Goal: Feedback & Contribution: Contribute content

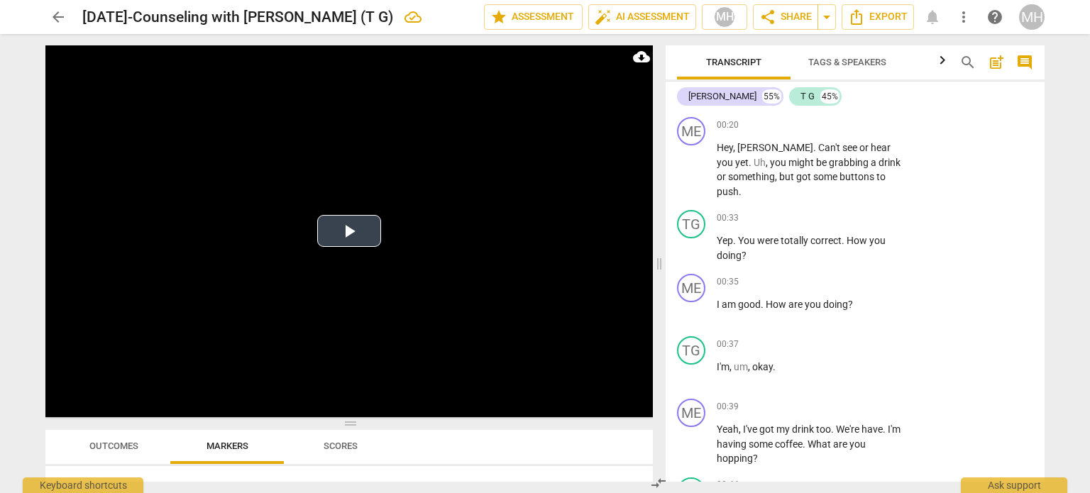
click at [363, 242] on button "Play Video" at bounding box center [349, 231] width 64 height 32
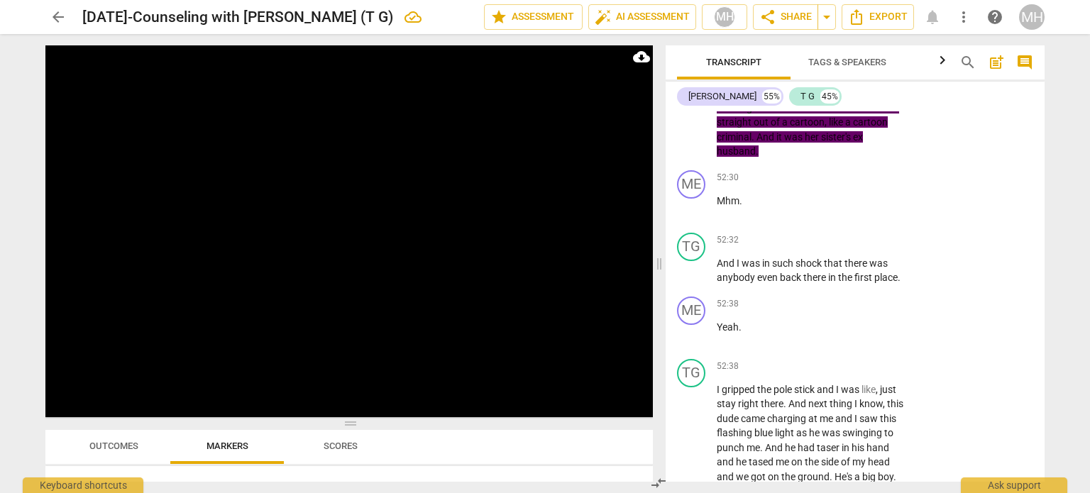
scroll to position [22614, 0]
click at [695, 262] on span "pause" at bounding box center [691, 270] width 17 height 17
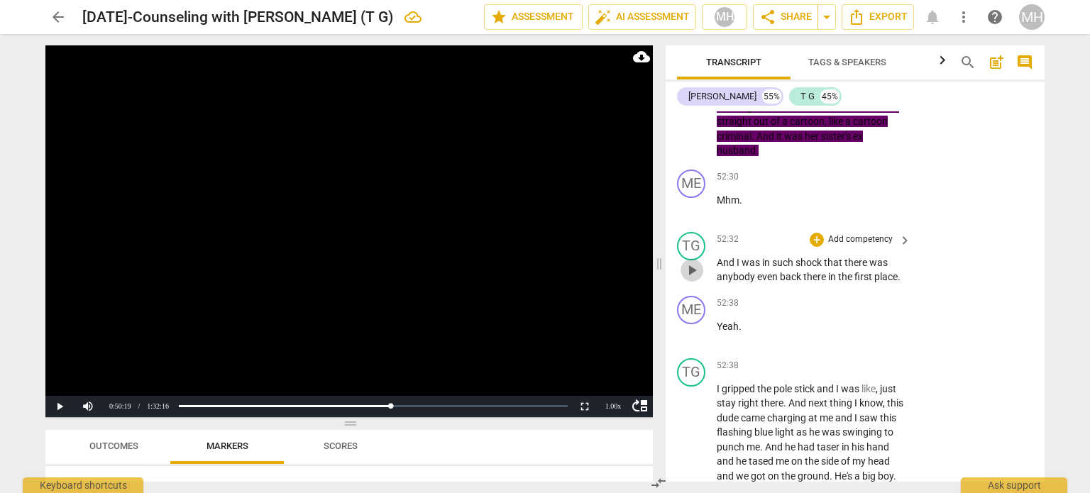
click at [695, 262] on span "play_arrow" at bounding box center [691, 270] width 17 height 17
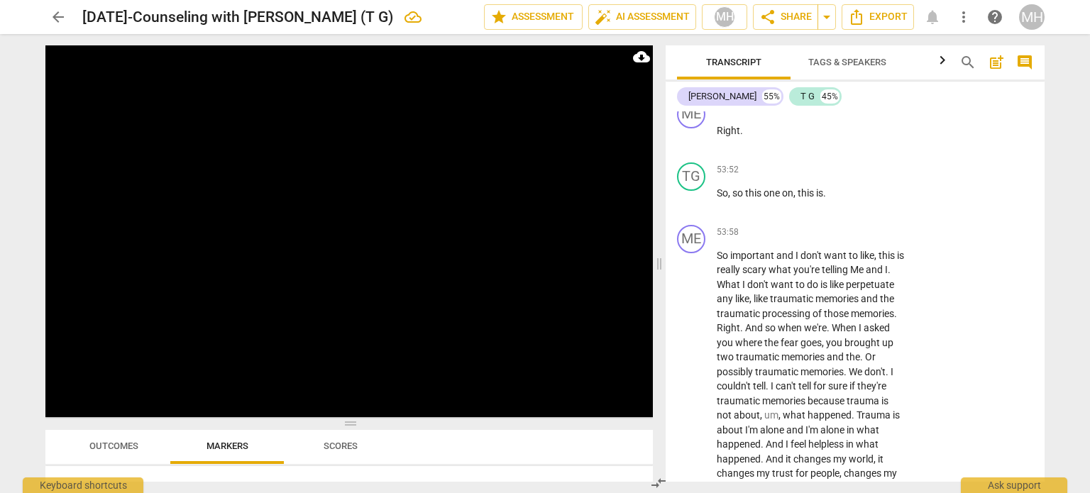
scroll to position [23259, 0]
click at [863, 224] on p "Add competency" at bounding box center [860, 230] width 67 height 13
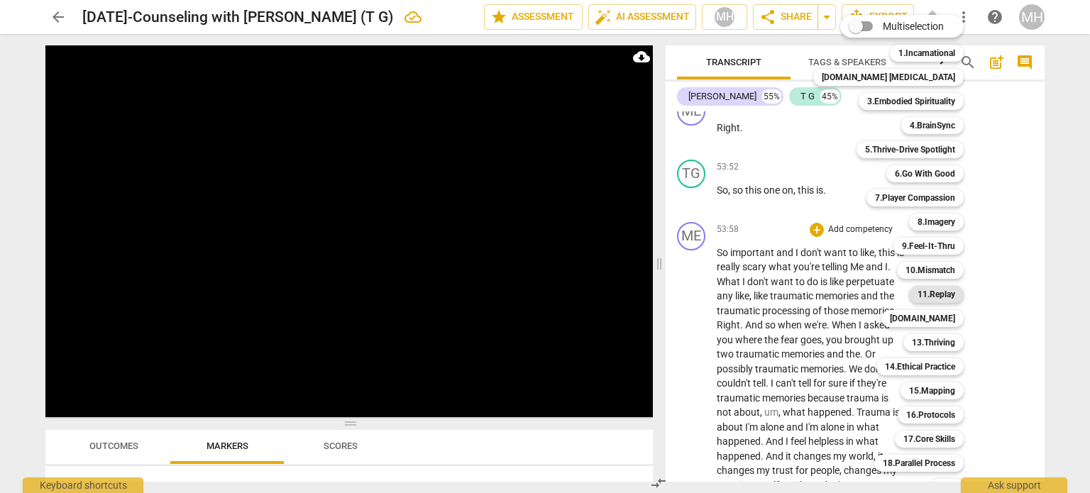
click at [918, 301] on b "11.Replay" at bounding box center [937, 294] width 38 height 17
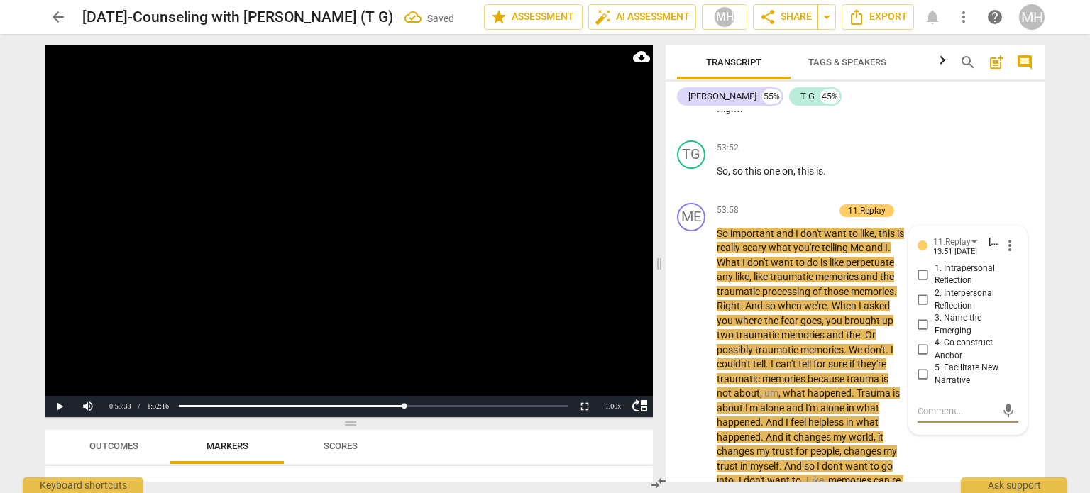
scroll to position [23276, 0]
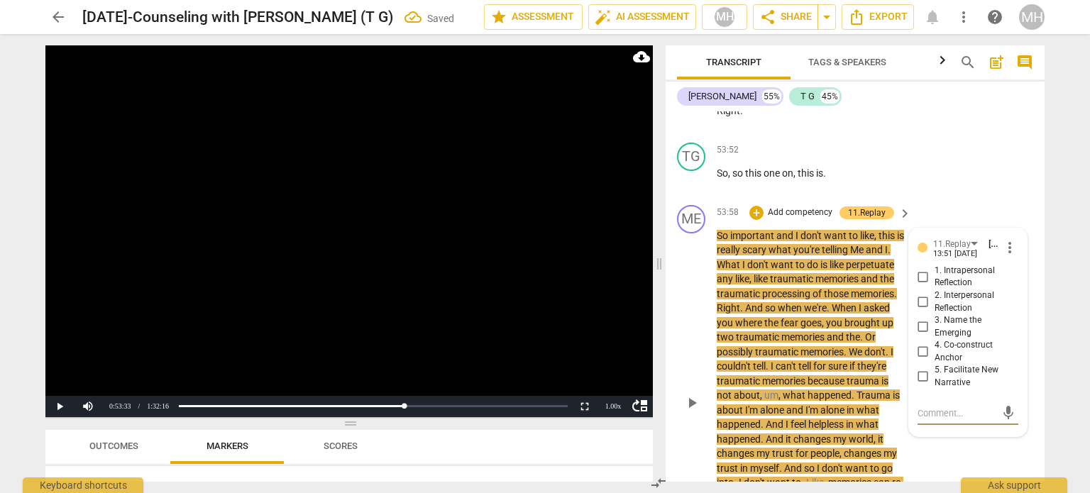
click at [919, 268] on input "1. Intrapersonal Reflection" at bounding box center [923, 276] width 23 height 17
checkbox input "true"
click at [941, 407] on textarea at bounding box center [957, 413] width 78 height 13
type textarea "W"
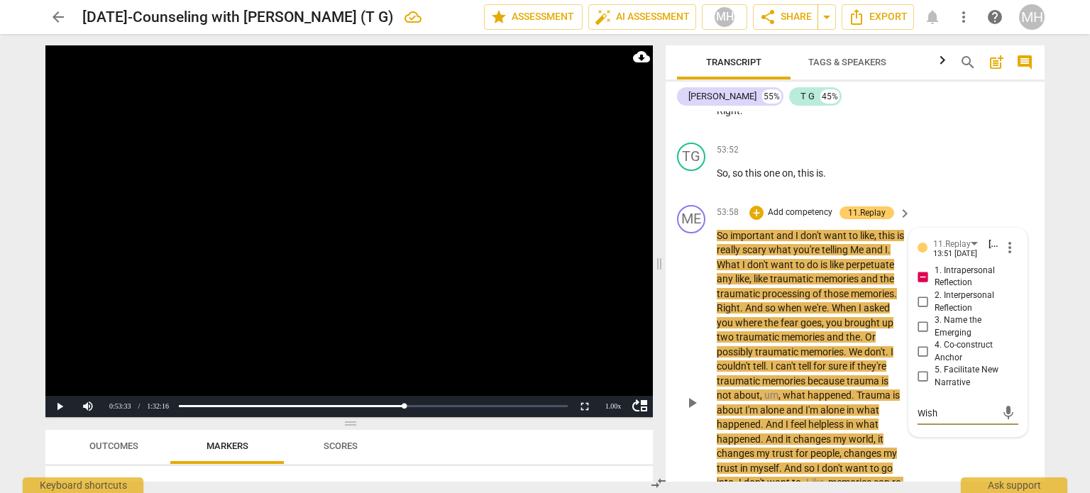
type textarea "Wish"
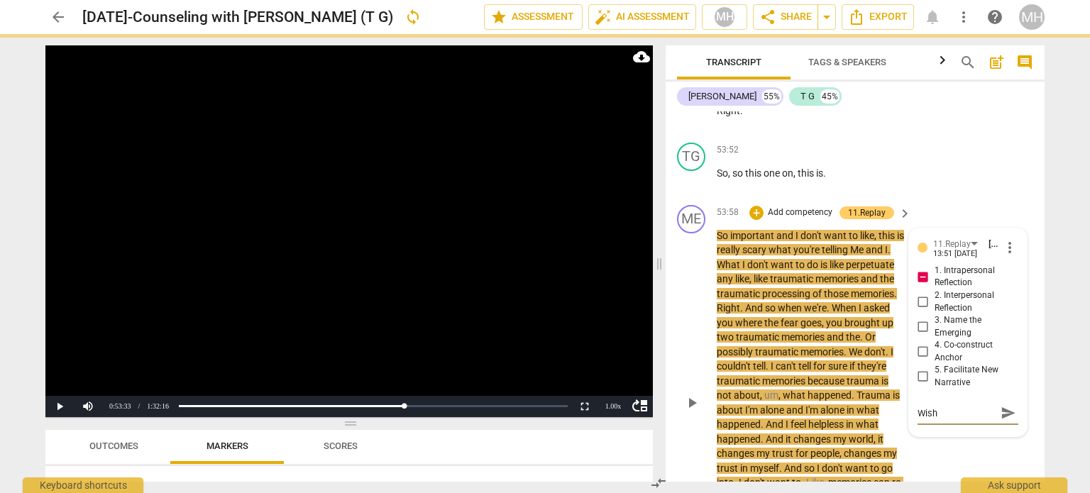
type textarea "Wish I"
type textarea "Wish I w"
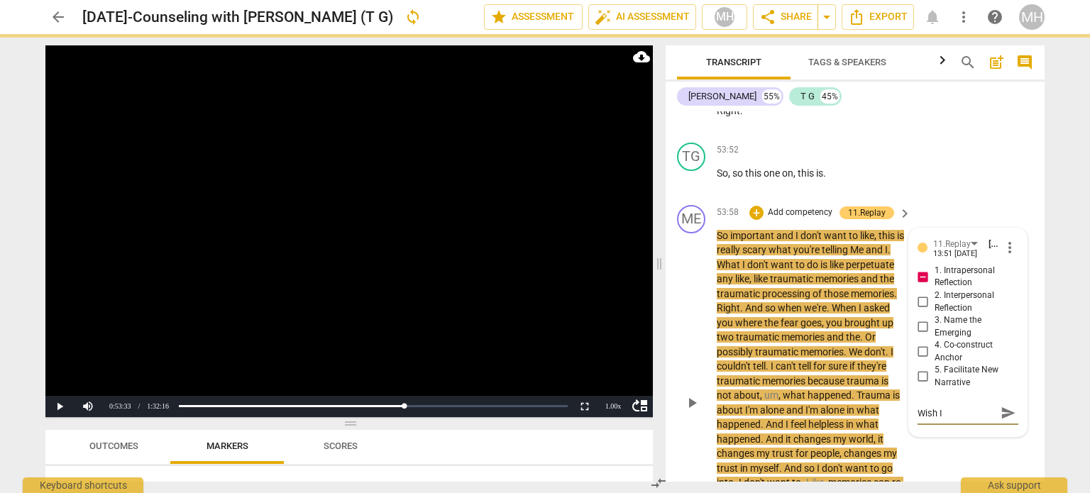
type textarea "Wish I w"
type textarea "Wish I wo"
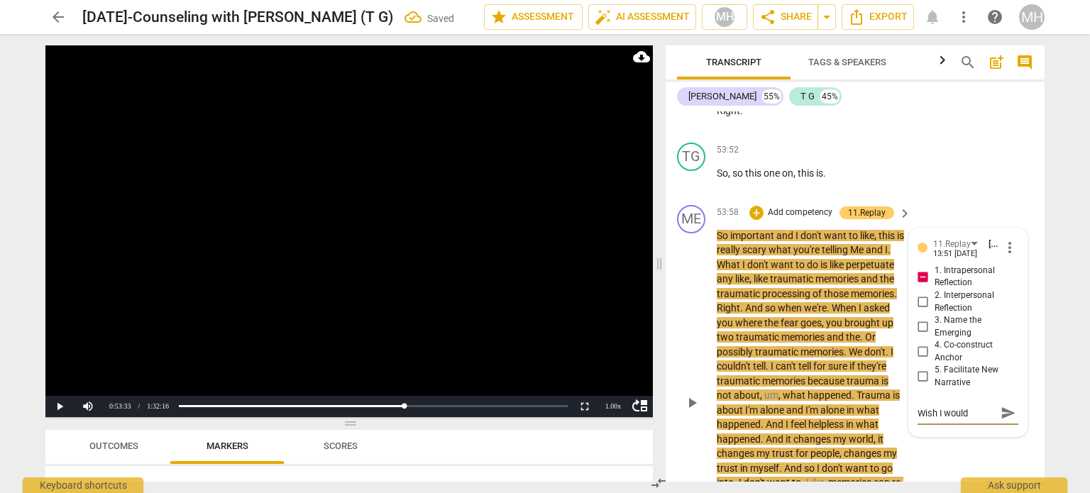
type textarea "Wish I would"
type textarea "Wish I would h"
type textarea "Wish I would ha"
type textarea "Wish I would hav"
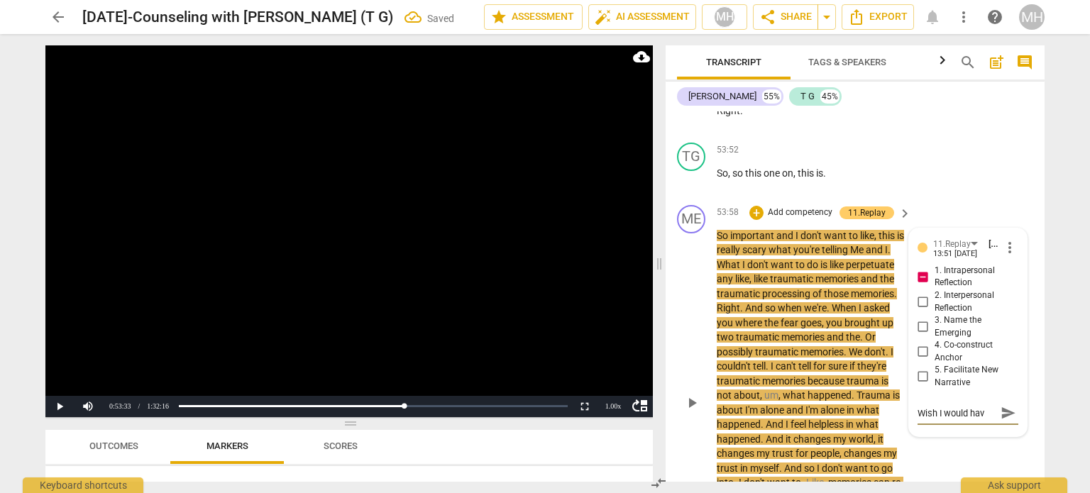
type textarea "Wish I would have"
type textarea "Wish I would have j"
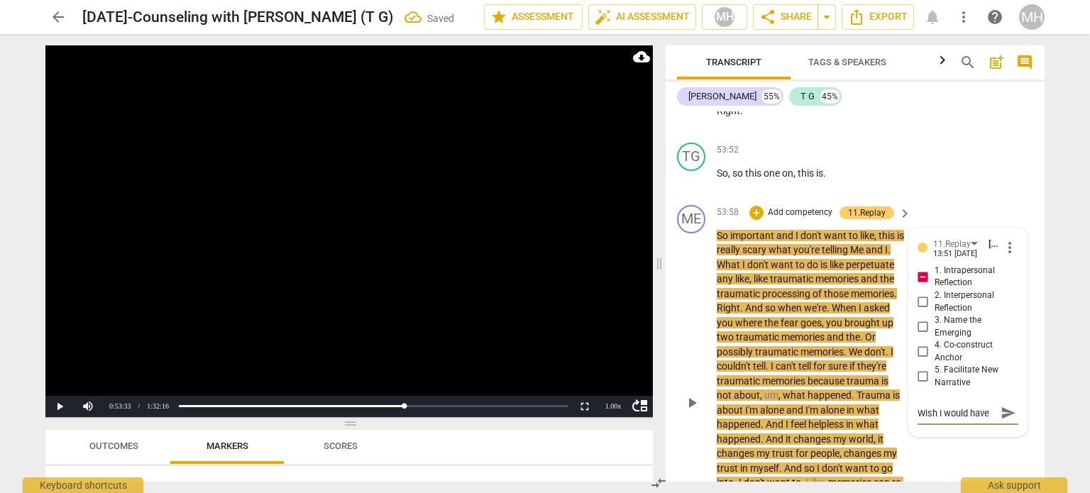
type textarea "Wish I would have j"
type textarea "Wish I would have ju"
type textarea "Wish I would have jus"
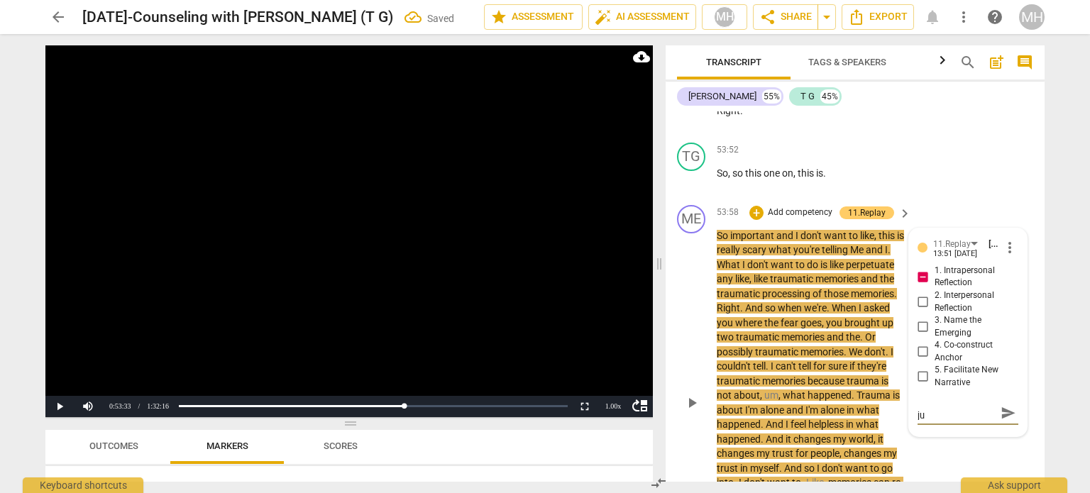
type textarea "Wish I would have jus"
type textarea "Wish I would have just"
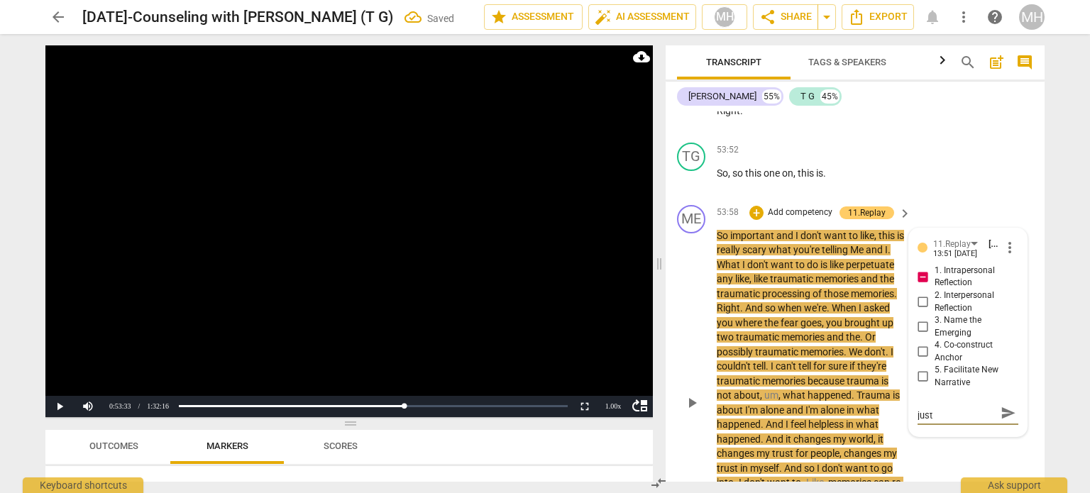
type textarea "Wish I would have just s"
type textarea "Wish I would have just sa"
type textarea "Wish I would have just sai"
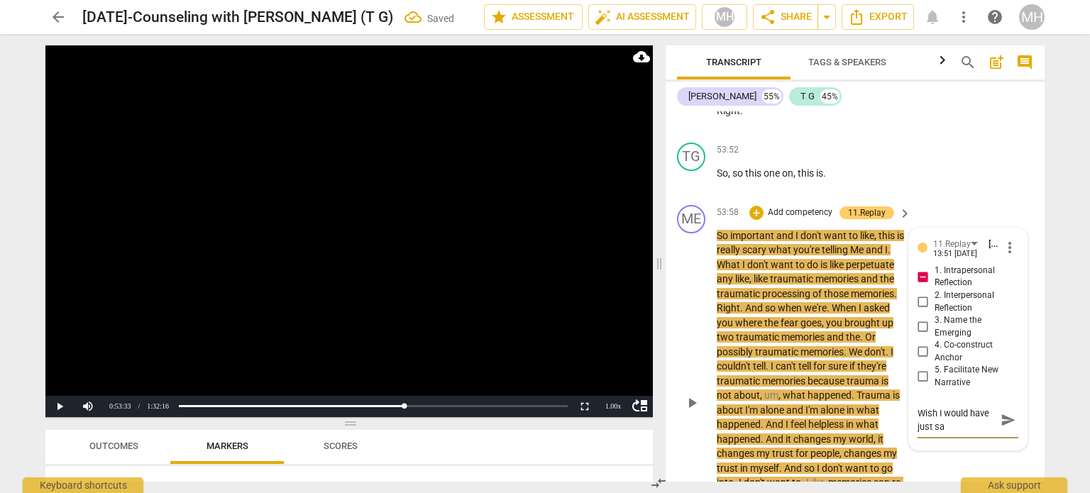
type textarea "Wish I would have just sai"
type textarea "Wish I would have just said"
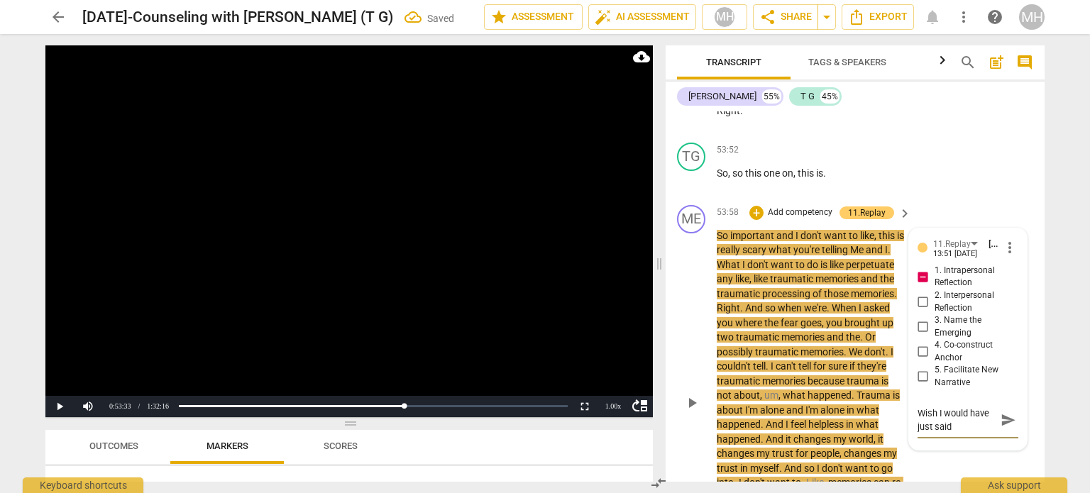
type textarea "Wish I would have just said"
type textarea "Wish I would have just said ""
type textarea "Wish I would have just said "t"
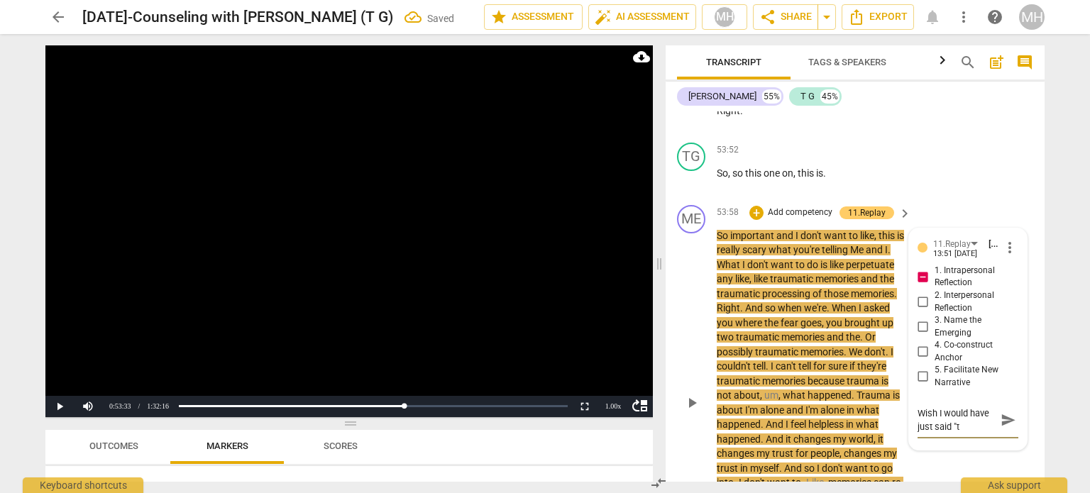
type textarea "Wish I would have just said "th"
type textarea "Wish I would have just said "tha"
type textarea "Wish I would have just said "that"
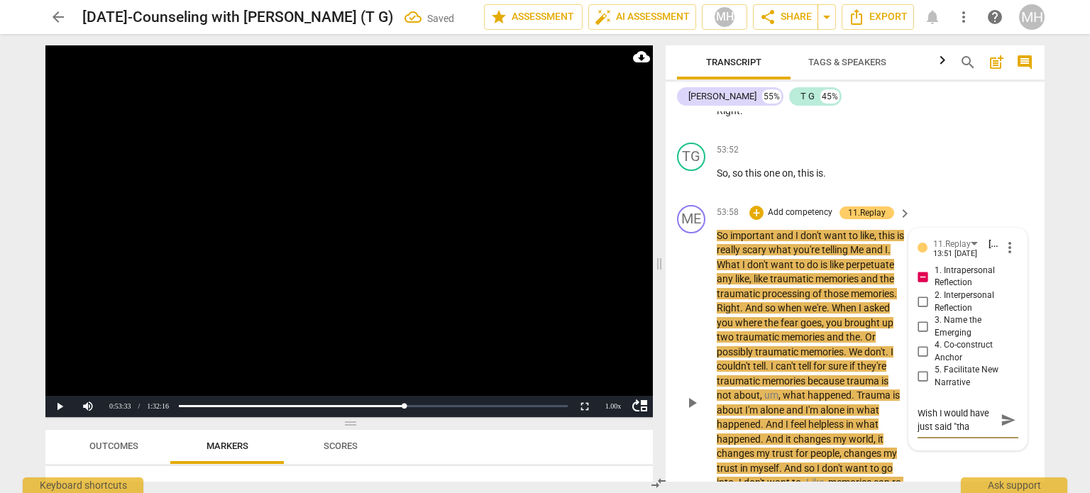
type textarea "Wish I would have just said "that"
type textarea "Wish I would have just said "that s"
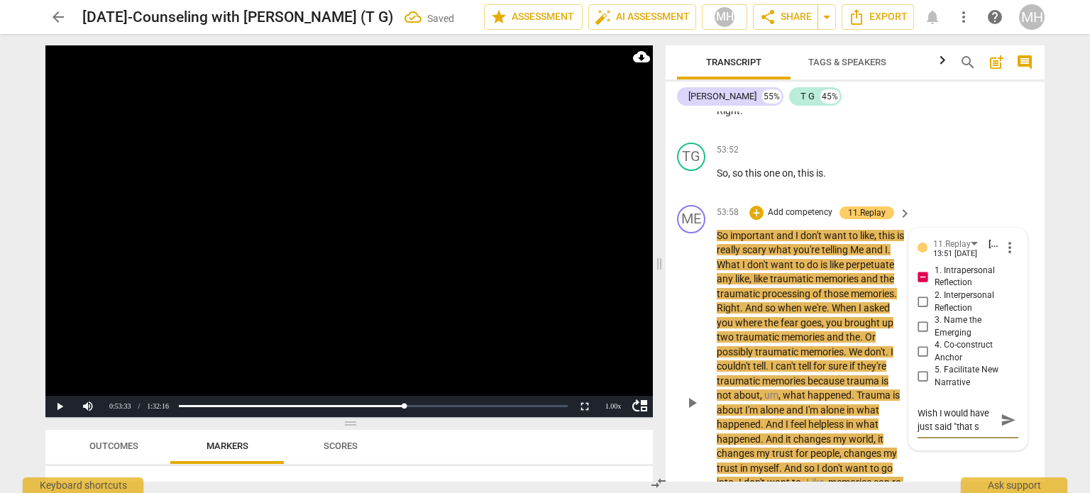
type textarea "Wish I would have just said "that so"
type textarea "Wish I would have just said "that sou"
type textarea "Wish I would have just said "that soun"
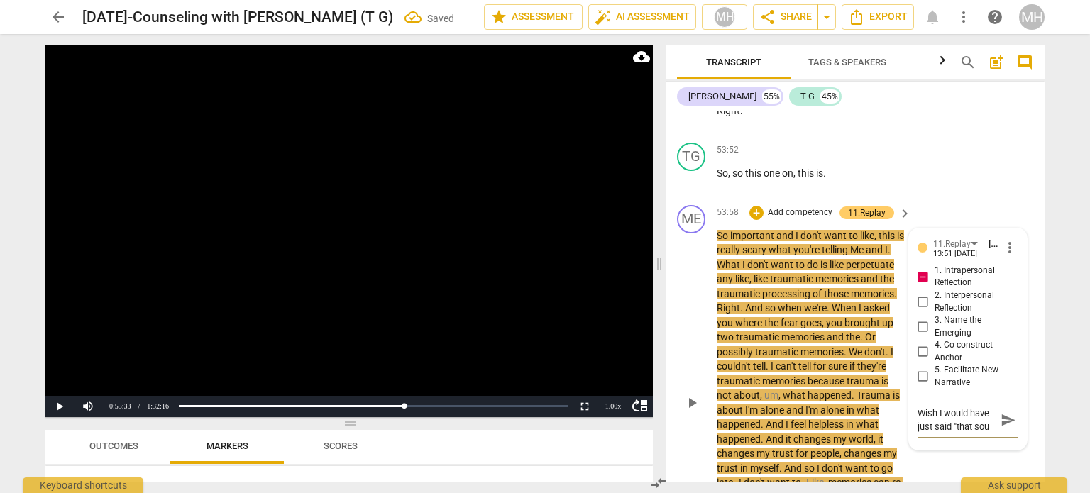
type textarea "Wish I would have just said "that soun"
type textarea "Wish I would have just said "that sound"
type textarea "Wish I would have just said "that sounds"
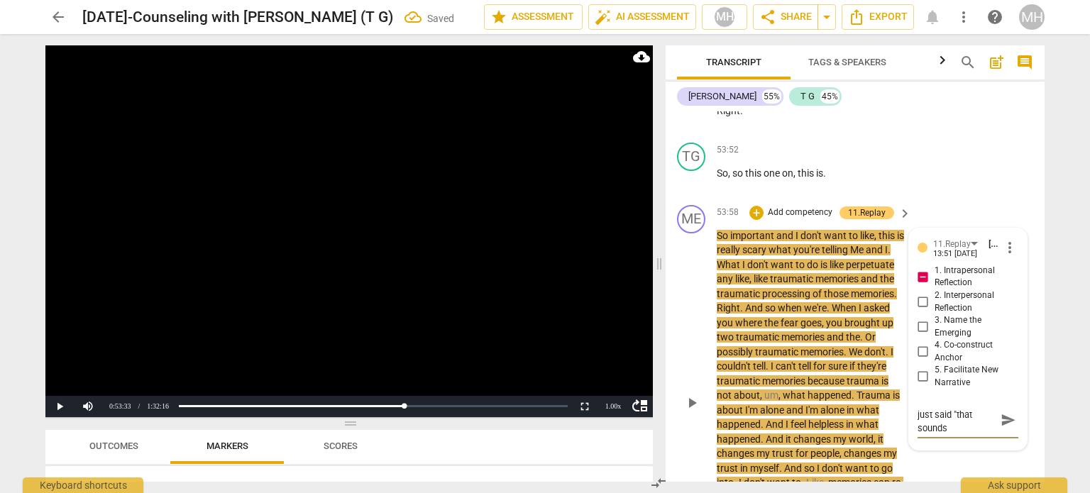
type textarea "Wish I would have just said "that sounds"
type textarea "Wish I would have just said "that sounds s"
type textarea "Wish I would have just said "that sounds so"
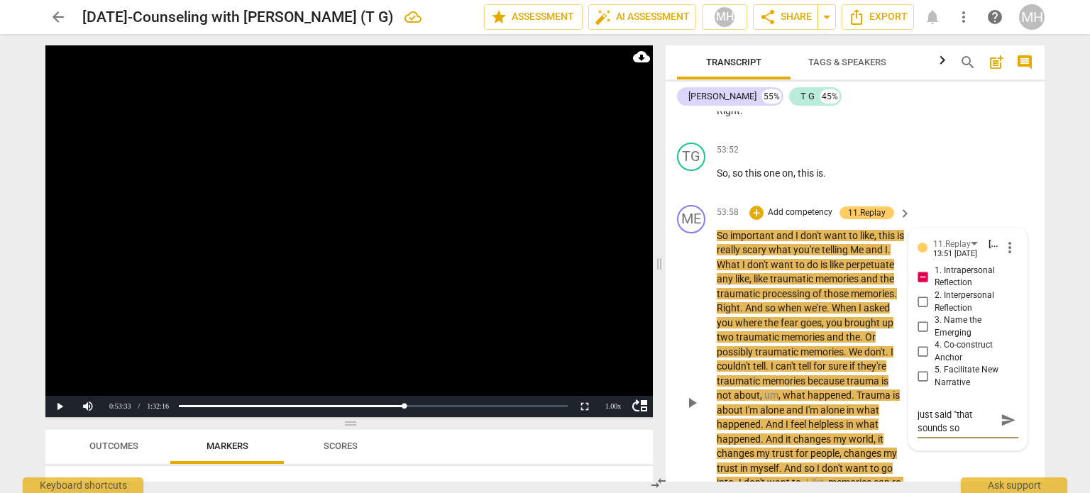
type textarea "Wish I would have just said "that sounds so"
type textarea "Wish I would have just said "that sounds so s"
type textarea "Wish I would have just said "that sounds so sc"
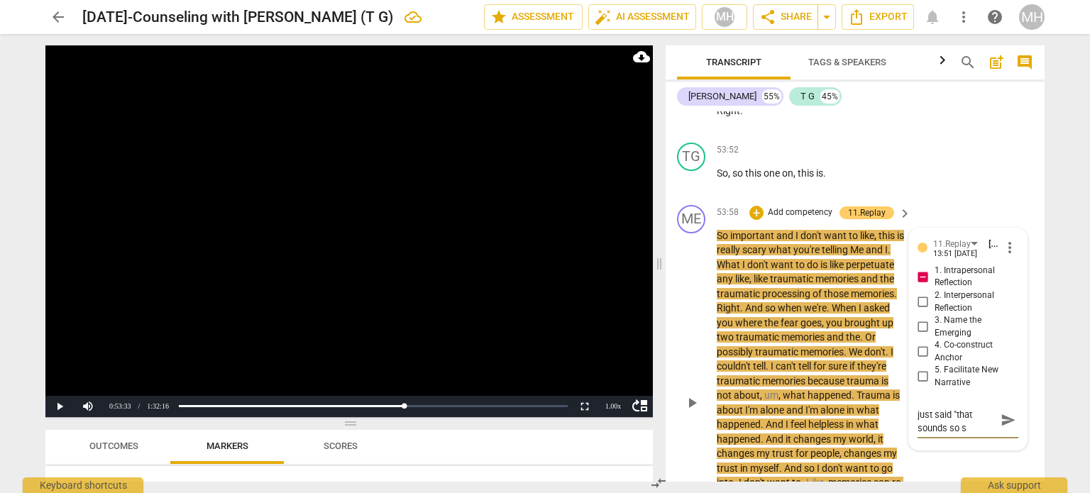
type textarea "Wish I would have just said "that sounds so sc"
type textarea "Wish I would have just said "that sounds so sca"
type textarea "Wish I would have just said "that sounds so scar"
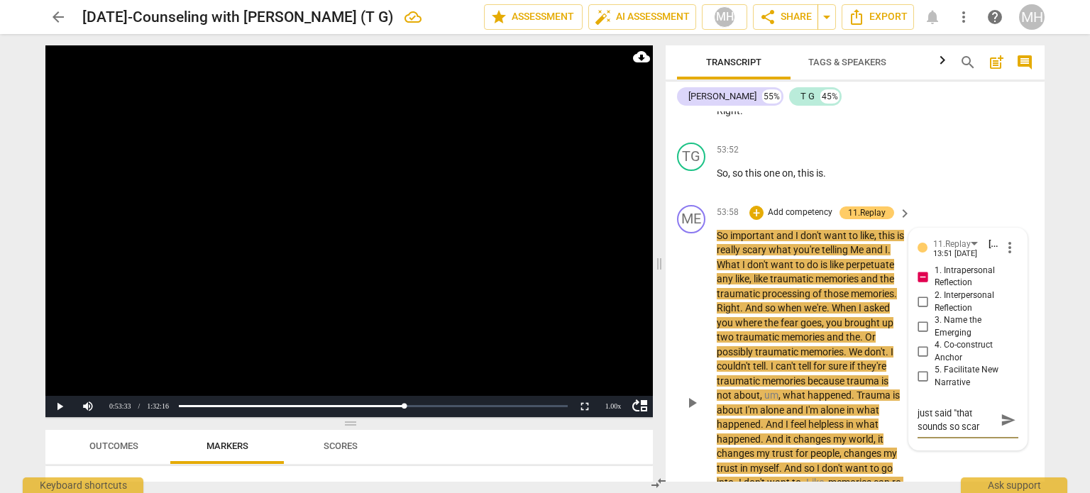
type textarea "Wish I would have just said "that sounds so scare"
type textarea "Wish I would have just said "that sounds so scar"
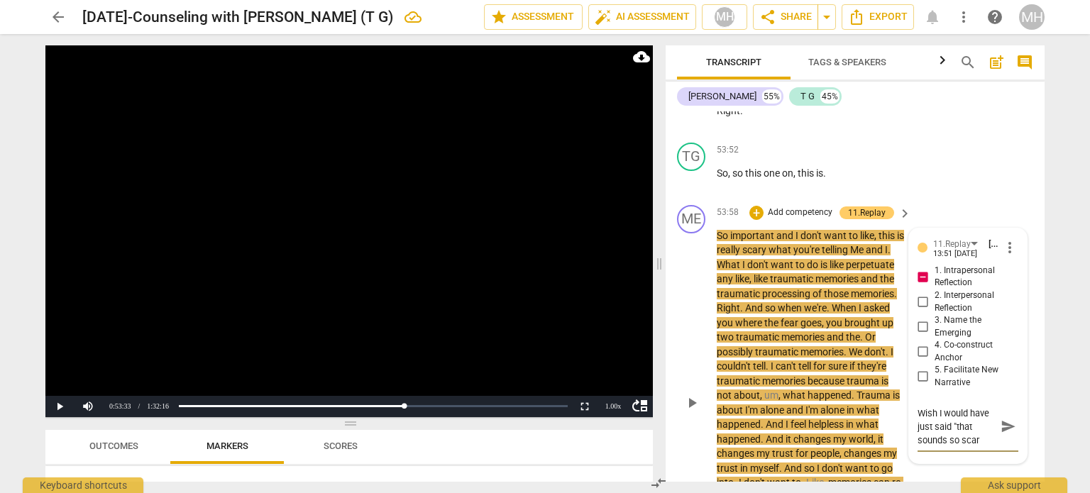
type textarea "Wish I would have just said "that sounds so scary"
type textarea "Wish I would have just said "that sounds so scary,"
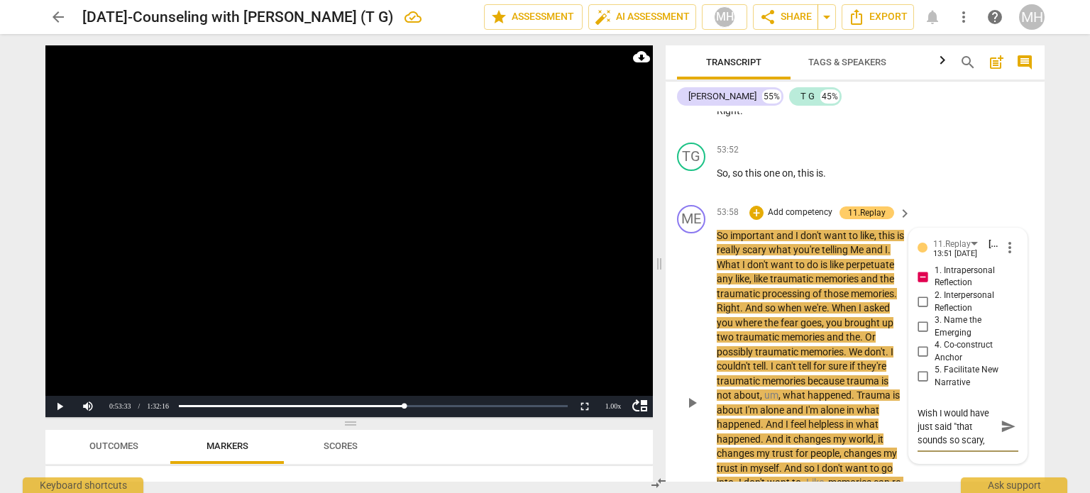
type textarea "Wish I would have just said "that sounds so scary,"
type textarea "Wish I would have just said "that sounds so scary, T"
type textarea "Wish I would have just said "that sounds so scary, To"
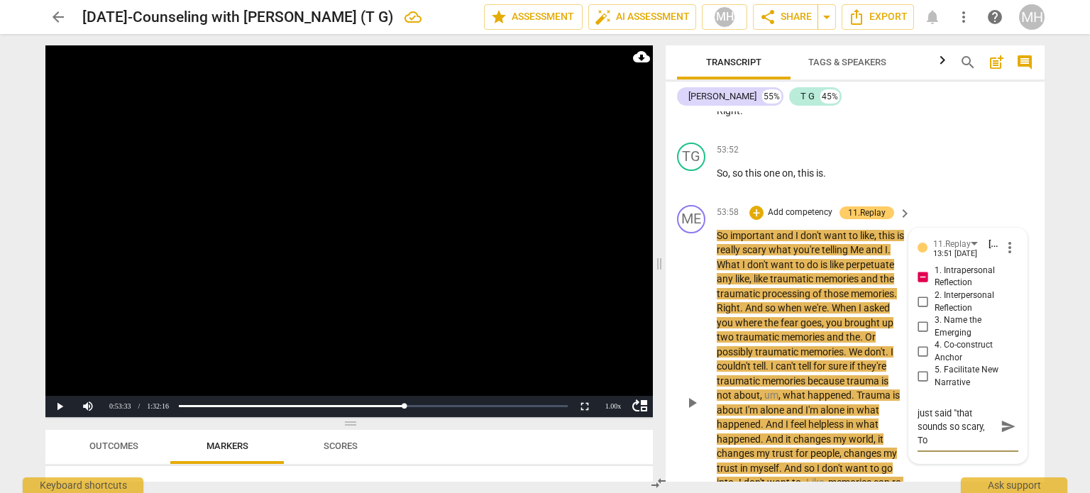
type textarea "Wish I would have just said "that sounds so scary, [PERSON_NAME]"
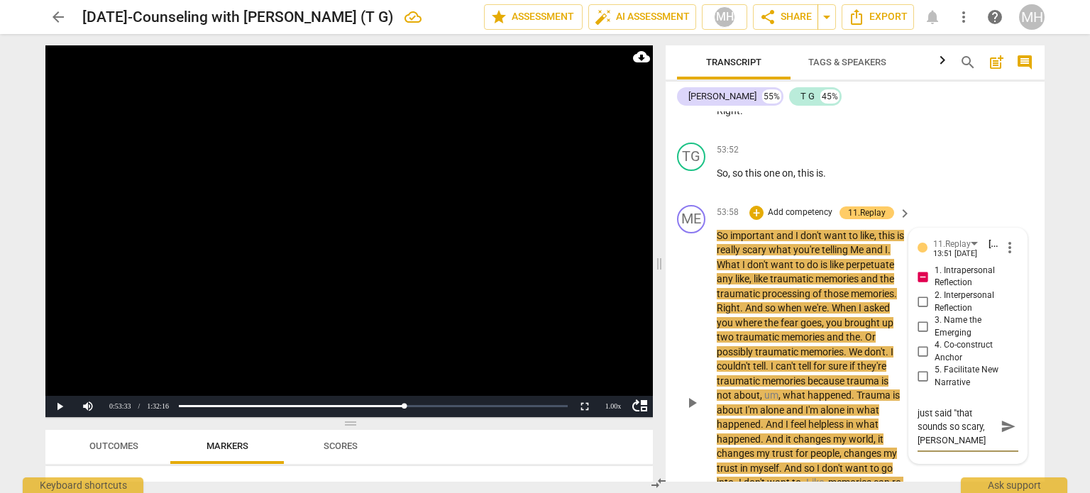
type textarea "Wish I would have just said "that sounds so scary, [PERSON_NAME]"
type textarea "Wish I would have just said "that sounds so scary, [PERSON_NAME]."
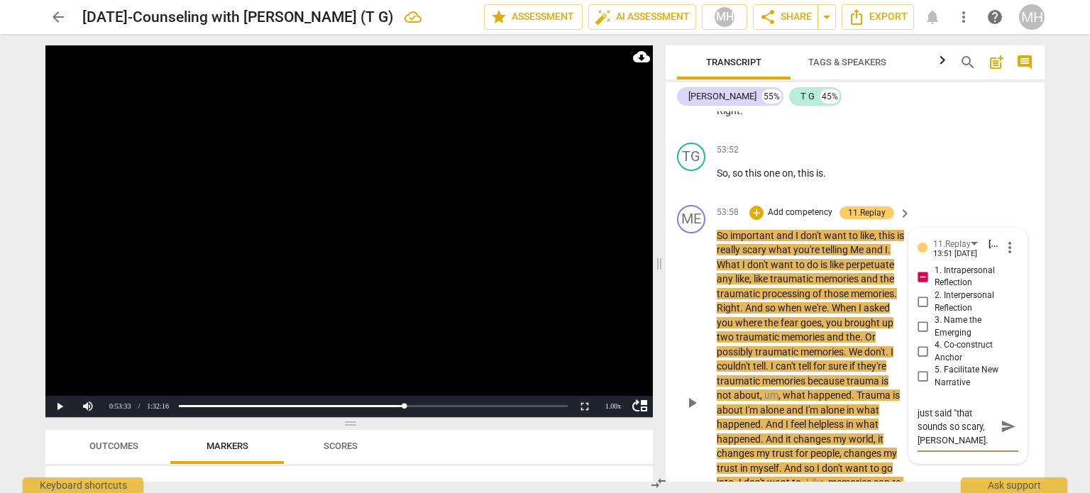
type textarea "Wish I would have just said "that sounds so scary, [PERSON_NAME]. W"
type textarea "Wish I would have just said "that sounds so scary, [PERSON_NAME]. Wh"
type textarea "Wish I would have just said "that sounds so scary, [PERSON_NAME]. Wha"
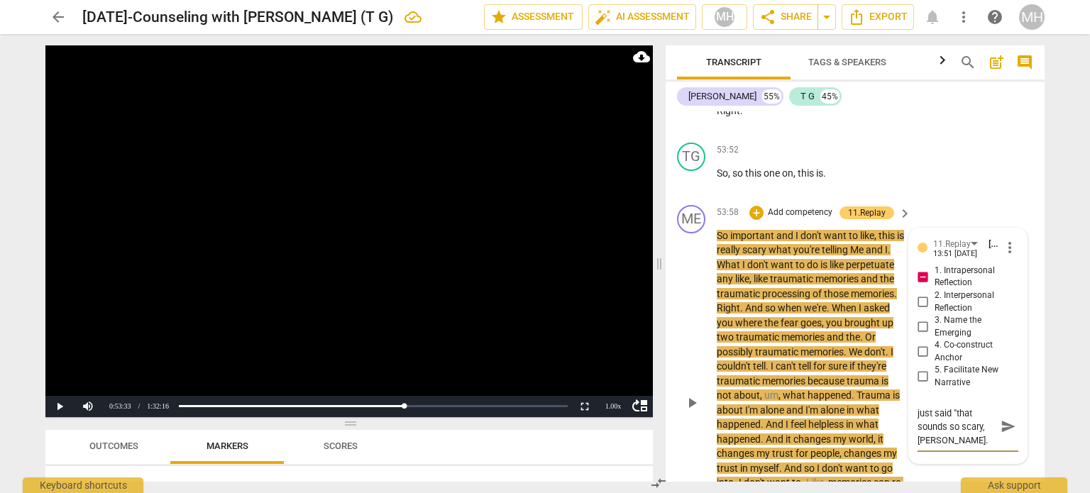
type textarea "Wish I would have just said "that sounds so scary, [PERSON_NAME]. Wha"
type textarea "Wish I would have just said "that sounds so scary, [PERSON_NAME]. What"
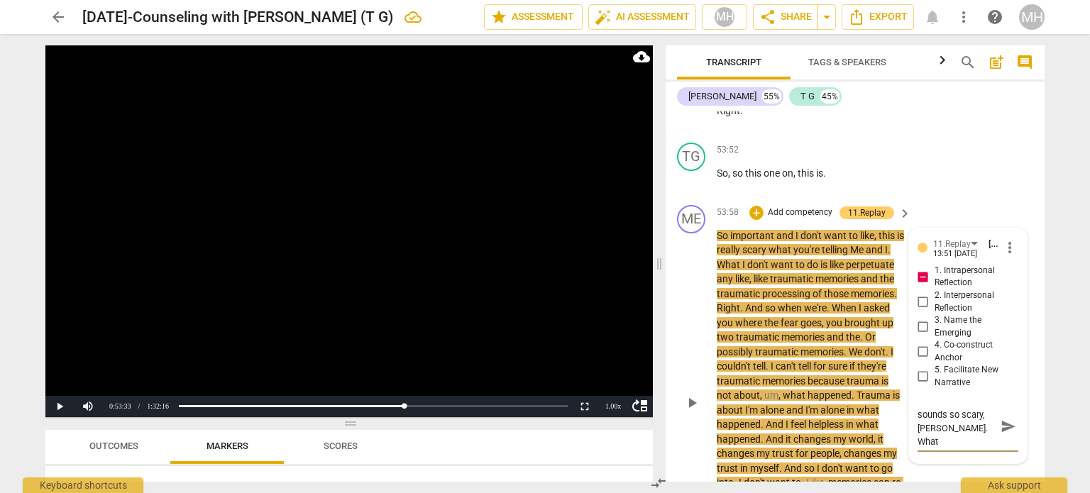
type textarea "Wish I would have just said "that sounds so scary, [PERSON_NAME]. What a"
type textarea "Wish I would have just said "that sounds so scary, [PERSON_NAME]. What ar"
type textarea "Wish I would have just said "that sounds so scary, [PERSON_NAME]. What are"
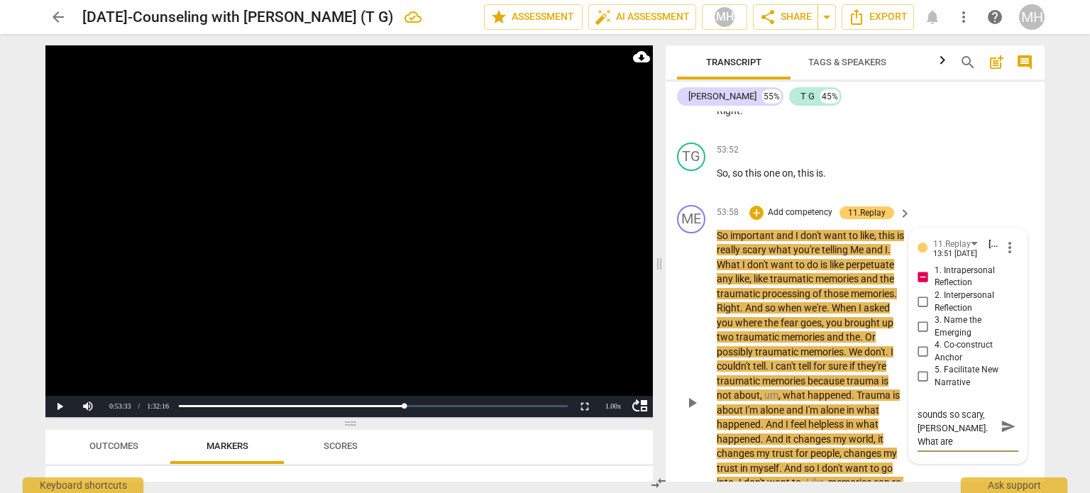
type textarea "Wish I would have just said "that sounds so scary, [PERSON_NAME]. What are"
type textarea "Wish I would have just said "that sounds so scary, [PERSON_NAME]. What are y"
type textarea "Wish I would have just said "that sounds so scary, [PERSON_NAME]. What are yo"
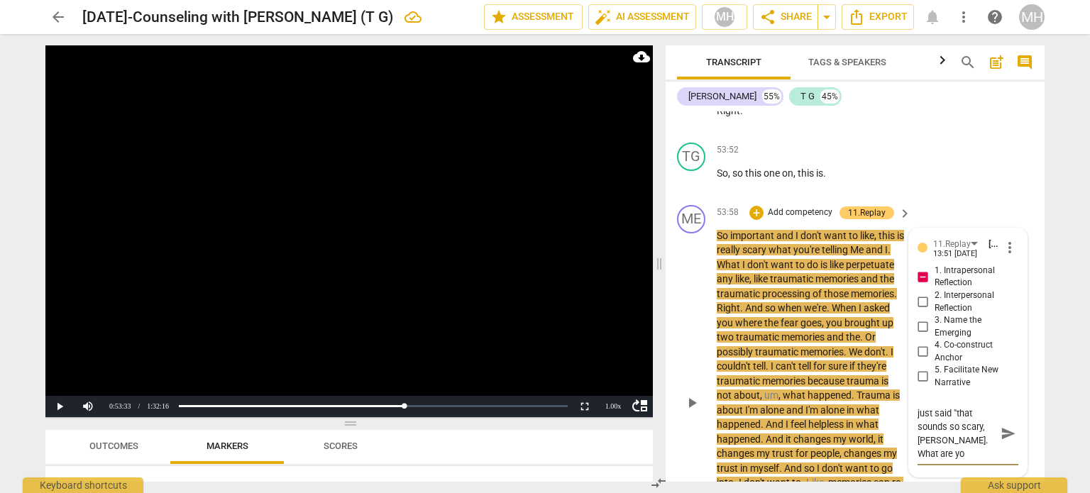
type textarea "Wish I would have just said "that sounds so scary, [PERSON_NAME]. What are you"
type textarea "Wish I would have just said "that sounds so scary, [PERSON_NAME]. What are you f"
type textarea "Wish I would have just said "that sounds so scary, [PERSON_NAME]. What are you …"
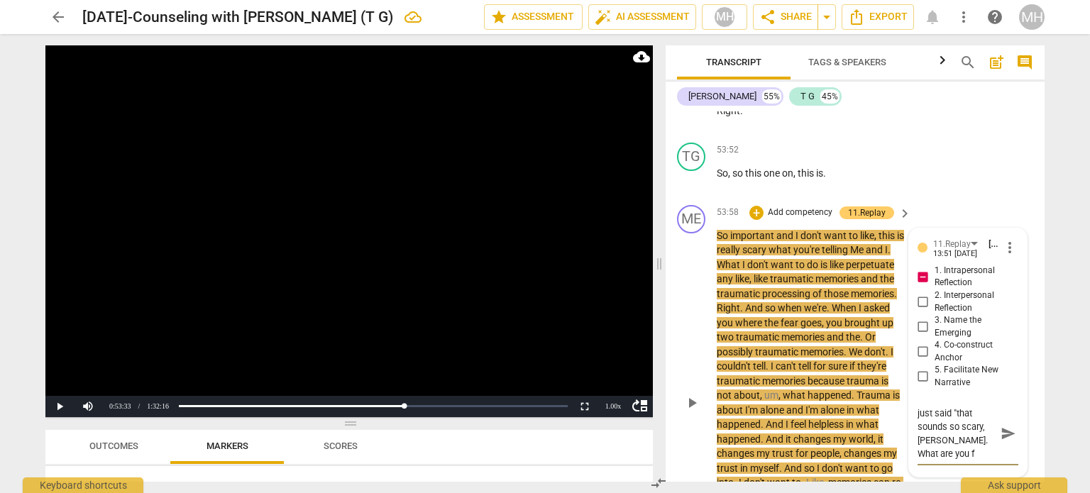
type textarea "Wish I would have just said "that sounds so scary, [PERSON_NAME]. What are you …"
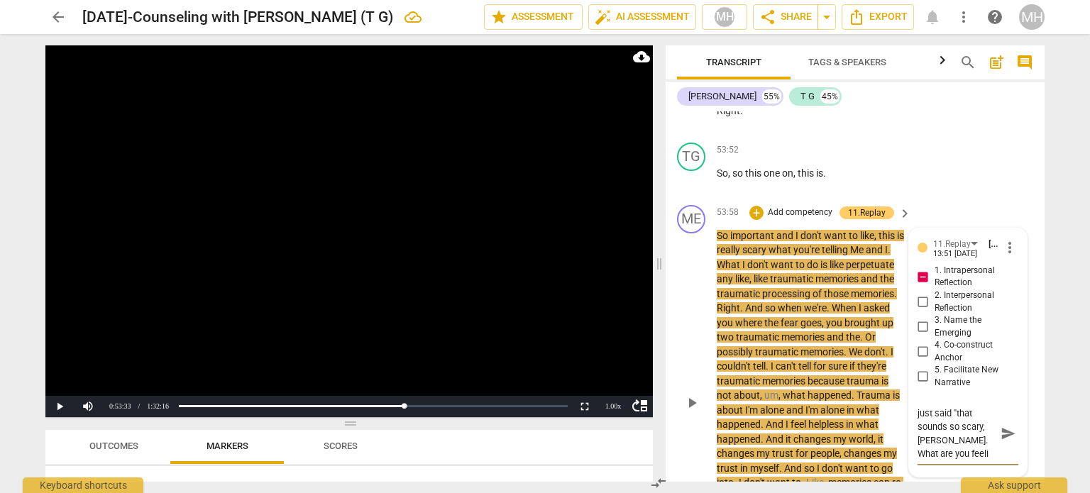
type textarea "Wish I would have just said "that sounds so scary, [PERSON_NAME]. What are you …"
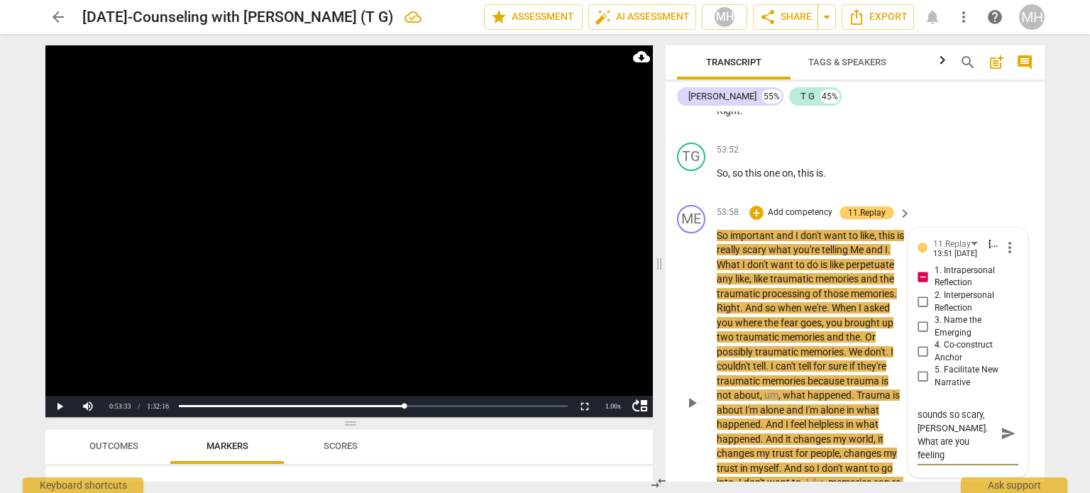
type textarea "Wish I would have just said "that sounds so scary, [PERSON_NAME]. What are you …"
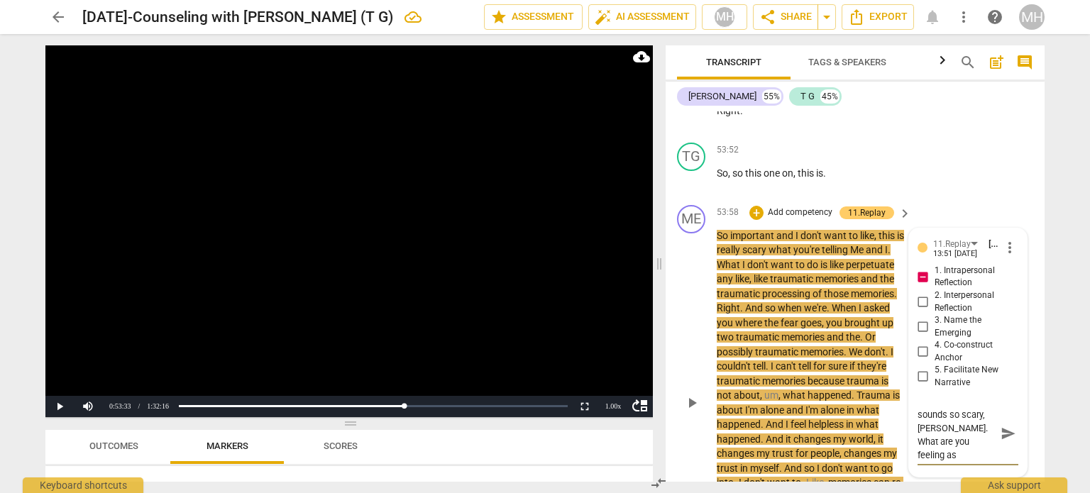
type textarea "Wish I would have just said "that sounds so scary, [PERSON_NAME]. What are you …"
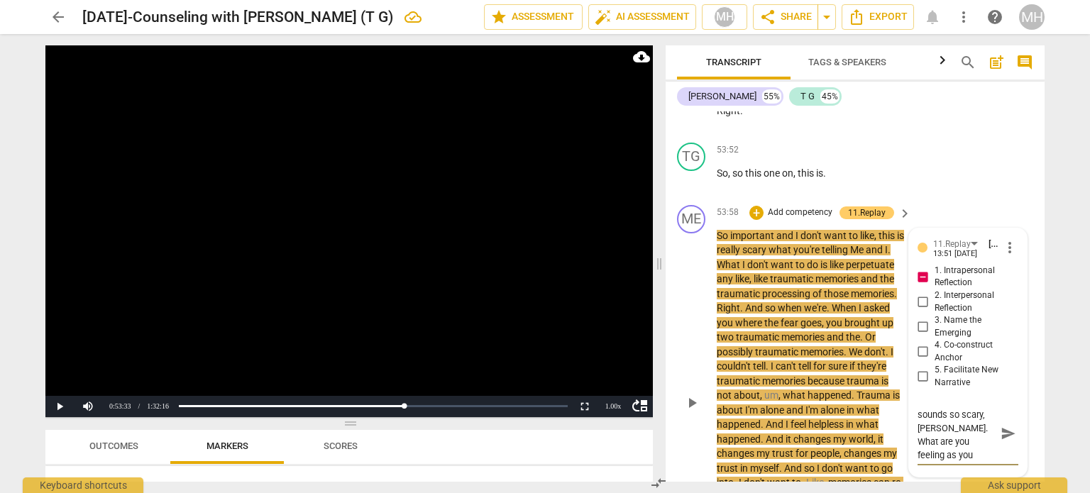
type textarea "Wish I would have just said "that sounds so scary, [PERSON_NAME]. What are you …"
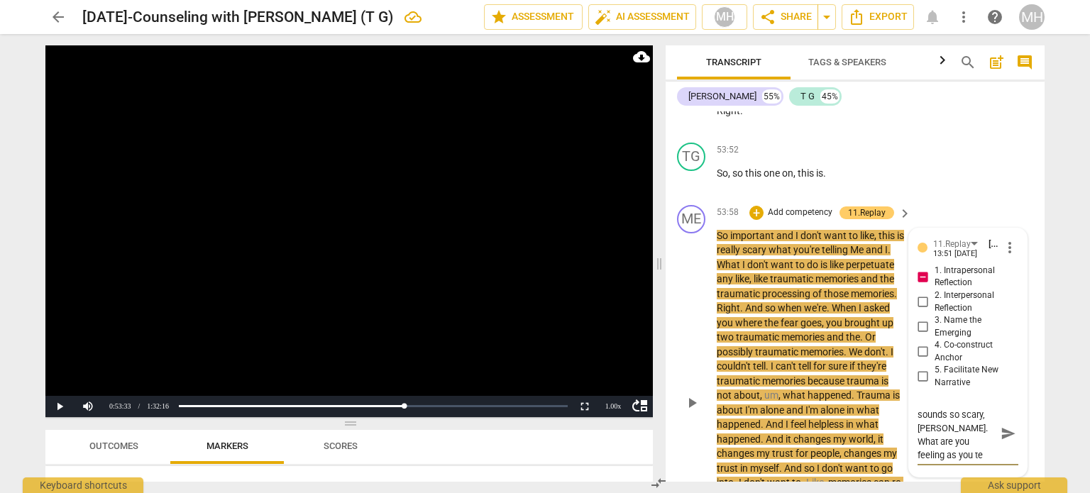
type textarea "Wish I would have just said "that sounds so scary, [PERSON_NAME]. What are you …"
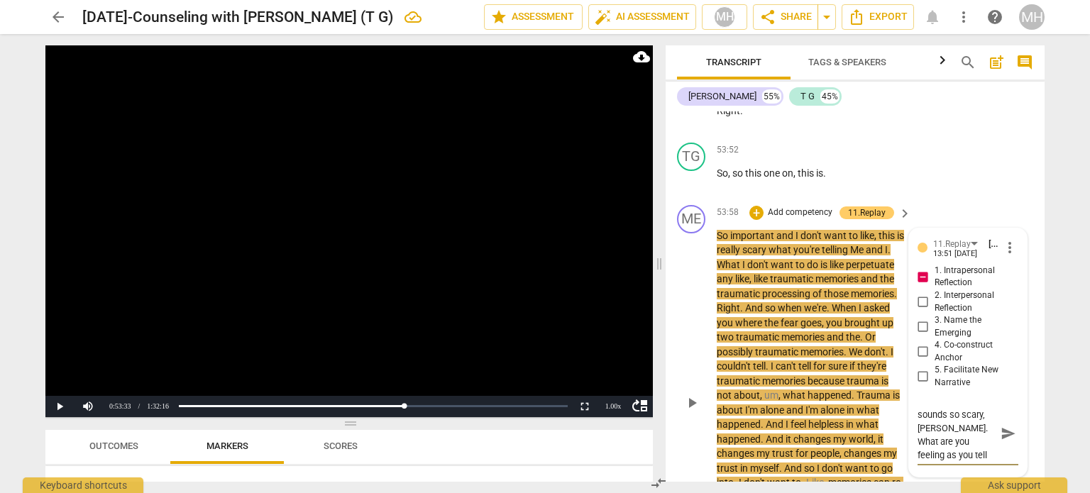
type textarea "Wish I would have just said "that sounds so scary, [PERSON_NAME]. What are you …"
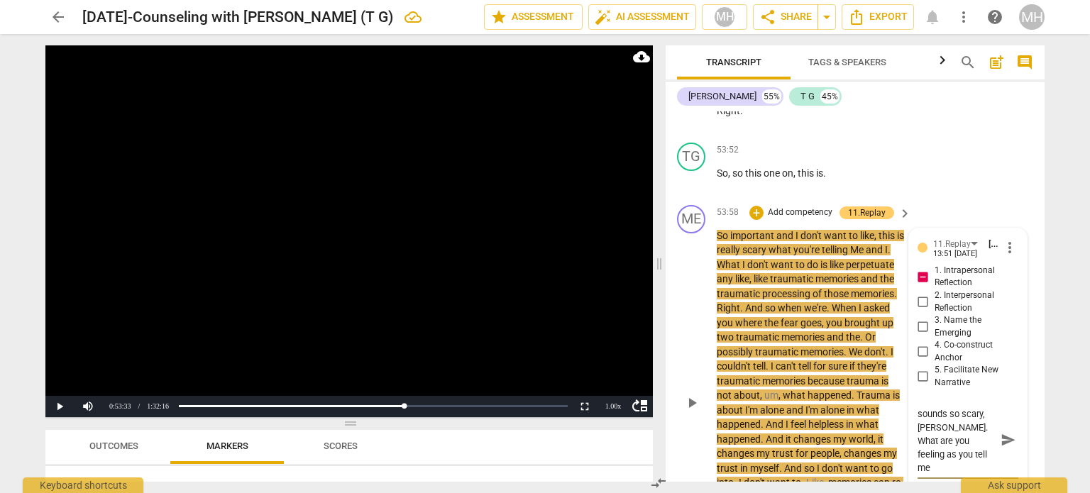
type textarea "Wish I would have just said "that sounds so scary, [PERSON_NAME]. What are you …"
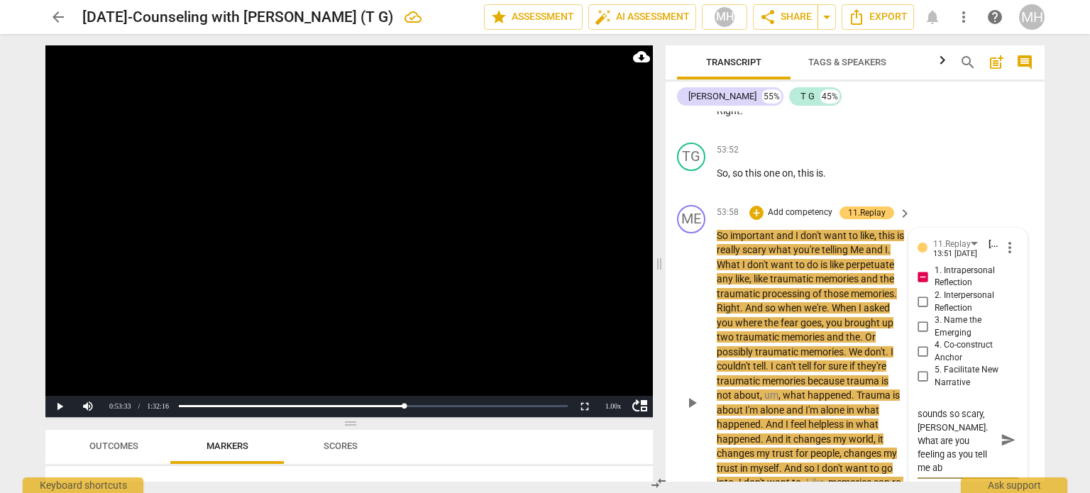
type textarea "Wish I would have just said "that sounds so scary, [PERSON_NAME]. What are you …"
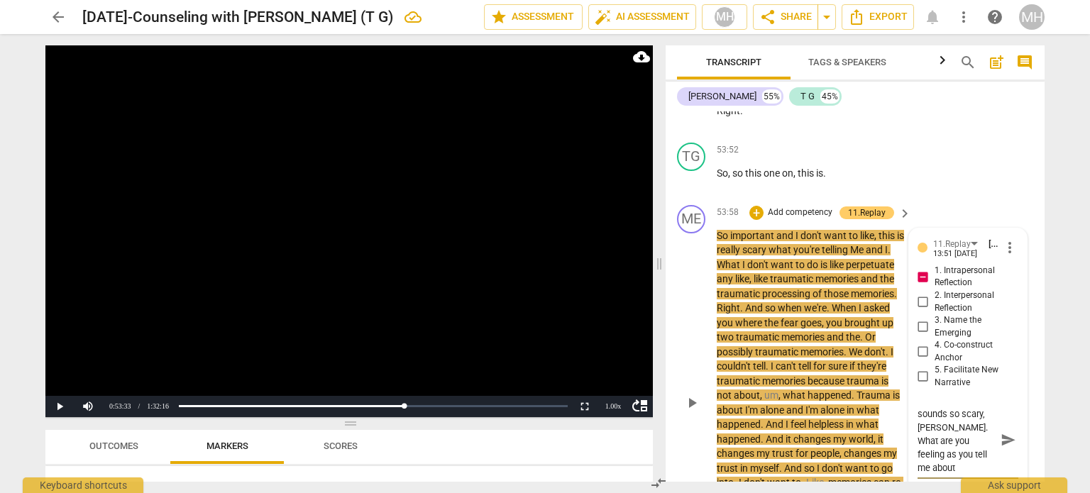
type textarea "Wish I would have just said "that sounds so scary, [PERSON_NAME]. What are you …"
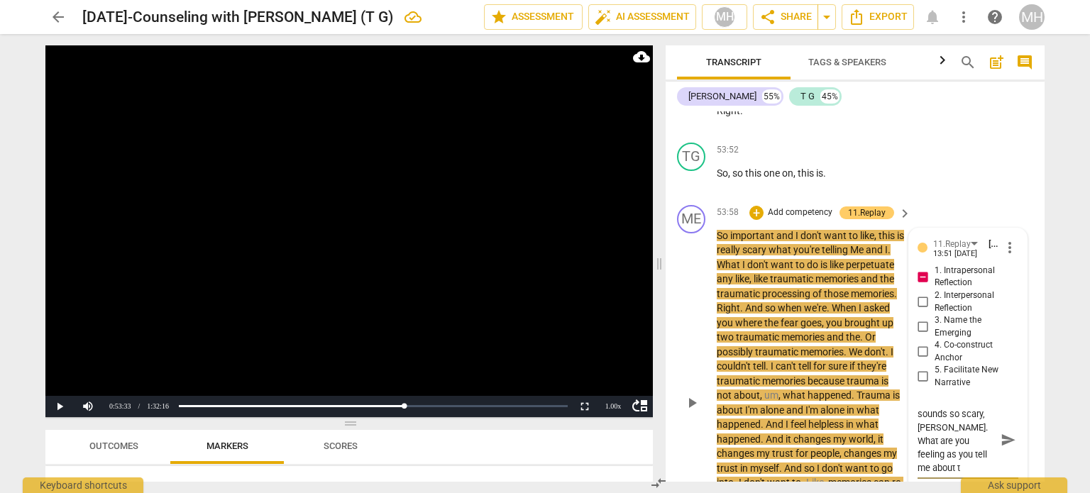
type textarea "Wish I would have just said "that sounds so scary, [PERSON_NAME]. What are you …"
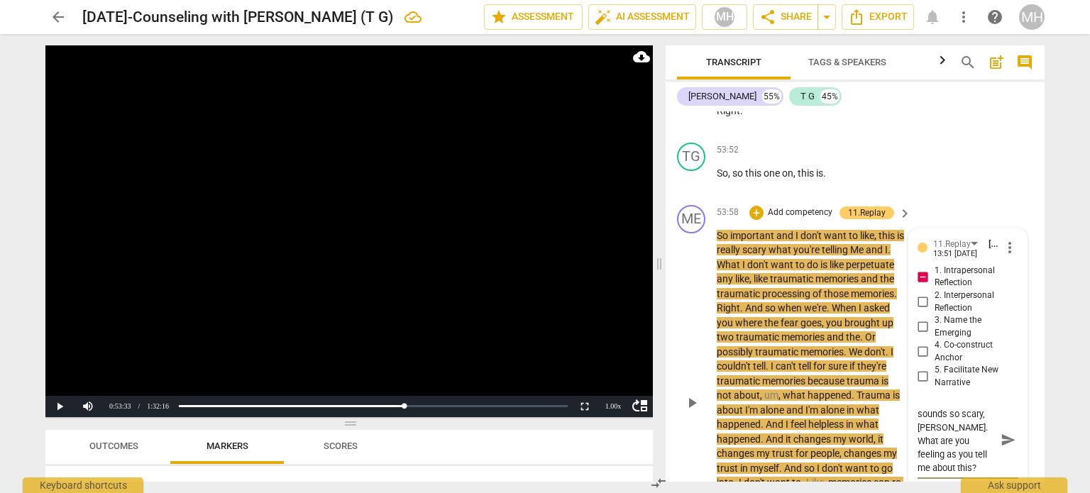
type textarea "Wish I would have just said "that sounds so scary, [PERSON_NAME]. What are you …"
click at [1005, 432] on span "send" at bounding box center [1009, 440] width 16 height 16
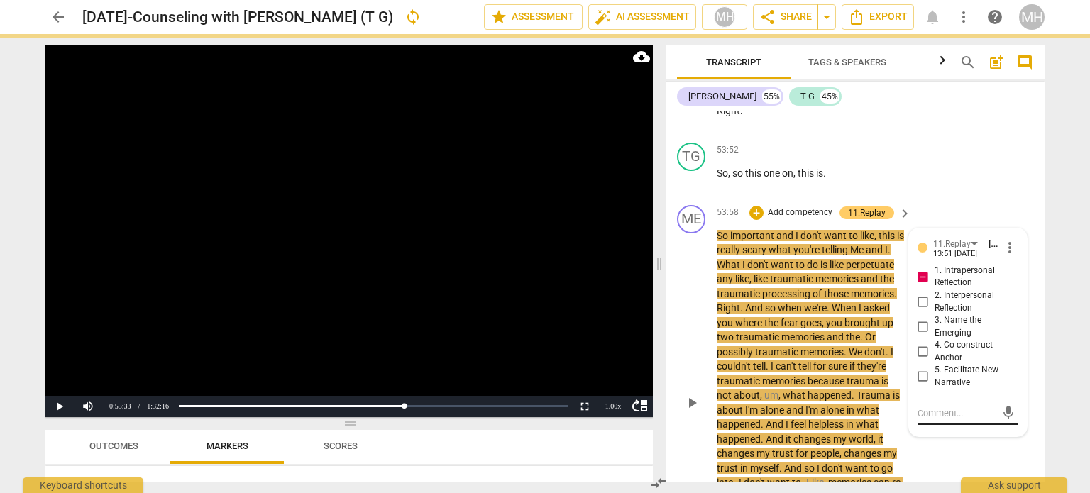
scroll to position [0, 0]
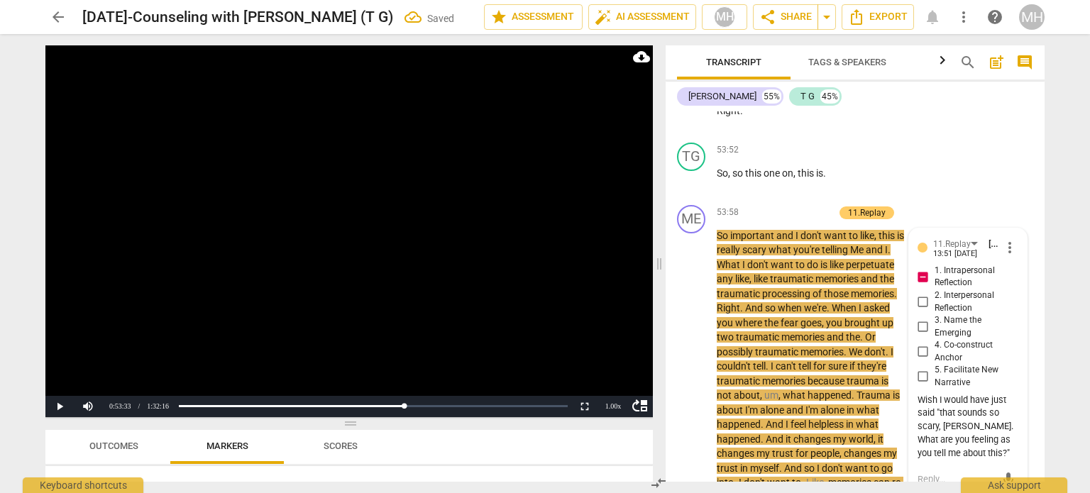
click at [457, 286] on video at bounding box center [348, 231] width 607 height 372
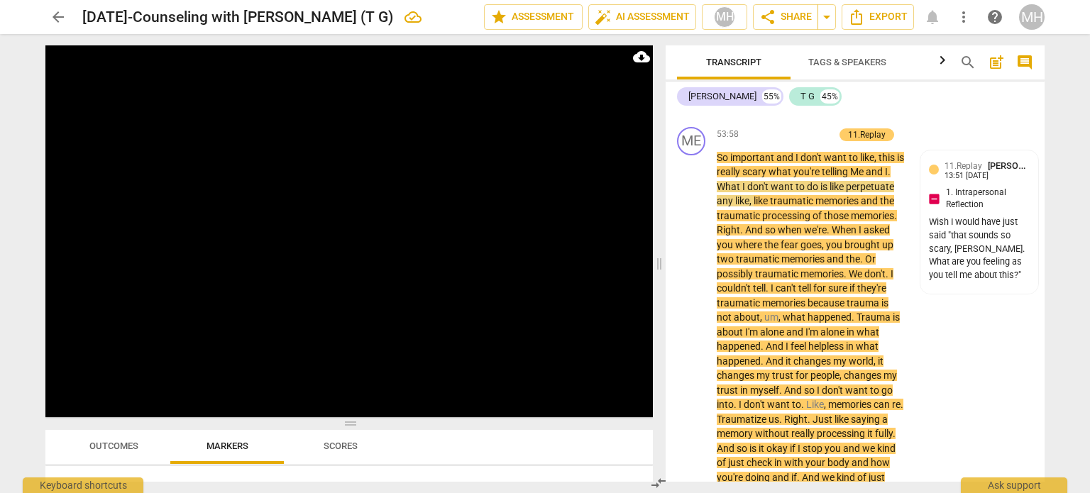
scroll to position [23336, 0]
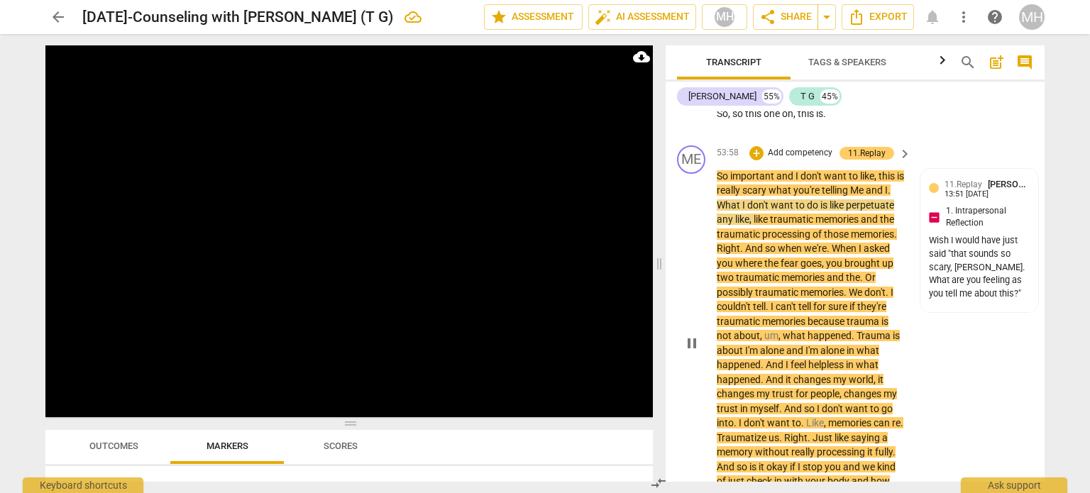
click at [803, 147] on p "Add competency" at bounding box center [799, 153] width 67 height 13
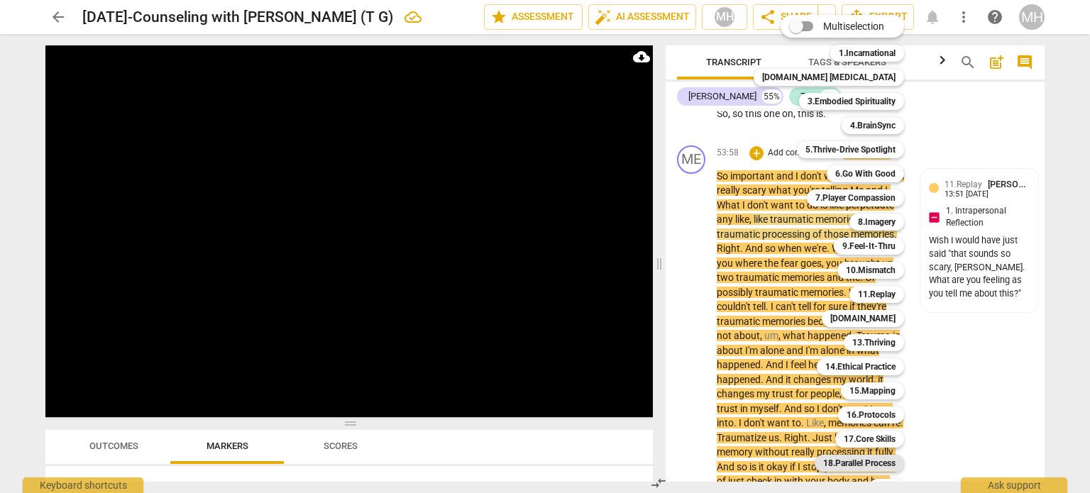
click at [848, 456] on b "18.Parallel Process" at bounding box center [859, 463] width 72 height 17
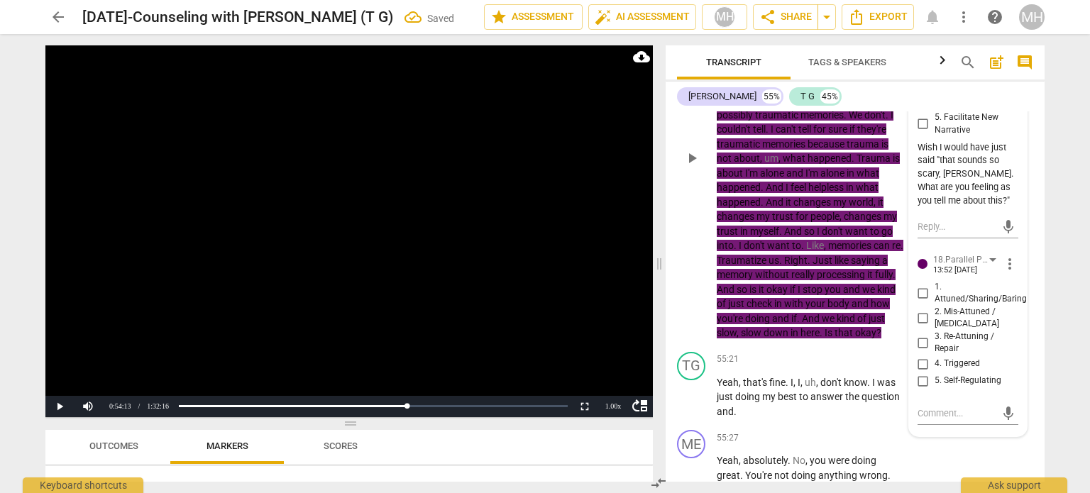
scroll to position [23530, 0]
click at [922, 355] on input "4. Triggered" at bounding box center [923, 363] width 23 height 17
checkbox input "true"
click at [930, 406] on textarea at bounding box center [957, 412] width 78 height 13
type textarea "I"
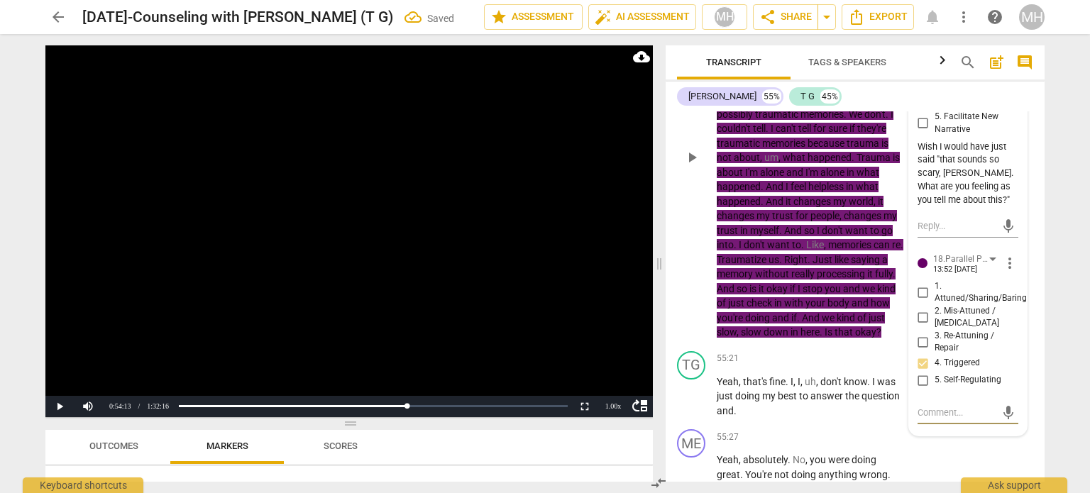
type textarea "I"
type textarea "I a"
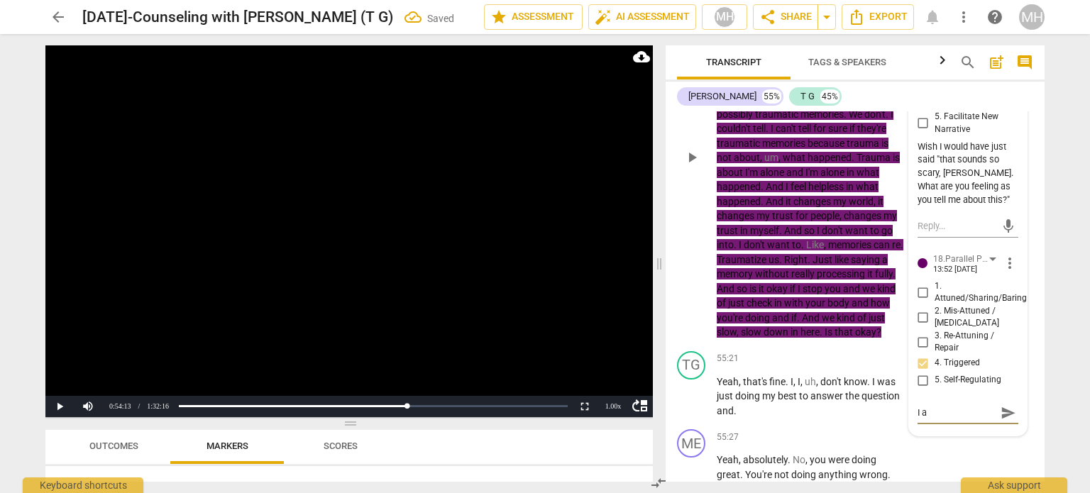
type textarea "I am"
type textarea "I am r"
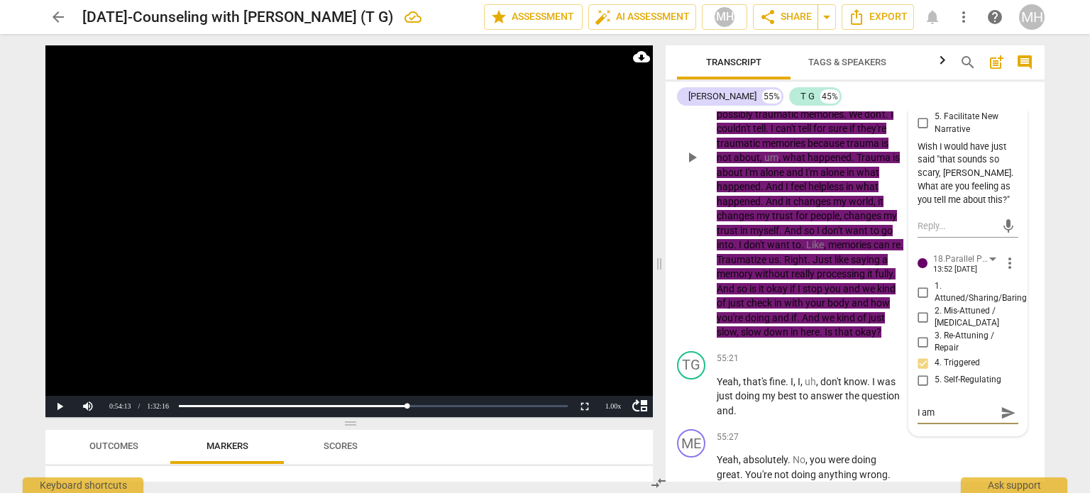
type textarea "I am r"
type textarea "I am re"
type textarea "I am rem"
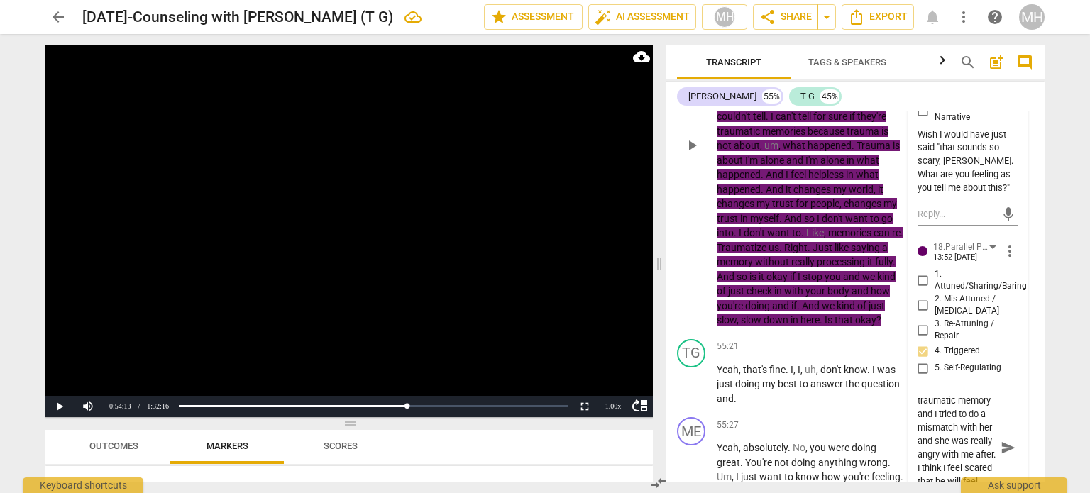
scroll to position [119, 0]
click at [1001, 440] on span "send" at bounding box center [1009, 448] width 16 height 16
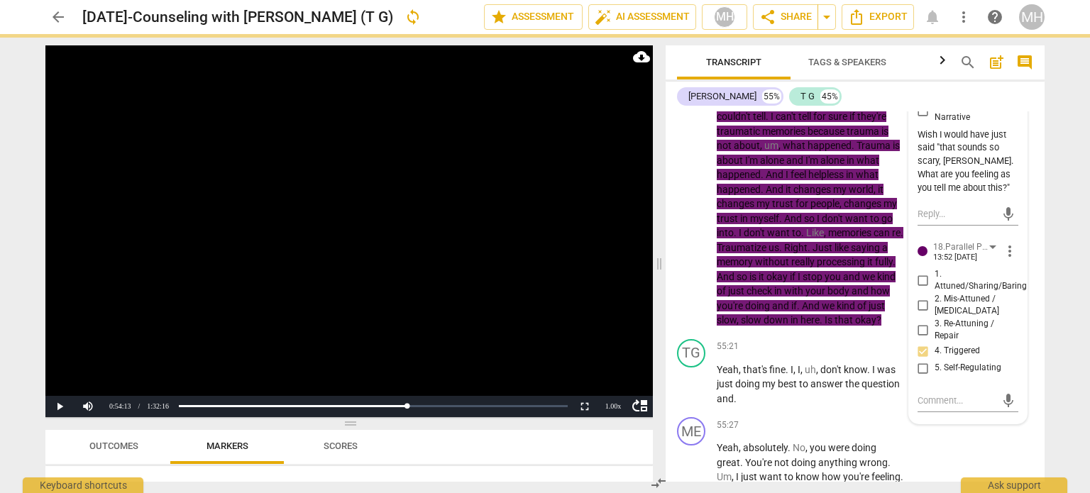
scroll to position [0, 0]
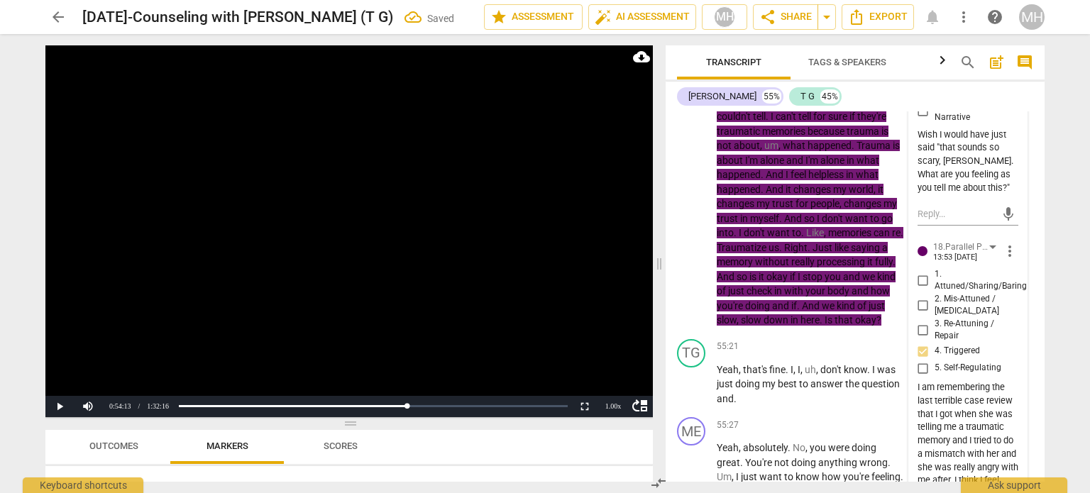
click at [227, 290] on video at bounding box center [348, 231] width 607 height 372
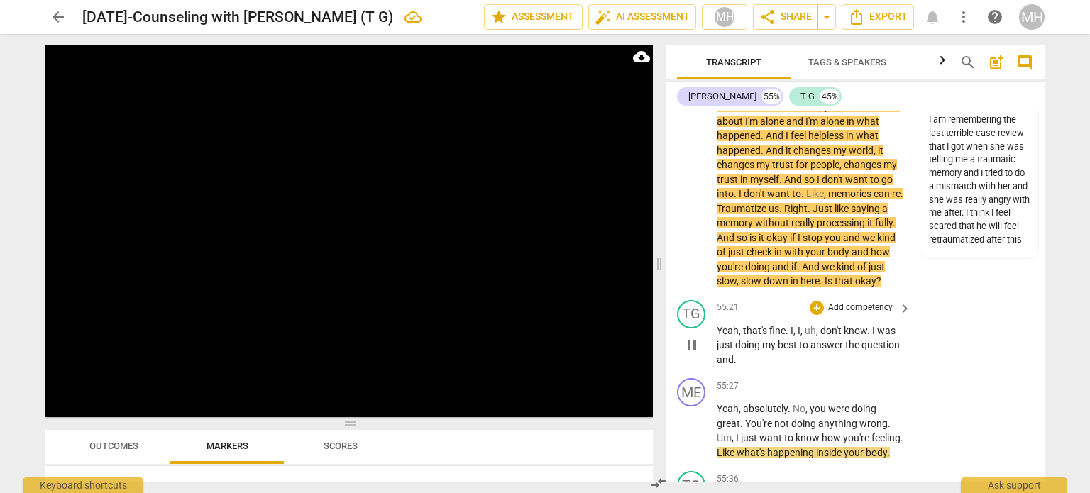
scroll to position [23643, 0]
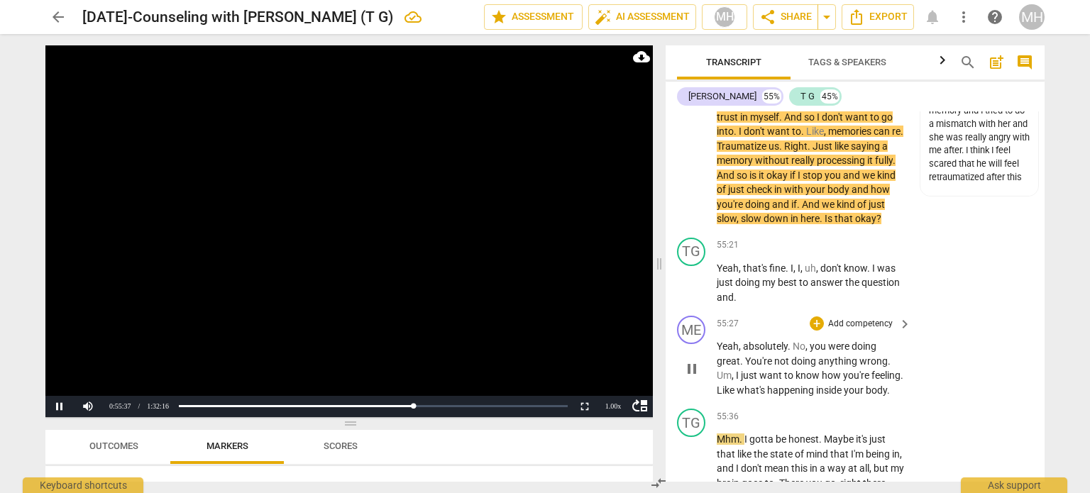
click at [847, 318] on p "Add competency" at bounding box center [860, 324] width 67 height 13
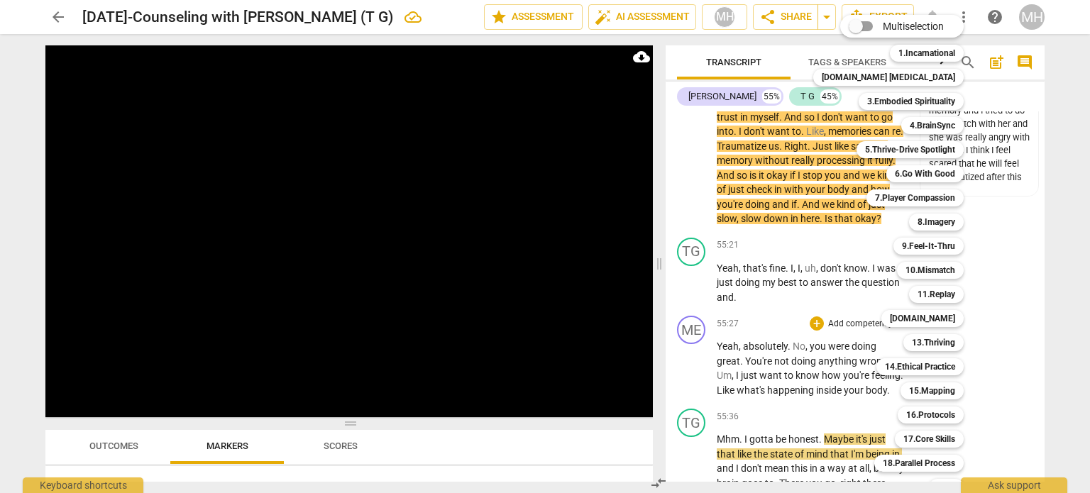
click at [1006, 294] on div at bounding box center [545, 246] width 1090 height 493
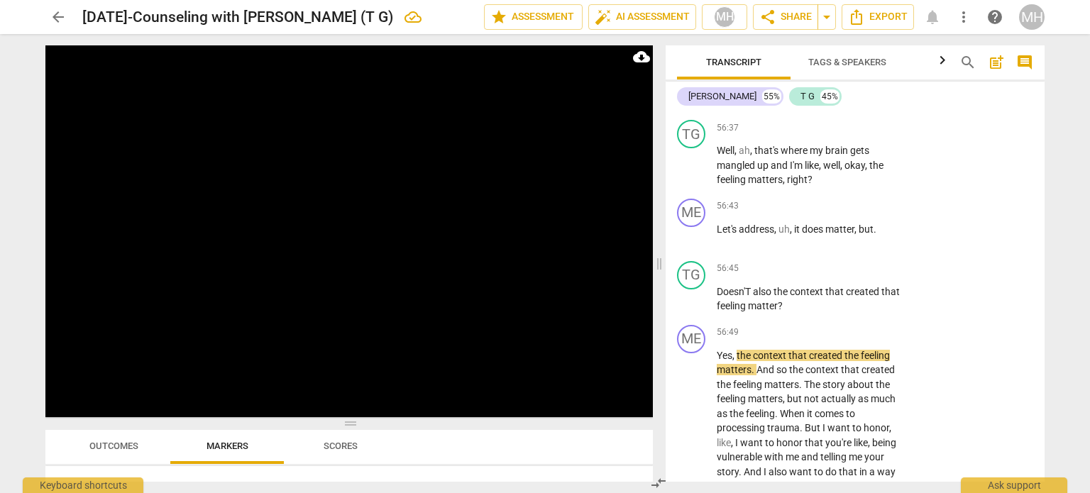
scroll to position [24364, 0]
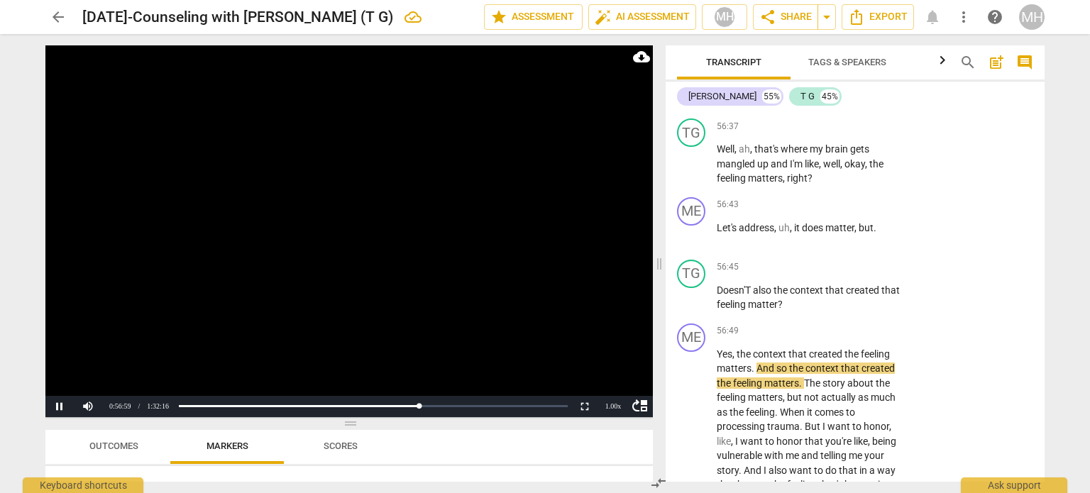
click at [407, 295] on video at bounding box center [348, 231] width 607 height 372
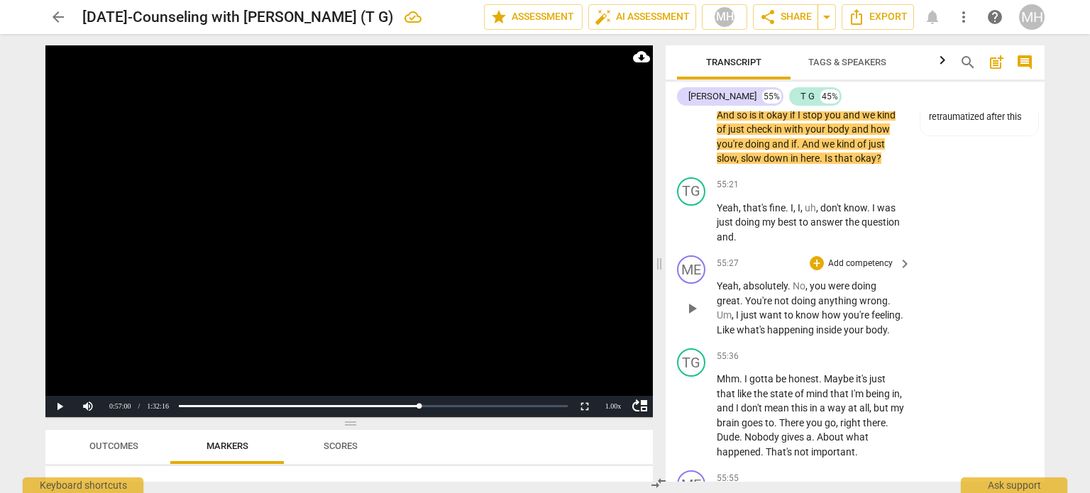
scroll to position [23703, 0]
click at [879, 180] on p "Add competency" at bounding box center [860, 186] width 67 height 13
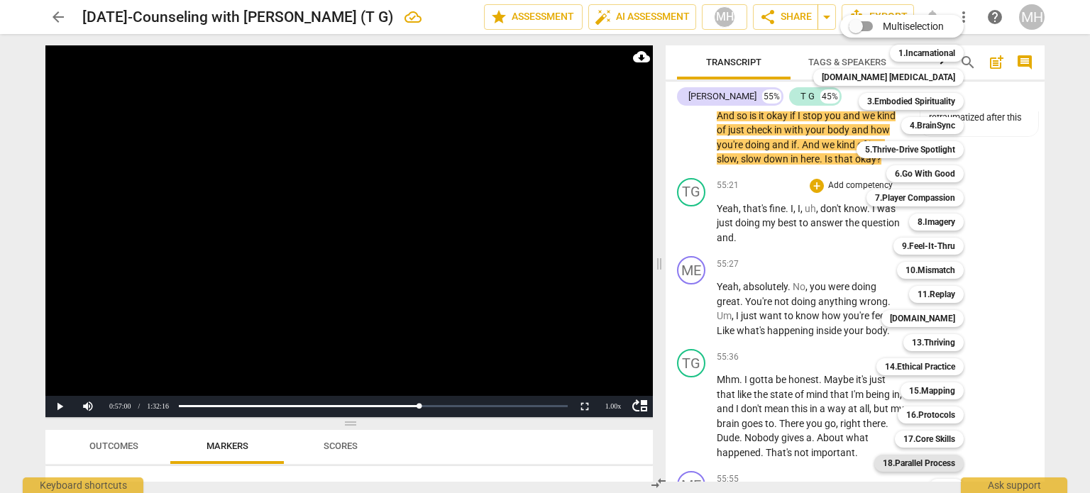
click at [918, 462] on b "18.Parallel Process" at bounding box center [919, 463] width 72 height 17
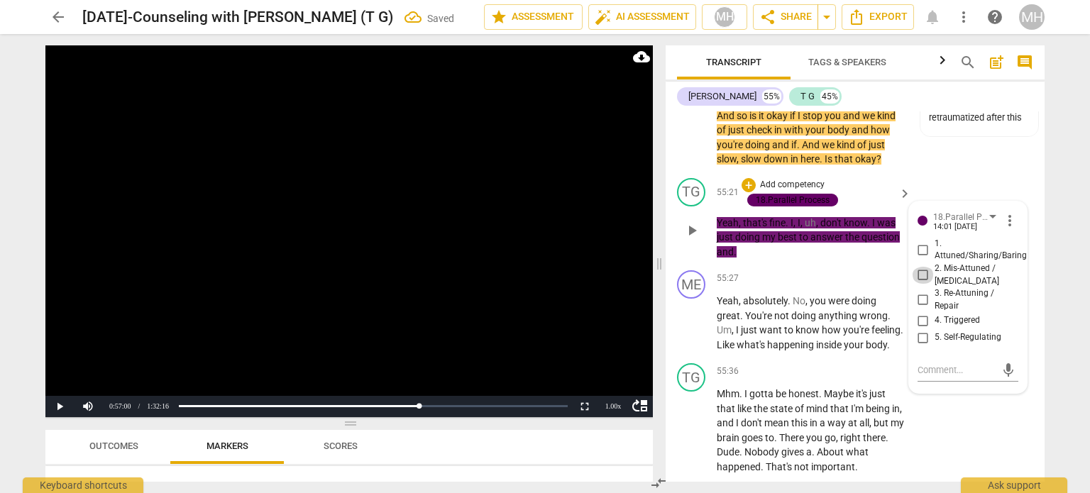
click at [918, 267] on input "2. Mis-Attuned / [MEDICAL_DATA]" at bounding box center [923, 275] width 23 height 17
click at [877, 273] on p "Add competency" at bounding box center [860, 279] width 67 height 13
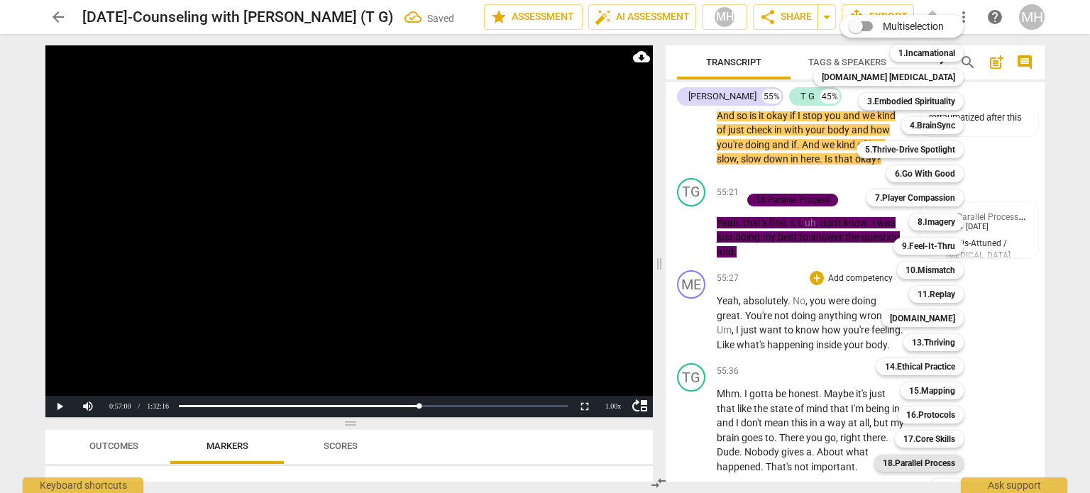
click at [917, 465] on b "18.Parallel Process" at bounding box center [919, 463] width 72 height 17
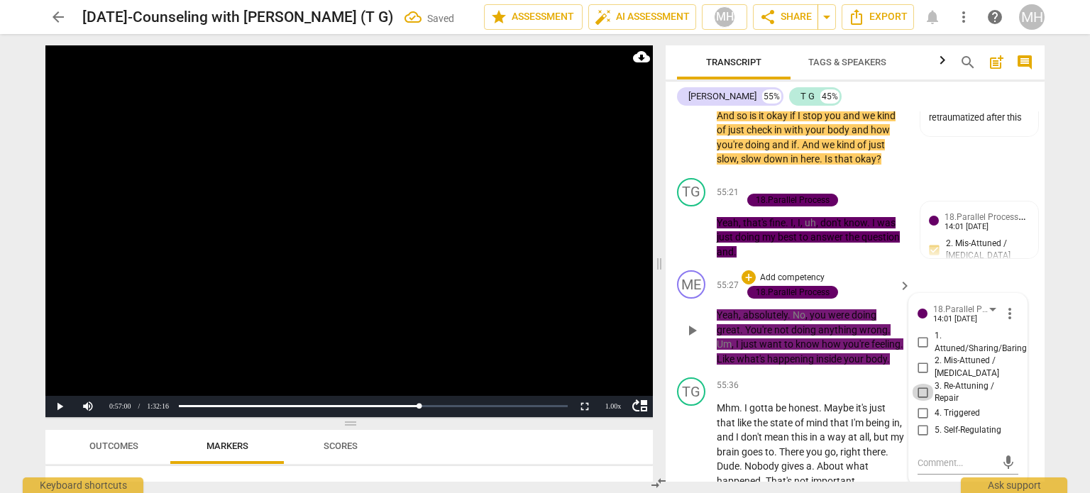
click at [918, 384] on input "3. Re-Attuning / Repair" at bounding box center [923, 392] width 23 height 17
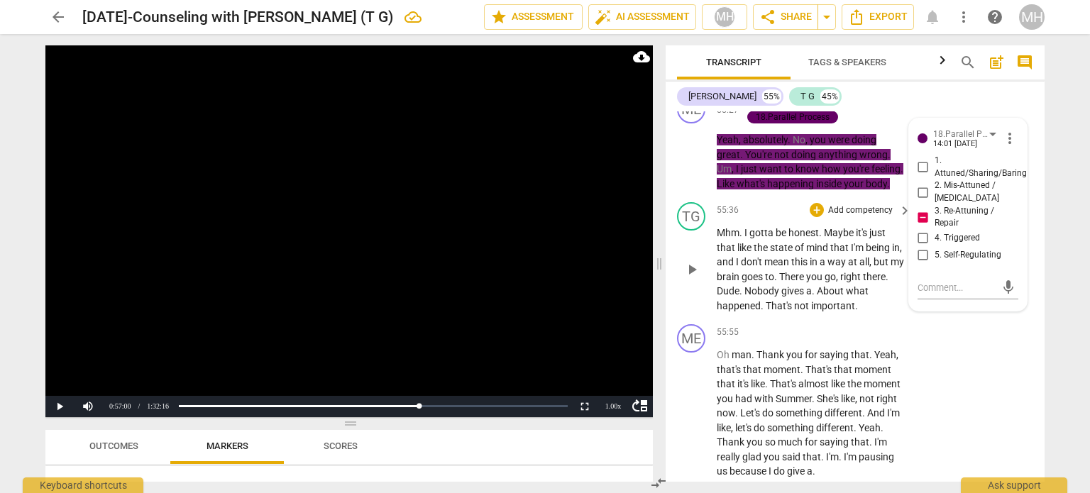
scroll to position [23878, 0]
click at [863, 326] on p "Add competency" at bounding box center [860, 332] width 67 height 13
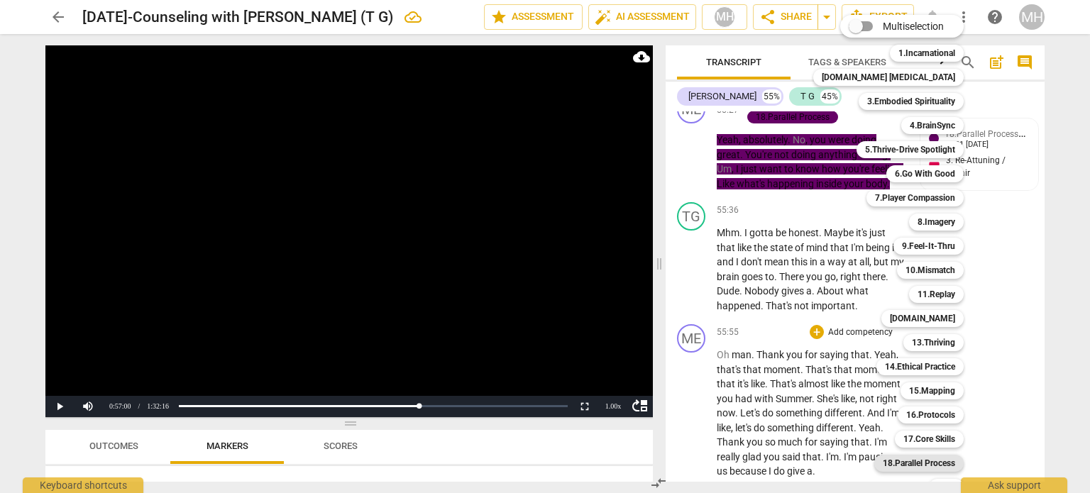
click at [917, 457] on b "18.Parallel Process" at bounding box center [919, 463] width 72 height 17
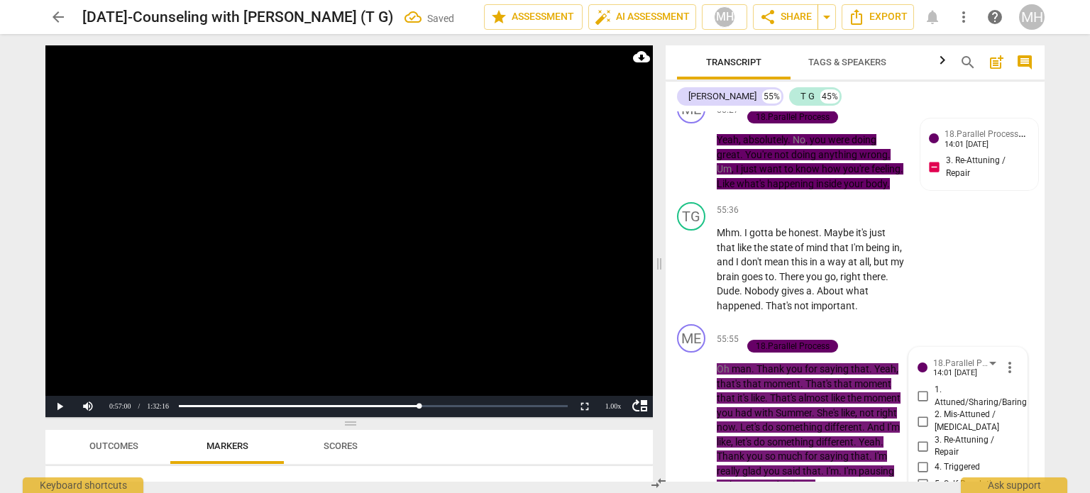
scroll to position [24092, 0]
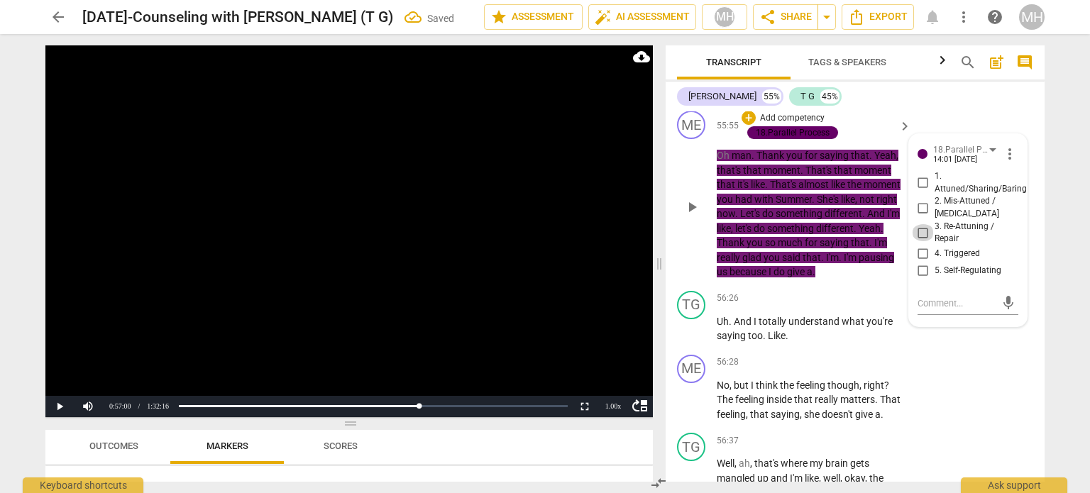
click at [923, 224] on input "3. Re-Attuning / Repair" at bounding box center [923, 232] width 23 height 17
click at [918, 248] on input "4. Triggered" at bounding box center [923, 254] width 23 height 17
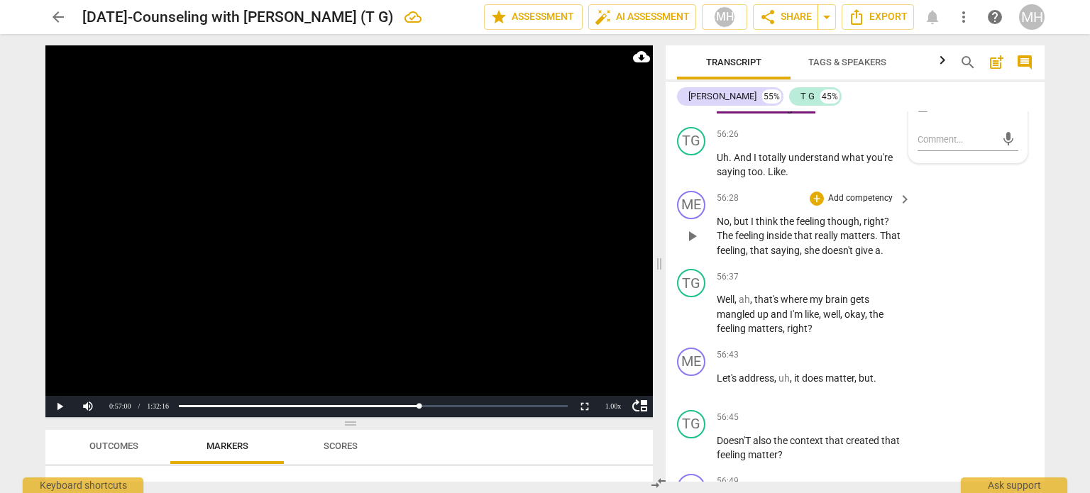
scroll to position [24242, 0]
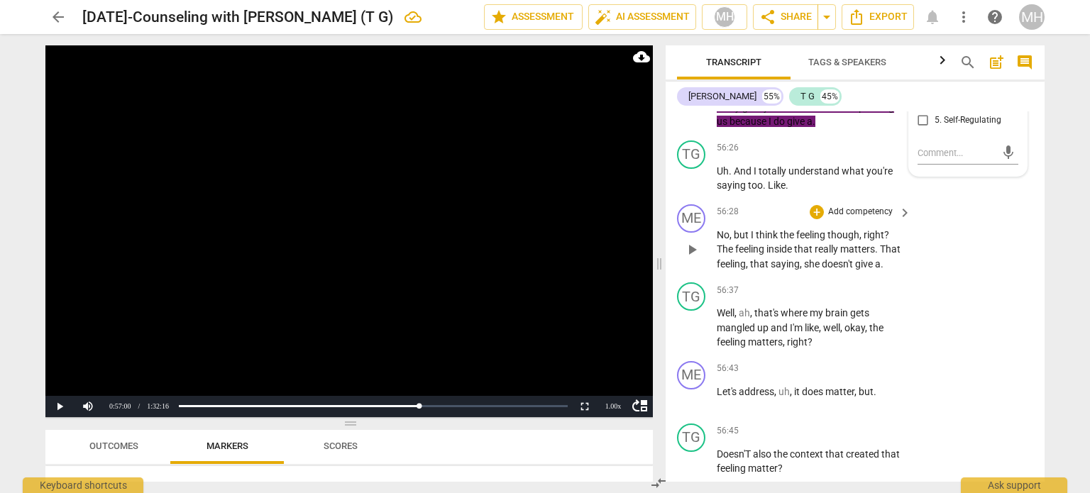
click at [687, 241] on span "play_arrow" at bounding box center [691, 249] width 17 height 17
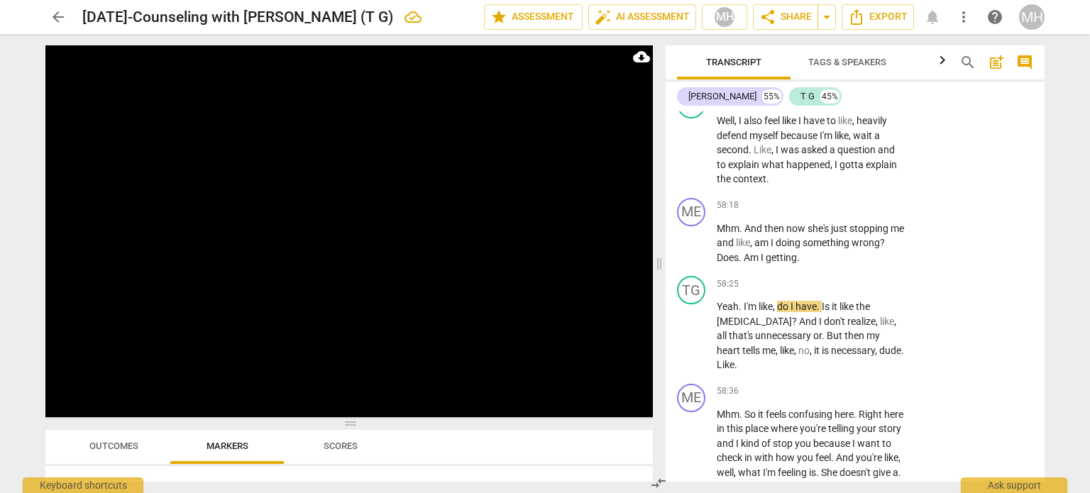
scroll to position [25185, 0]
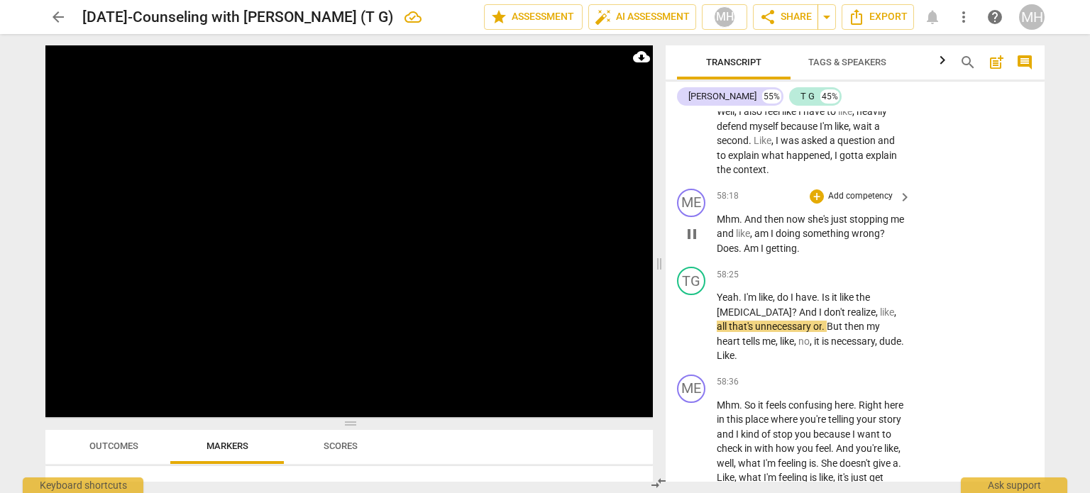
click at [864, 203] on p "Add competency" at bounding box center [860, 196] width 67 height 13
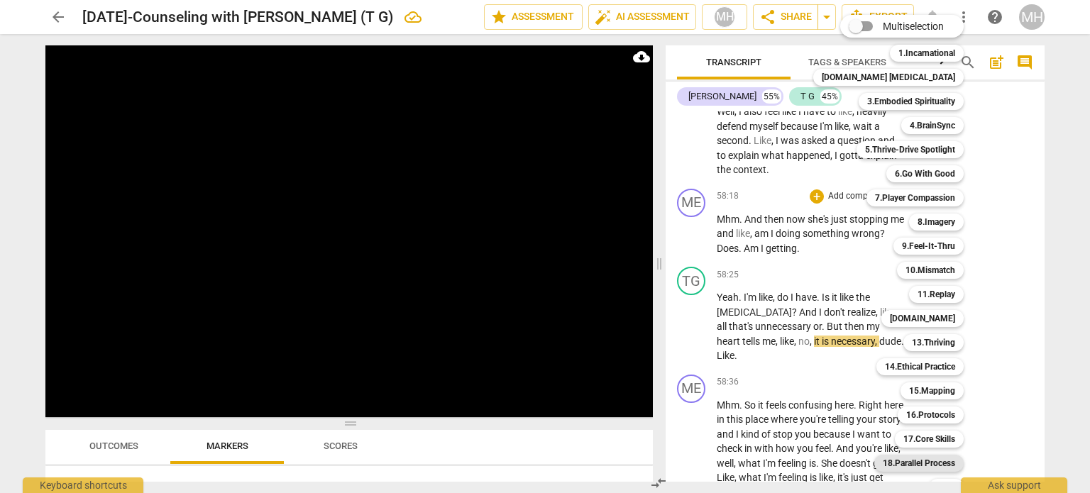
click at [915, 463] on b "18.Parallel Process" at bounding box center [919, 463] width 72 height 17
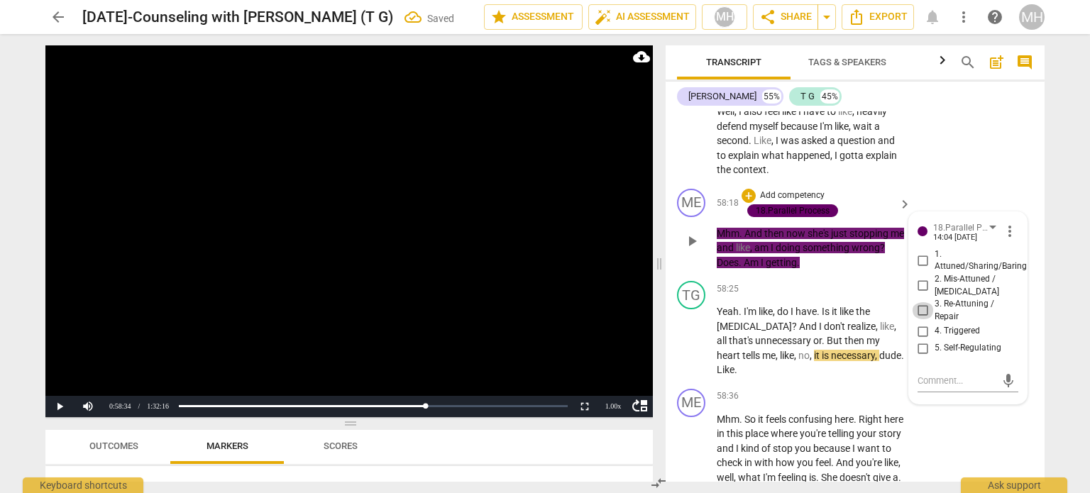
click at [920, 313] on input "3. Re-Attuning / Repair" at bounding box center [923, 310] width 23 height 17
click at [930, 384] on textarea at bounding box center [957, 380] width 78 height 13
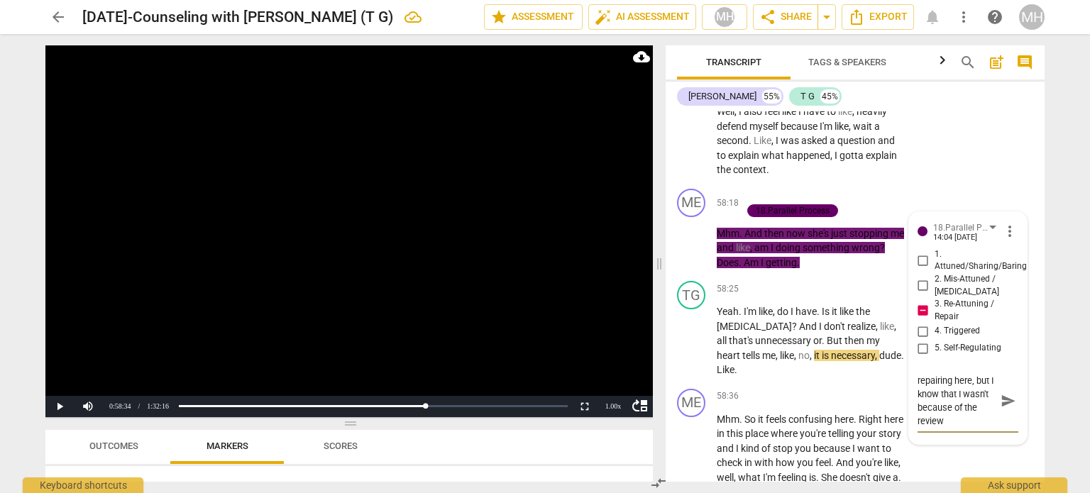
click at [466, 297] on video at bounding box center [348, 231] width 607 height 372
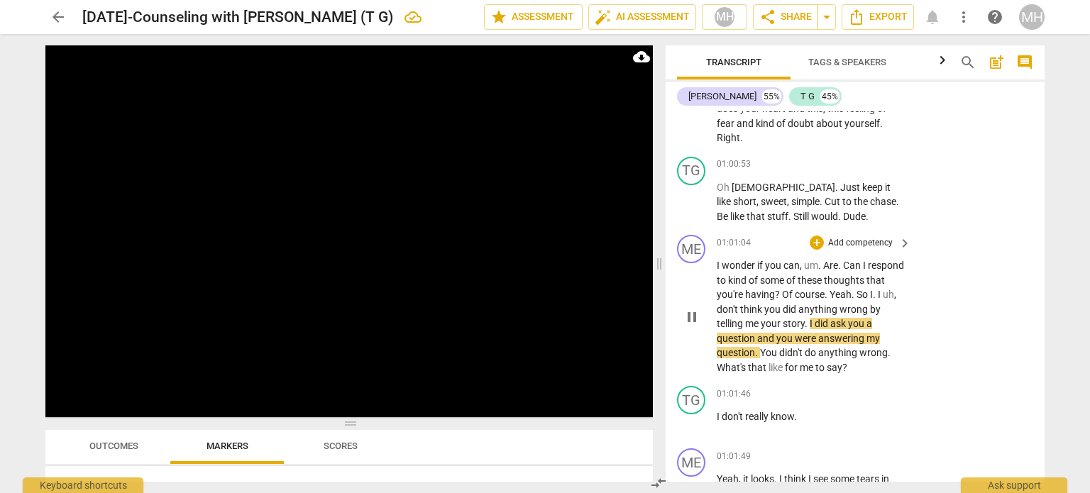
scroll to position [26608, 0]
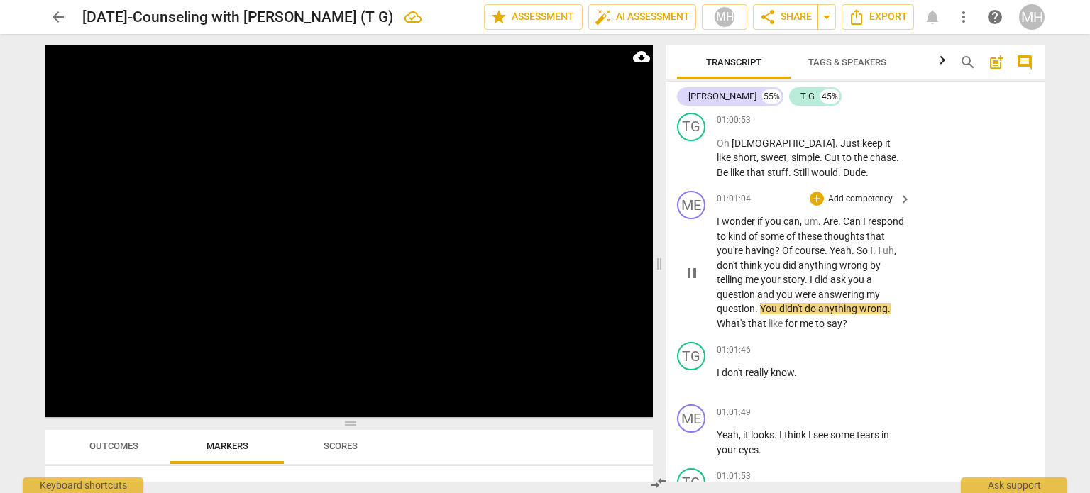
click at [854, 193] on p "Add competency" at bounding box center [860, 199] width 67 height 13
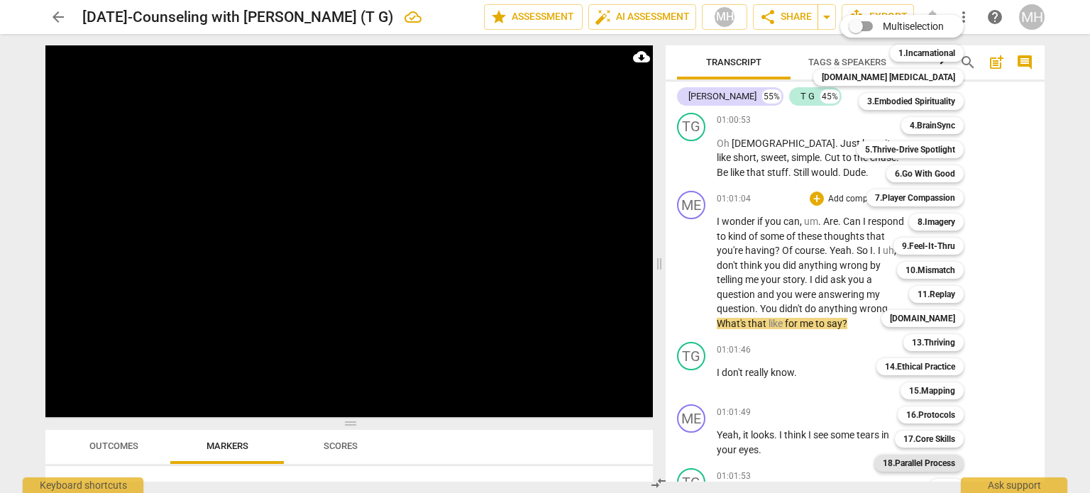
click at [920, 464] on b "18.Parallel Process" at bounding box center [919, 463] width 72 height 17
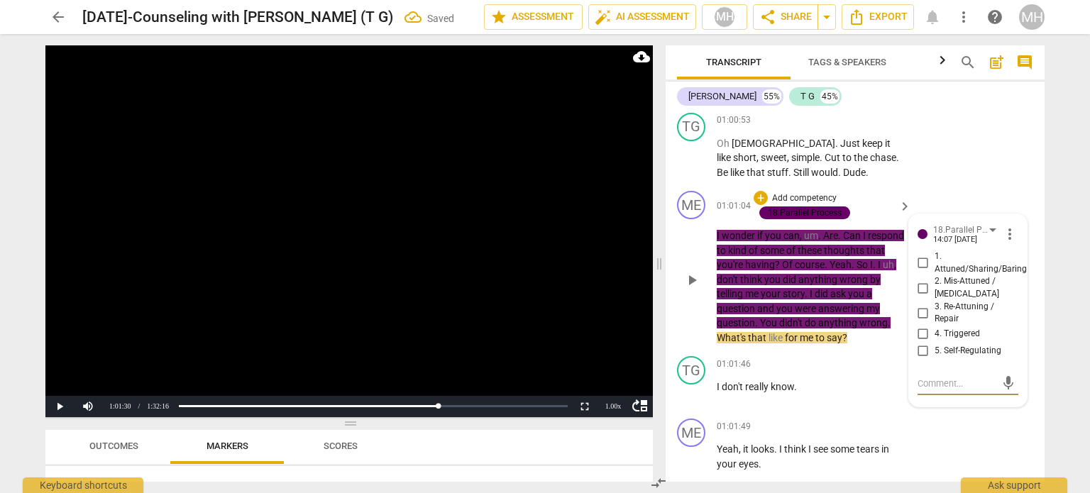
click at [923, 304] on input "3. Re-Attuning / Repair" at bounding box center [923, 312] width 23 height 17
click at [929, 377] on textarea at bounding box center [957, 383] width 78 height 13
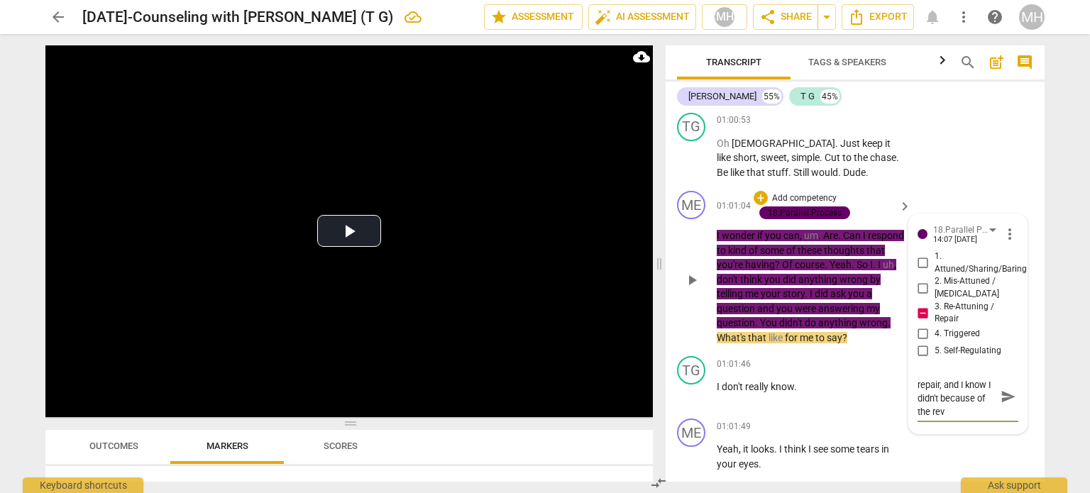
scroll to position [26, 0]
click at [1010, 389] on span "send" at bounding box center [1009, 397] width 16 height 16
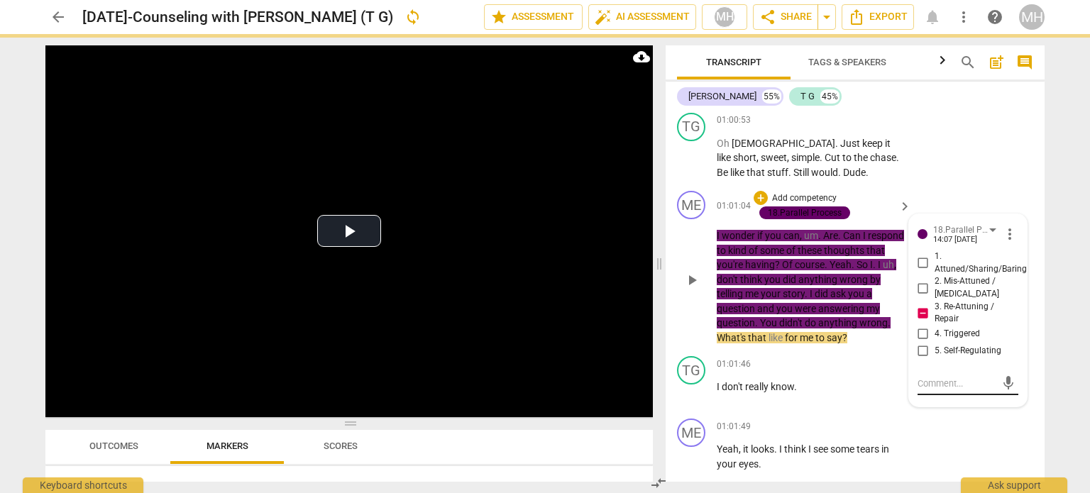
scroll to position [0, 0]
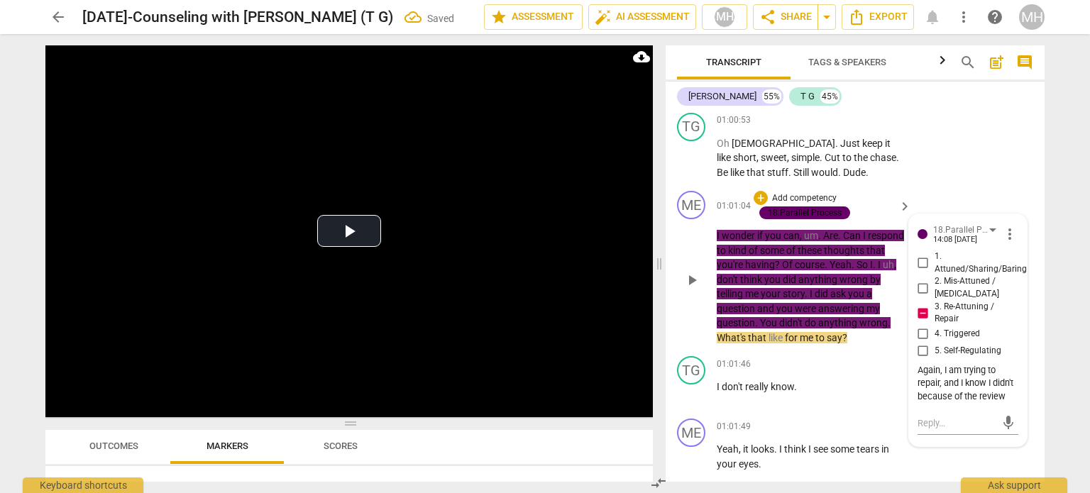
click at [710, 296] on div "play_arrow pause" at bounding box center [699, 279] width 36 height 121
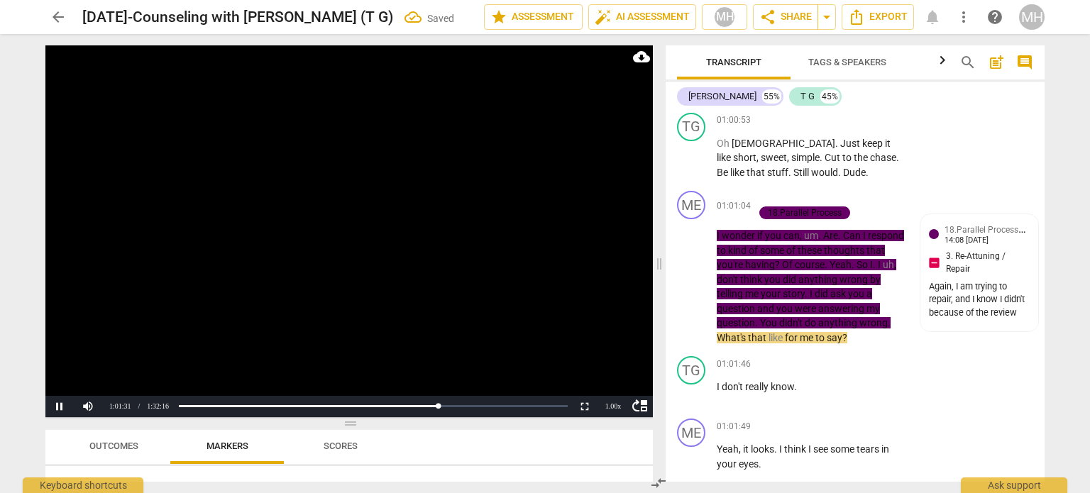
click at [519, 278] on video at bounding box center [348, 231] width 607 height 372
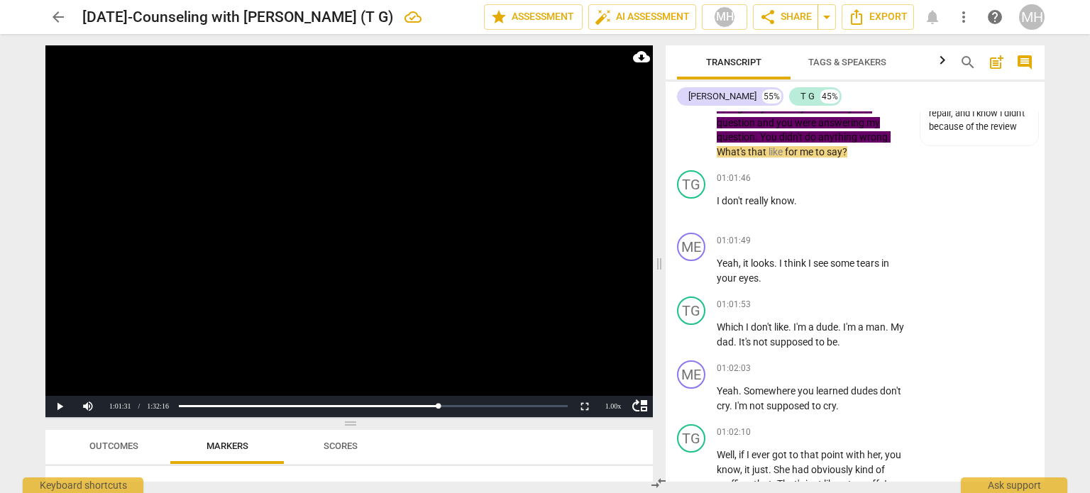
scroll to position [26795, 0]
click at [385, 321] on video at bounding box center [348, 231] width 607 height 372
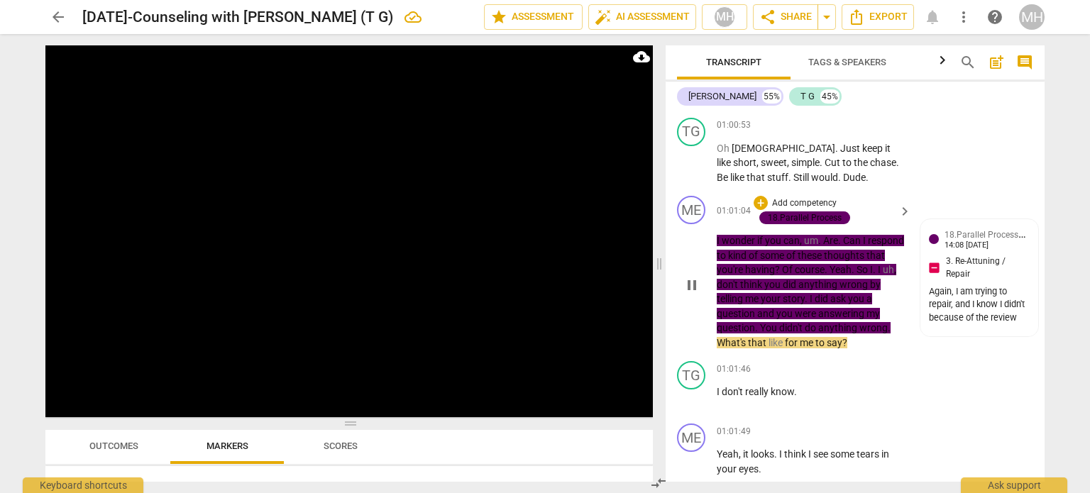
scroll to position [26602, 0]
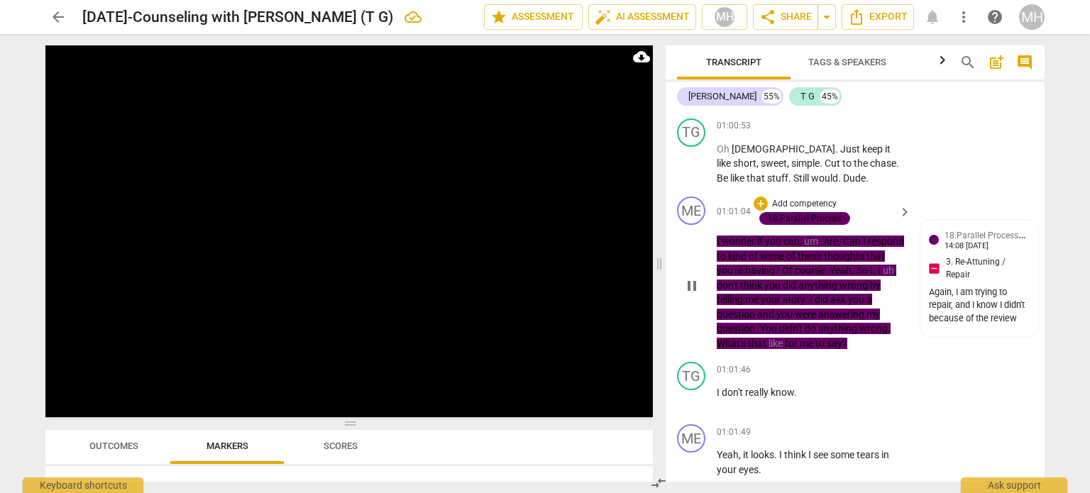
click at [776, 198] on p "Add competency" at bounding box center [804, 204] width 67 height 13
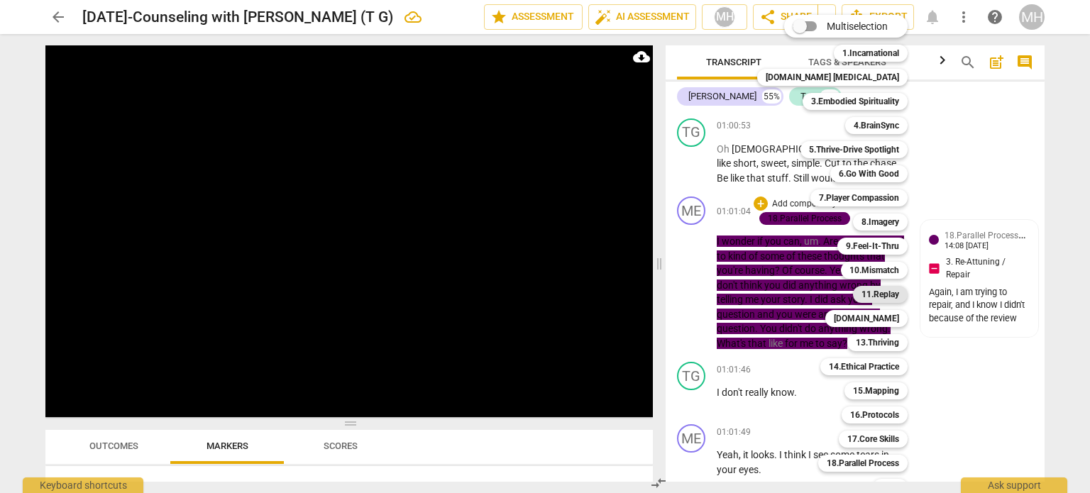
click at [862, 295] on b "11.Replay" at bounding box center [881, 294] width 38 height 17
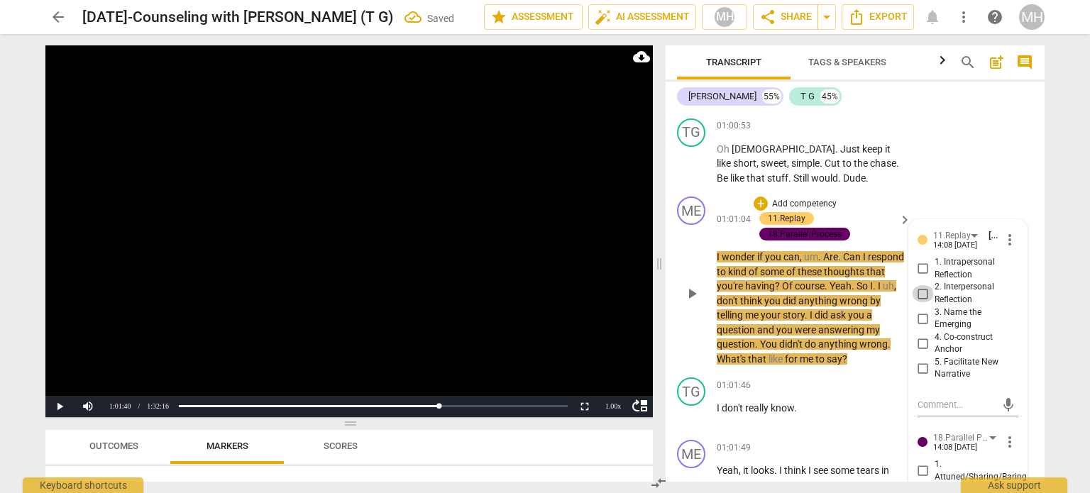
click at [919, 285] on input "2. Interpersonal Reflection" at bounding box center [923, 293] width 23 height 17
click at [423, 327] on video at bounding box center [348, 231] width 607 height 372
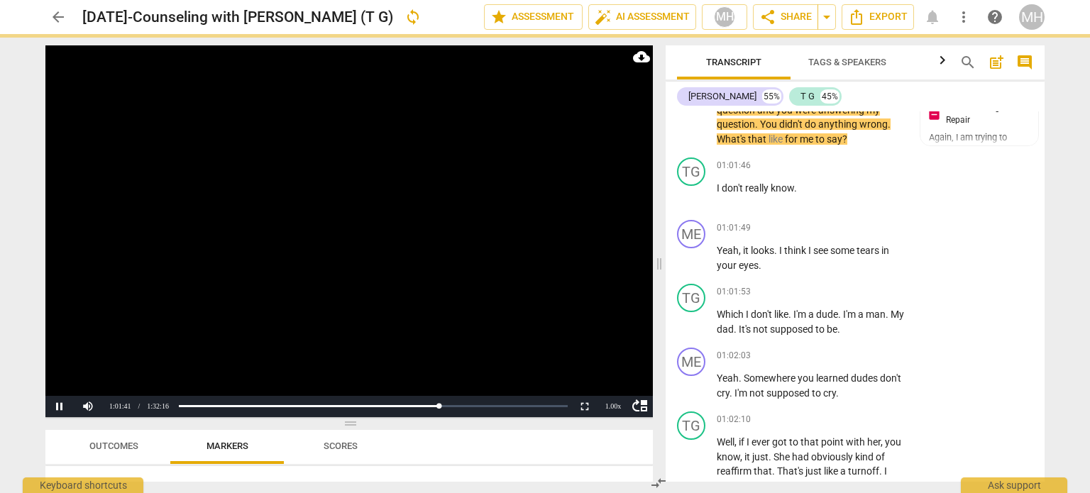
scroll to position [26825, 0]
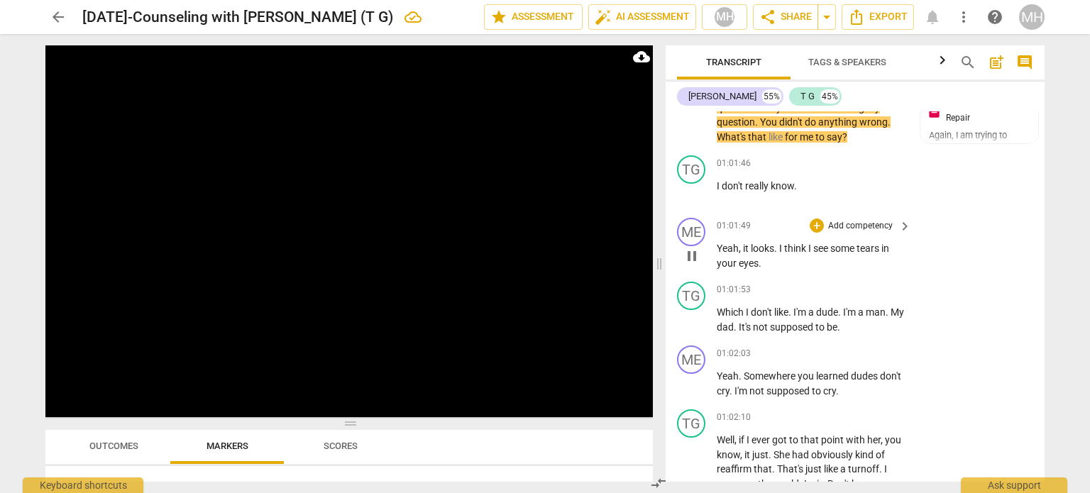
click at [860, 233] on p "Add competency" at bounding box center [860, 226] width 67 height 13
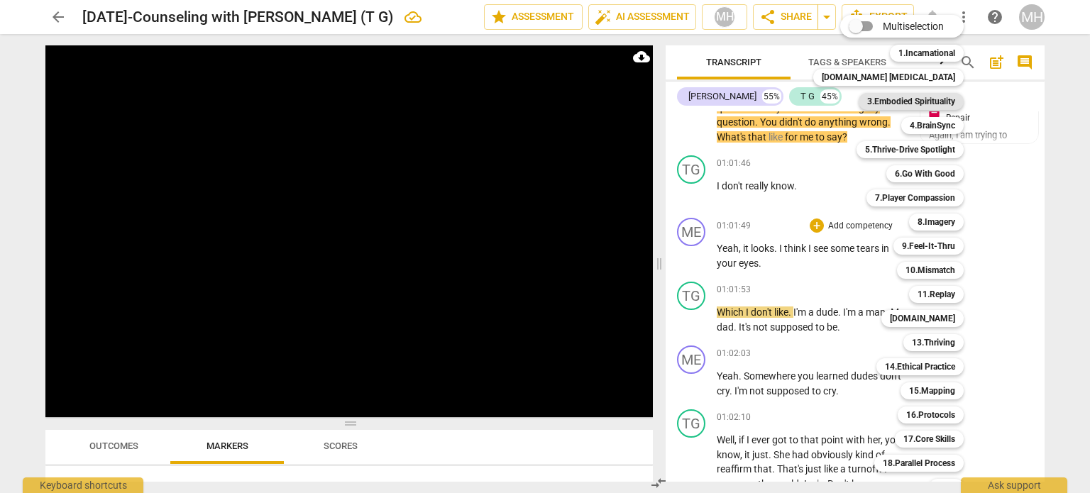
click at [906, 104] on b "3.Embodied Spirituality" at bounding box center [911, 101] width 88 height 17
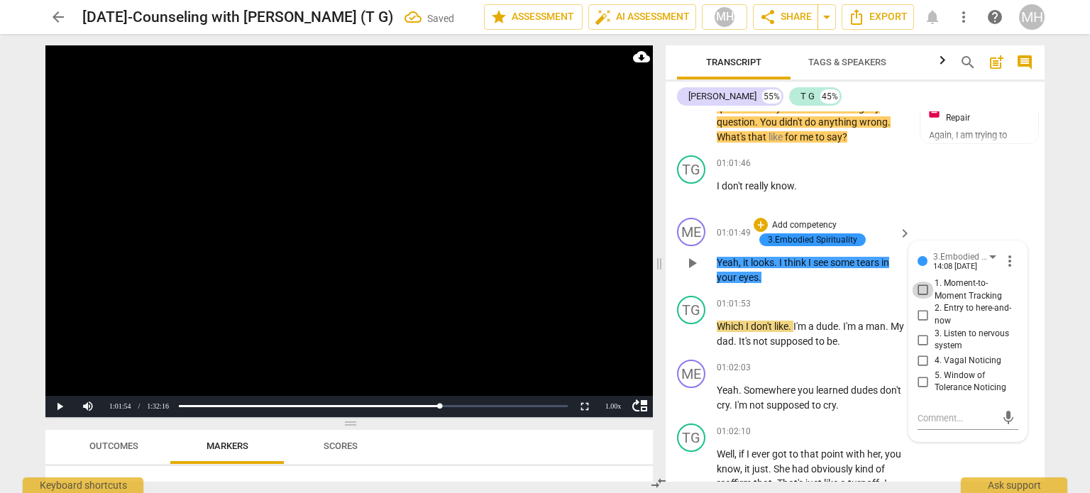
click at [920, 292] on input "1. Moment-to-Moment Tracking" at bounding box center [923, 290] width 23 height 17
click at [918, 323] on input "2. Entry to here-and-now" at bounding box center [923, 315] width 23 height 17
click at [372, 321] on video at bounding box center [348, 231] width 607 height 372
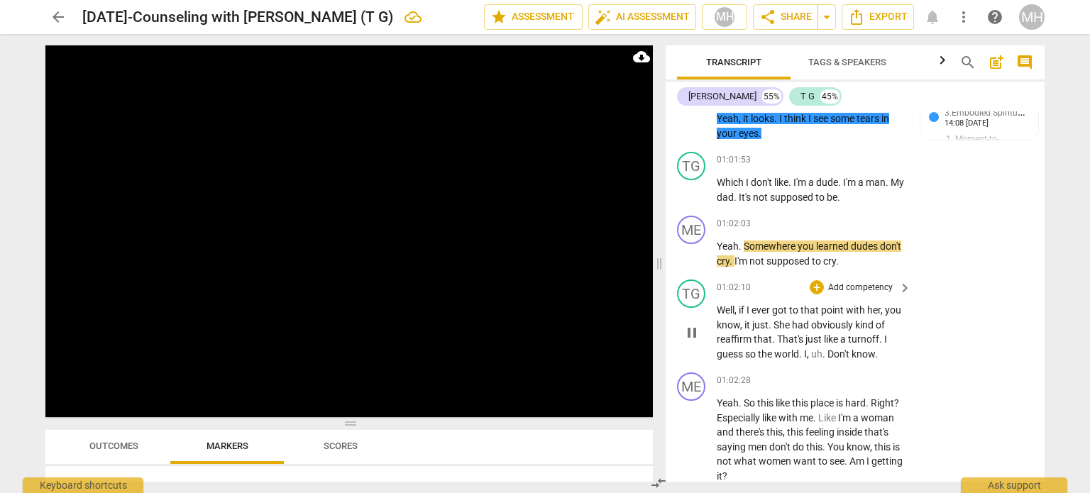
scroll to position [27003, 0]
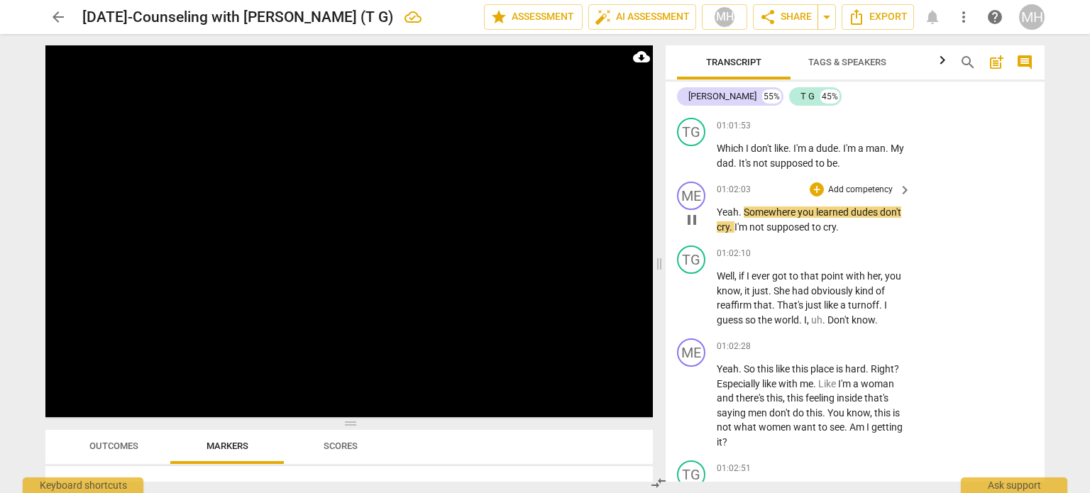
click at [858, 196] on p "Add competency" at bounding box center [860, 190] width 67 height 13
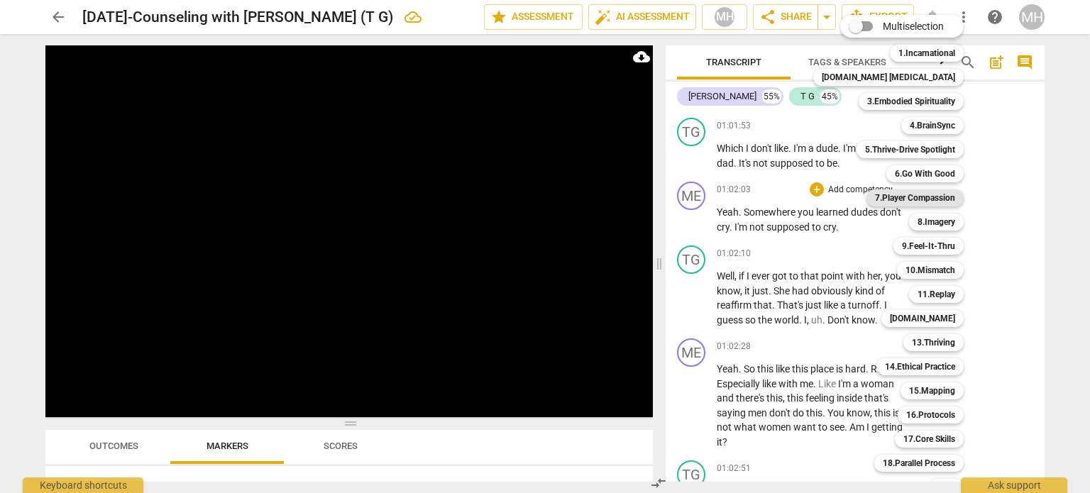
click at [911, 202] on b "7.Player Compassion" at bounding box center [915, 197] width 80 height 17
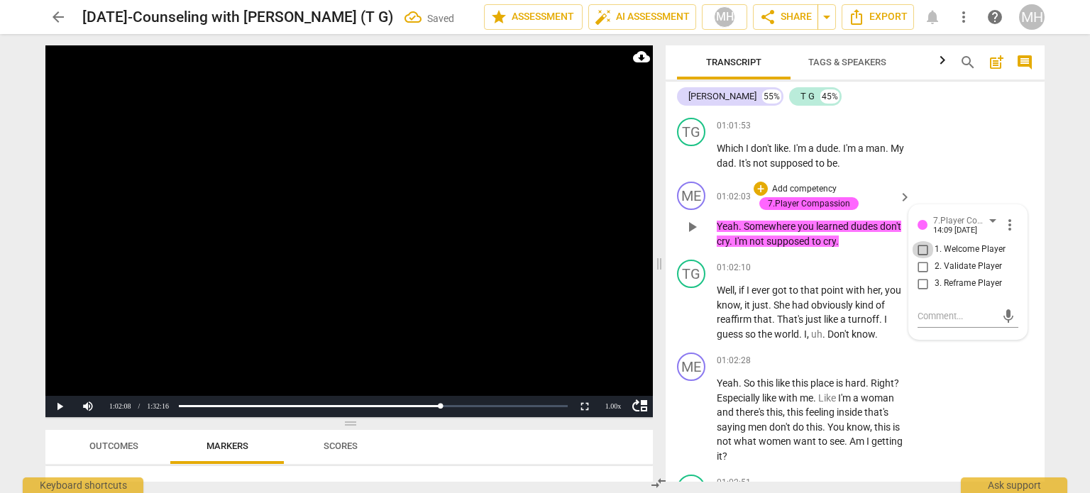
click at [917, 256] on input "1. Welcome Player" at bounding box center [923, 249] width 23 height 17
click at [383, 277] on video at bounding box center [348, 231] width 607 height 372
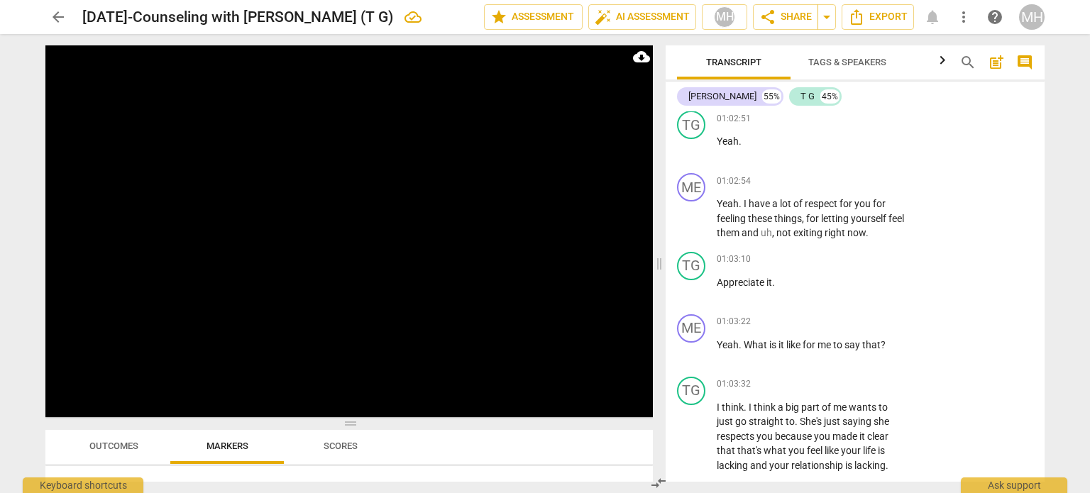
scroll to position [27377, 0]
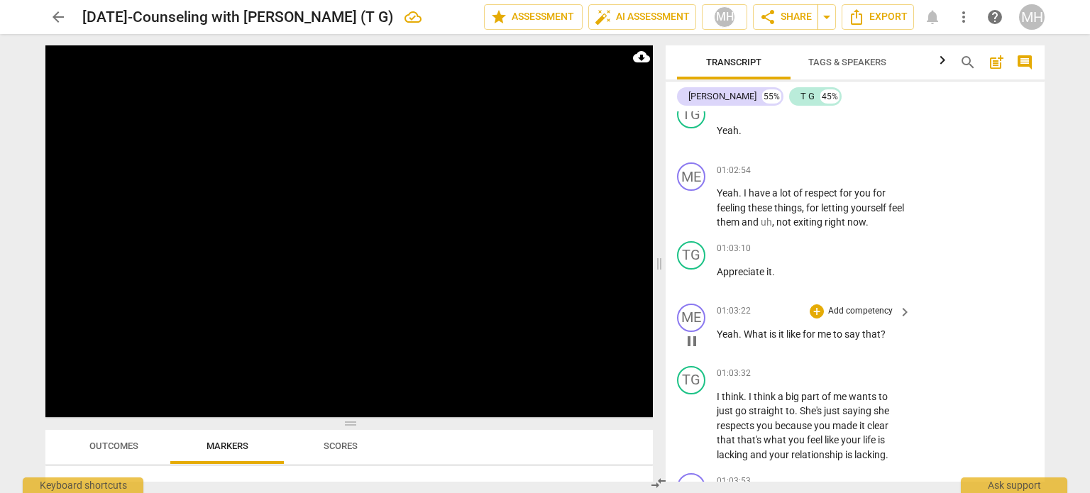
click at [844, 317] on p "Add competency" at bounding box center [860, 311] width 67 height 13
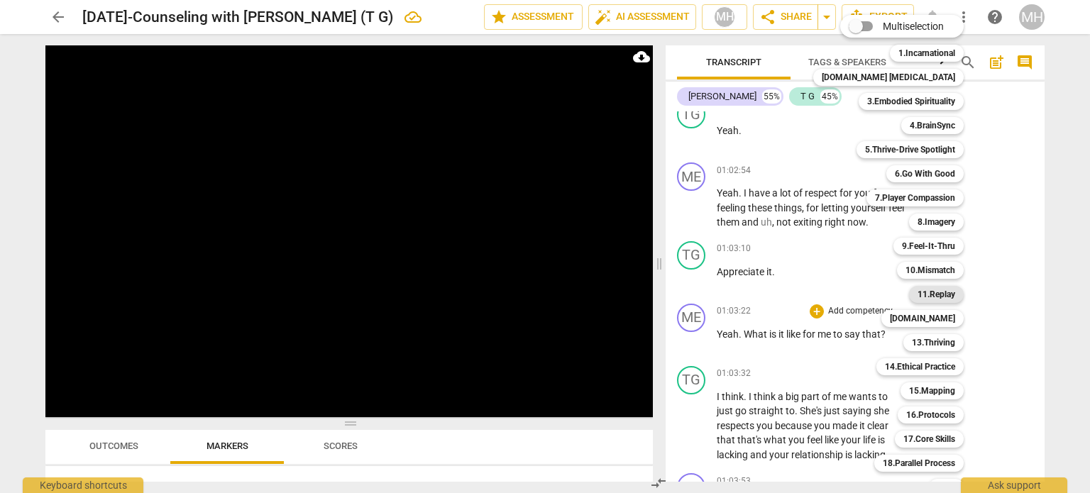
click at [923, 296] on b "11.Replay" at bounding box center [937, 294] width 38 height 17
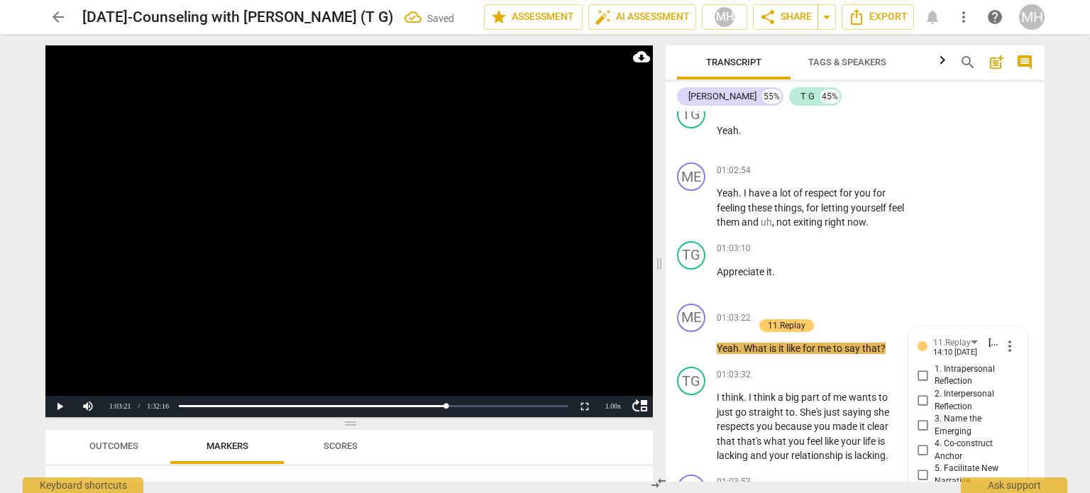
scroll to position [27595, 0]
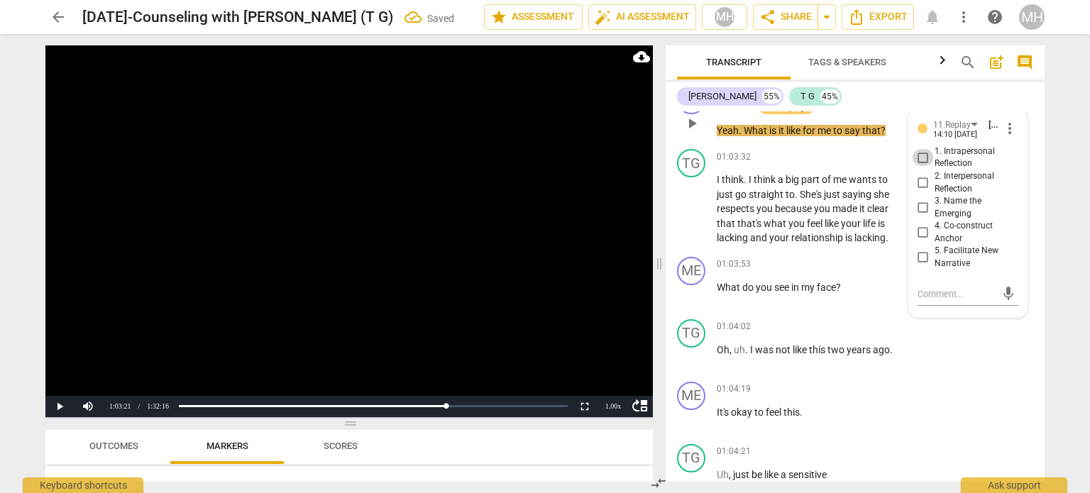
click at [918, 160] on input "1. Intrapersonal Reflection" at bounding box center [923, 157] width 23 height 17
click at [400, 321] on video at bounding box center [348, 231] width 607 height 372
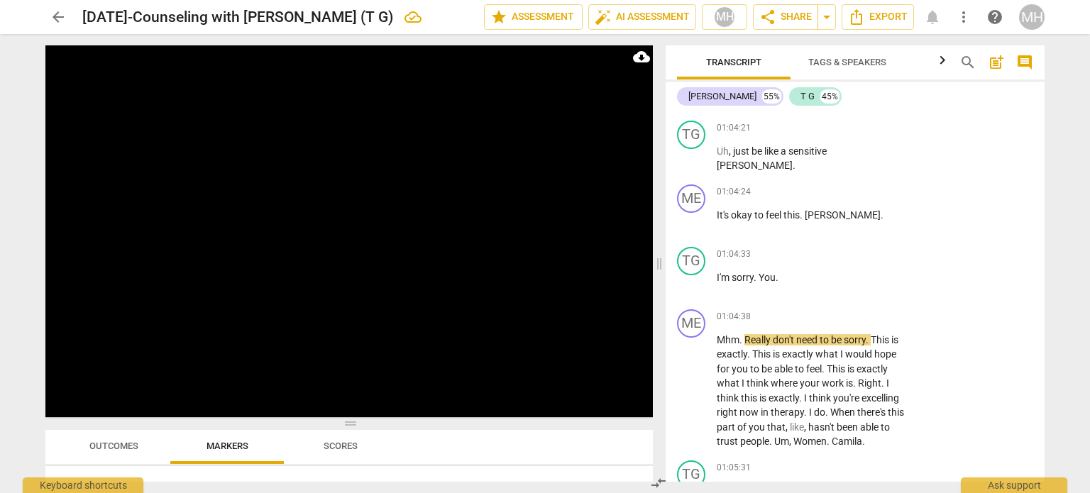
scroll to position [27923, 0]
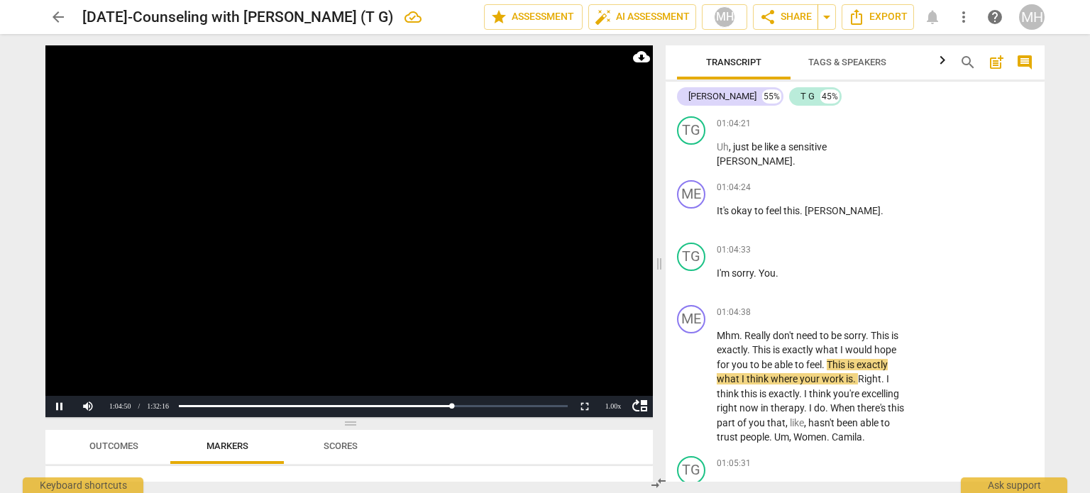
click at [356, 249] on video at bounding box center [348, 231] width 607 height 372
click at [879, 308] on p "Add competency" at bounding box center [860, 313] width 67 height 13
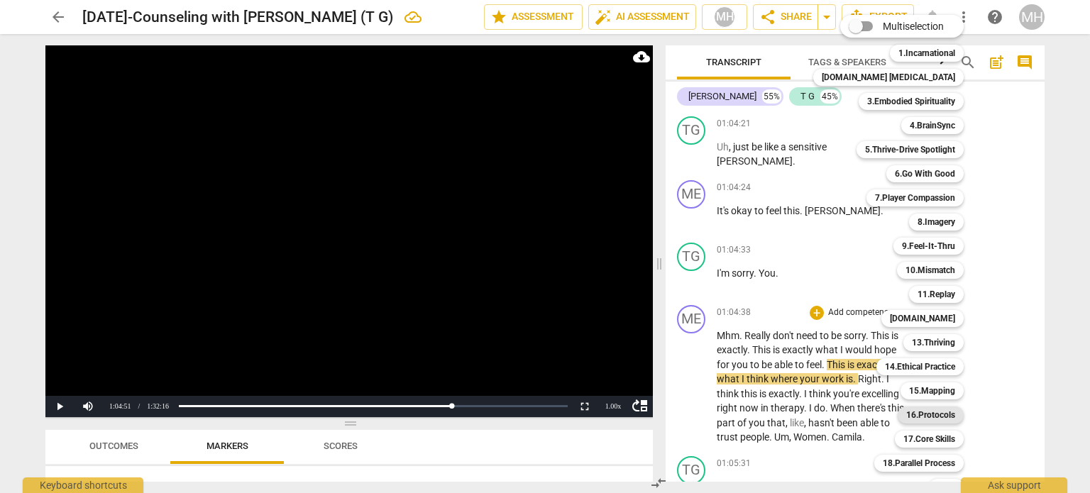
scroll to position [42, 0]
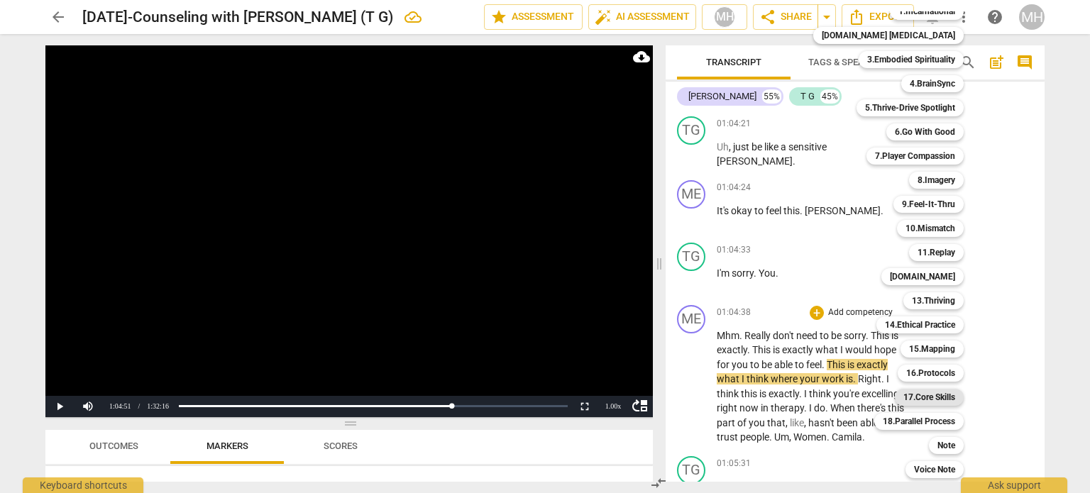
click at [924, 393] on b "17.Core Skills" at bounding box center [929, 397] width 52 height 17
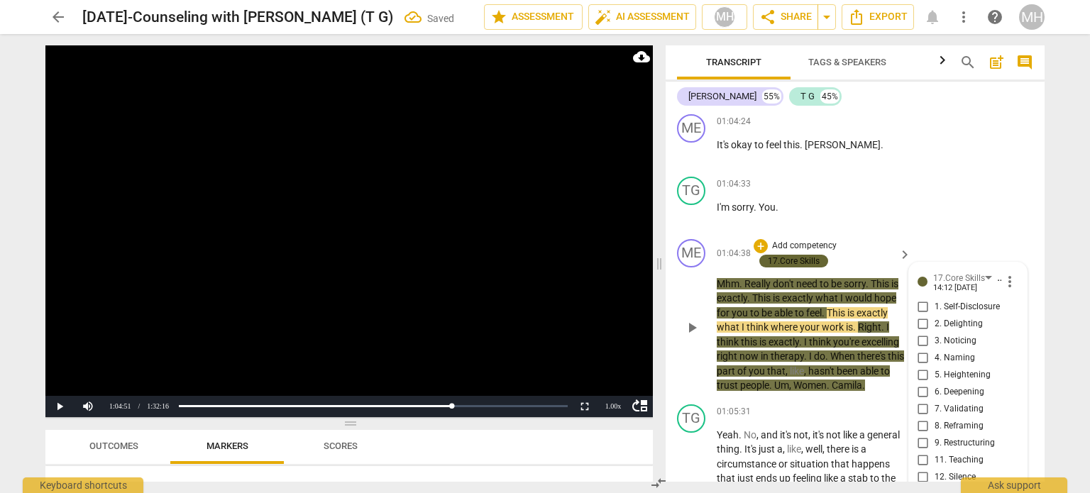
scroll to position [27990, 0]
click at [1011, 286] on span "more_vert" at bounding box center [1009, 281] width 17 height 17
click at [1023, 314] on li "Delete" at bounding box center [1021, 305] width 49 height 27
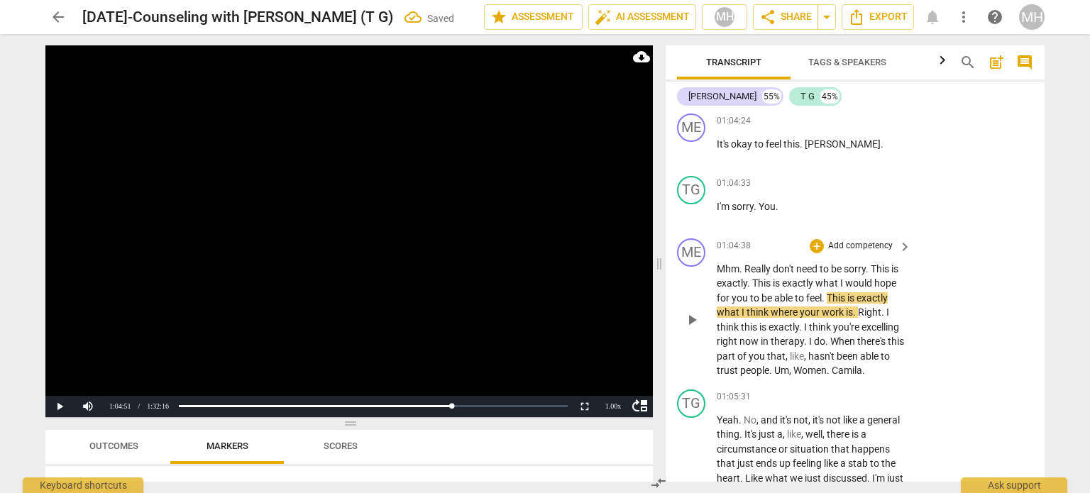
click at [875, 241] on p "Add competency" at bounding box center [860, 246] width 67 height 13
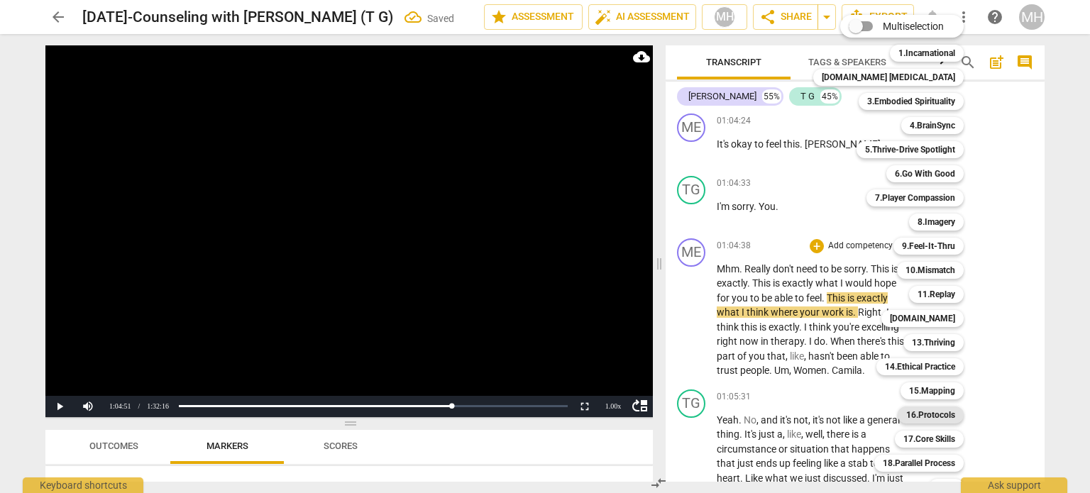
scroll to position [42, 0]
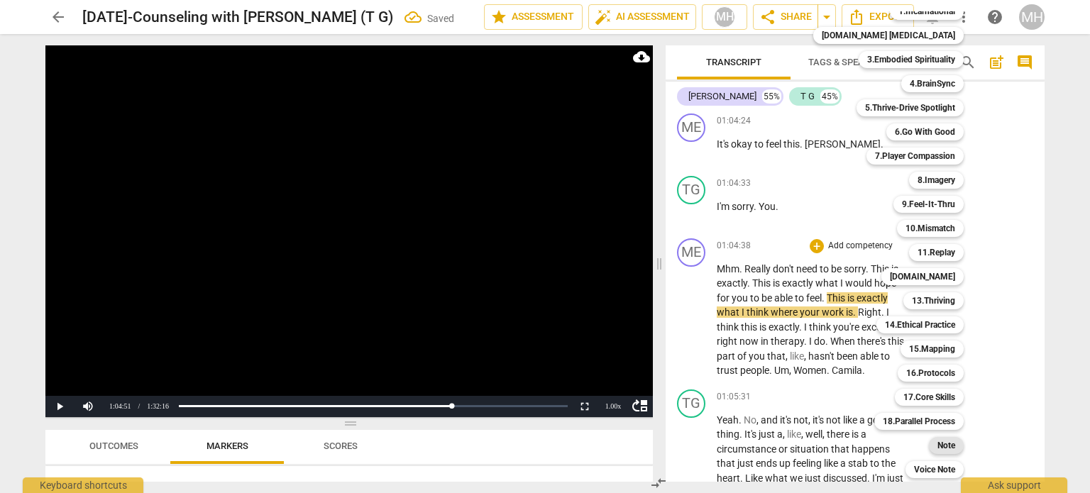
click at [937, 446] on b "Note" at bounding box center [946, 445] width 18 height 17
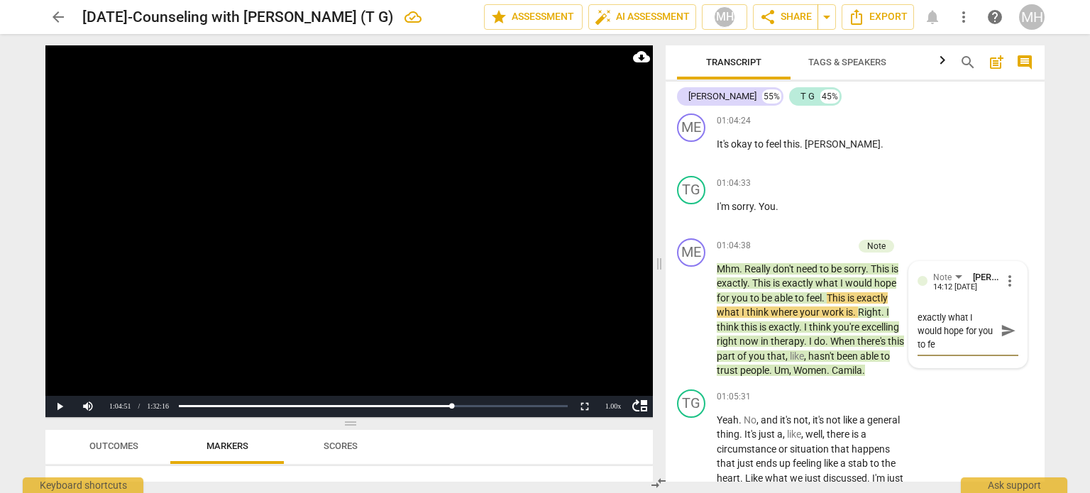
scroll to position [27, 0]
click at [1007, 331] on span "send" at bounding box center [1009, 338] width 16 height 16
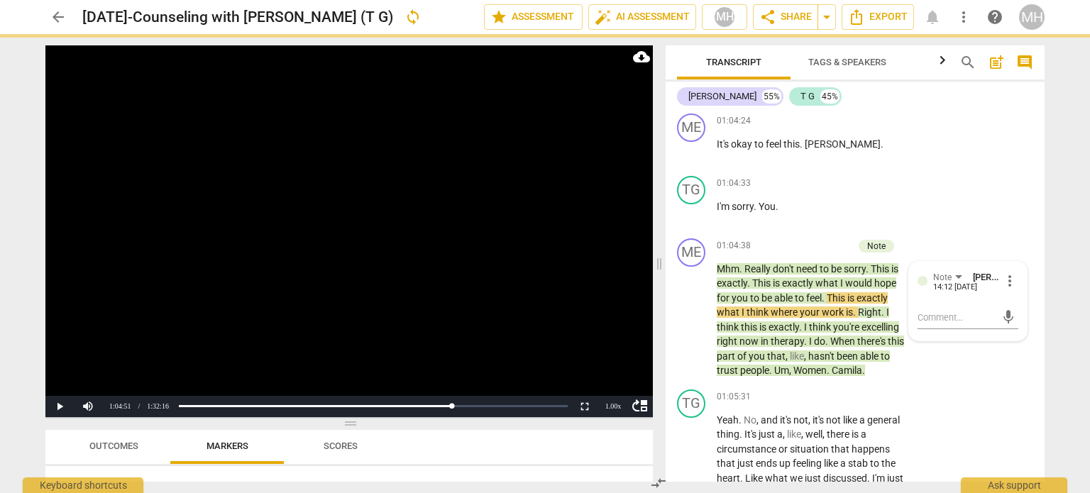
scroll to position [0, 0]
click at [495, 267] on video at bounding box center [348, 231] width 607 height 372
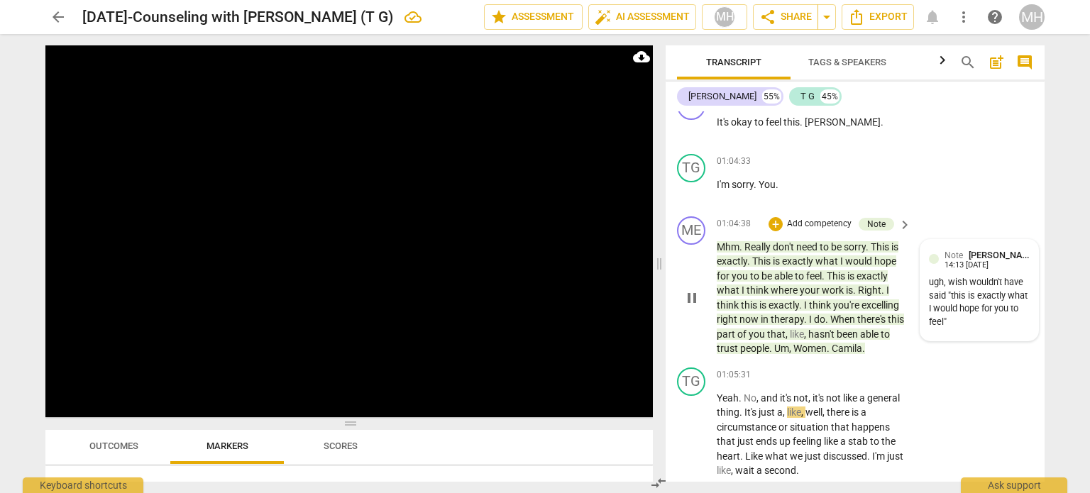
scroll to position [28006, 0]
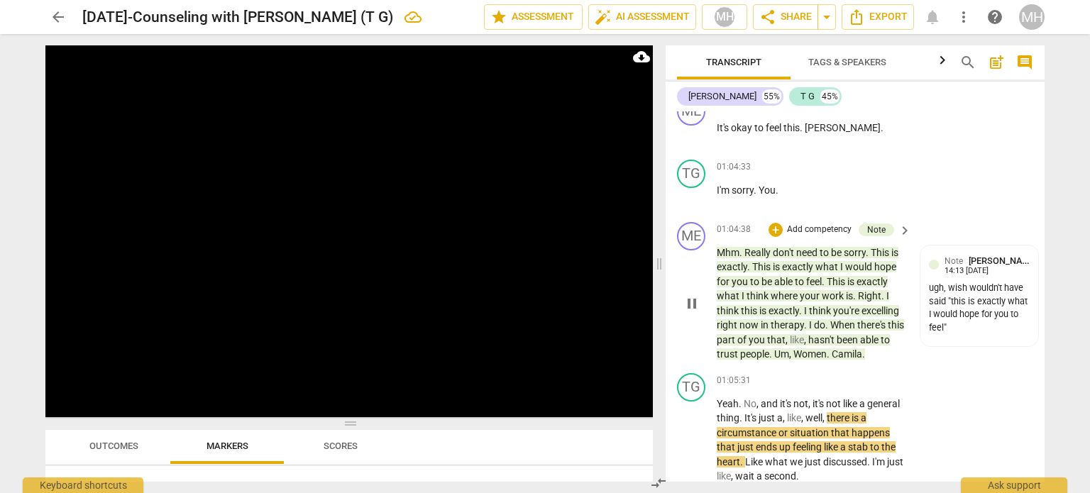
click at [829, 225] on p "Add competency" at bounding box center [819, 230] width 67 height 13
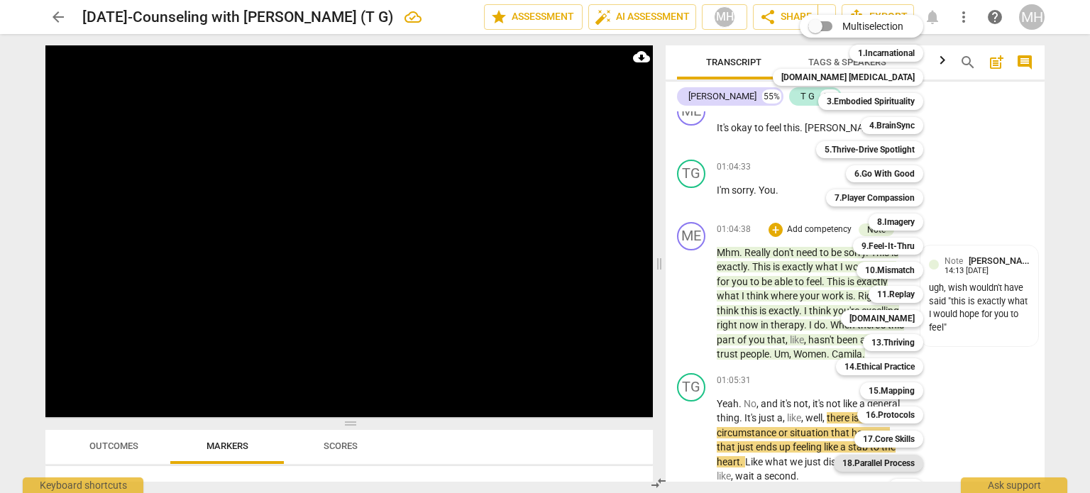
click at [877, 468] on b "18.Parallel Process" at bounding box center [878, 463] width 72 height 17
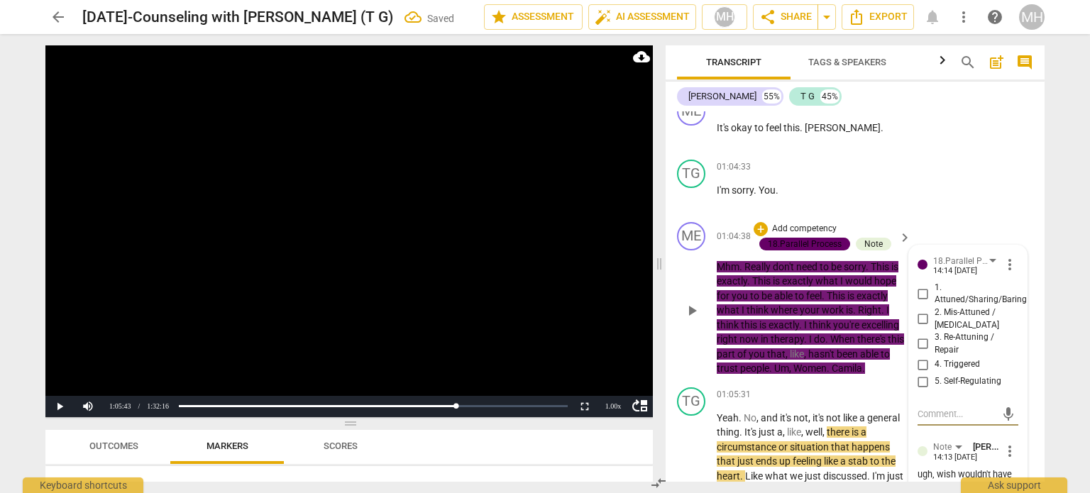
click at [922, 315] on input "2. Mis-Attuned / [MEDICAL_DATA]" at bounding box center [923, 319] width 23 height 17
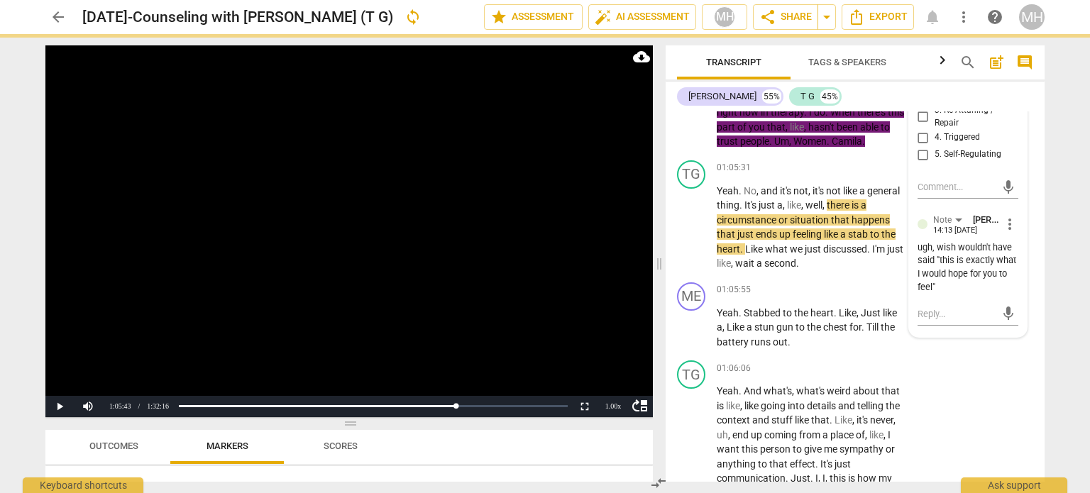
scroll to position [28253, 0]
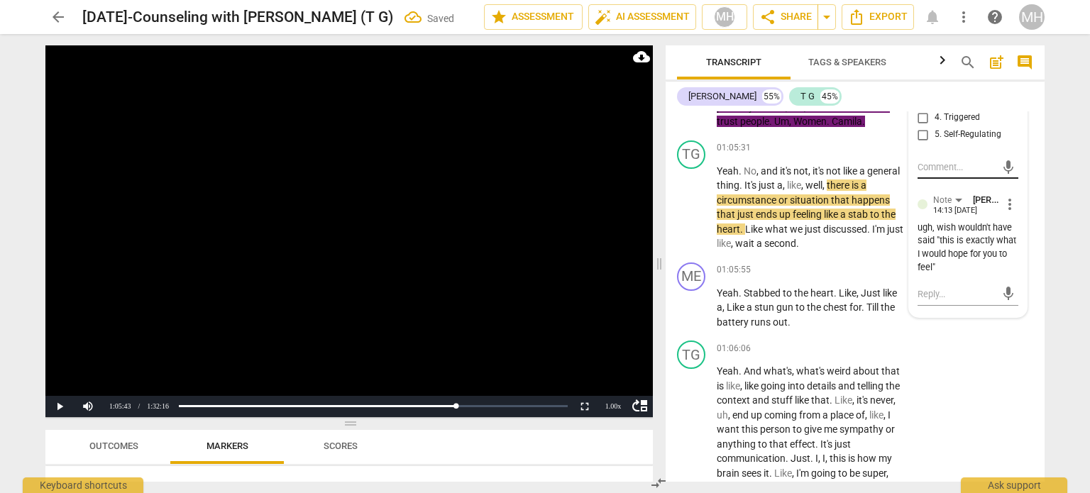
click at [932, 170] on textarea at bounding box center [957, 166] width 78 height 13
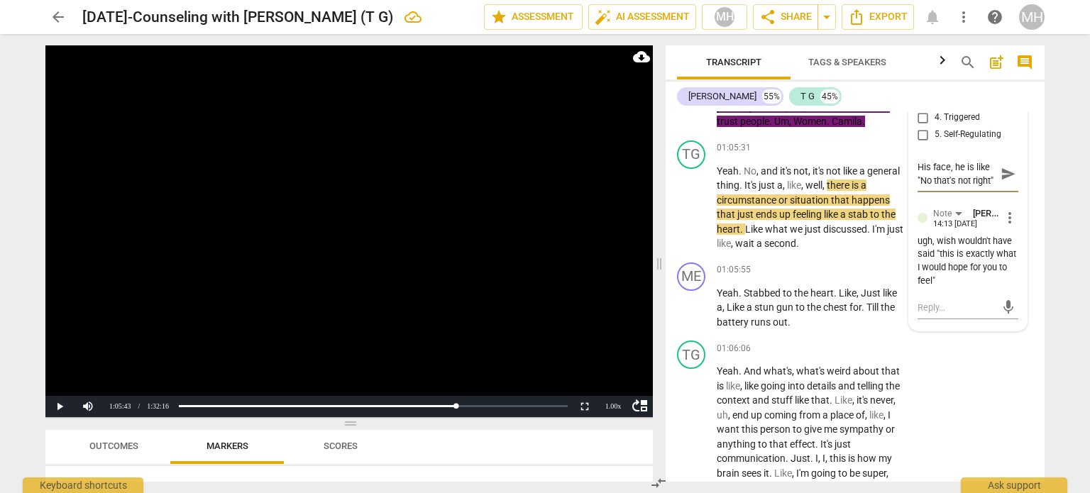
scroll to position [11, 0]
click at [1003, 170] on span "send" at bounding box center [1009, 174] width 16 height 16
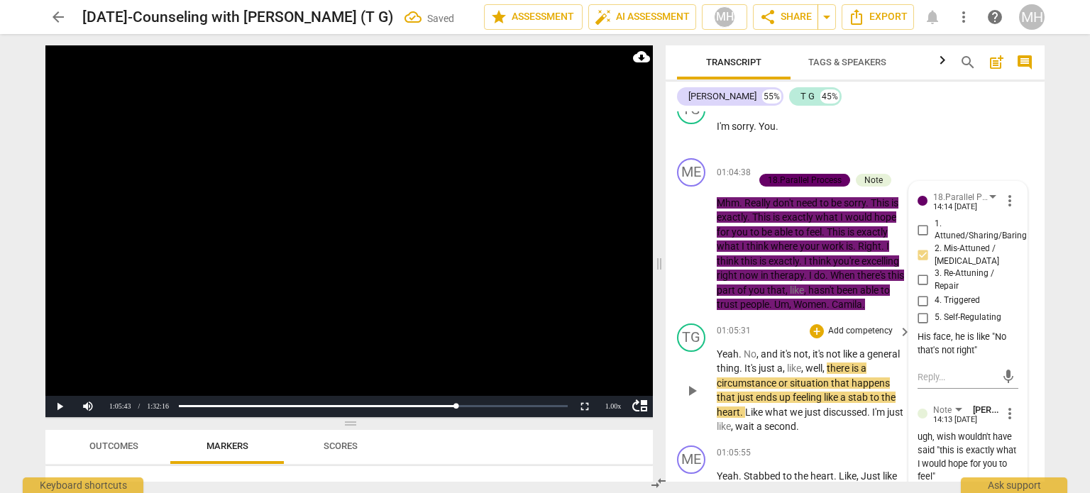
scroll to position [28069, 0]
click at [823, 160] on p "Add competency" at bounding box center [804, 166] width 67 height 13
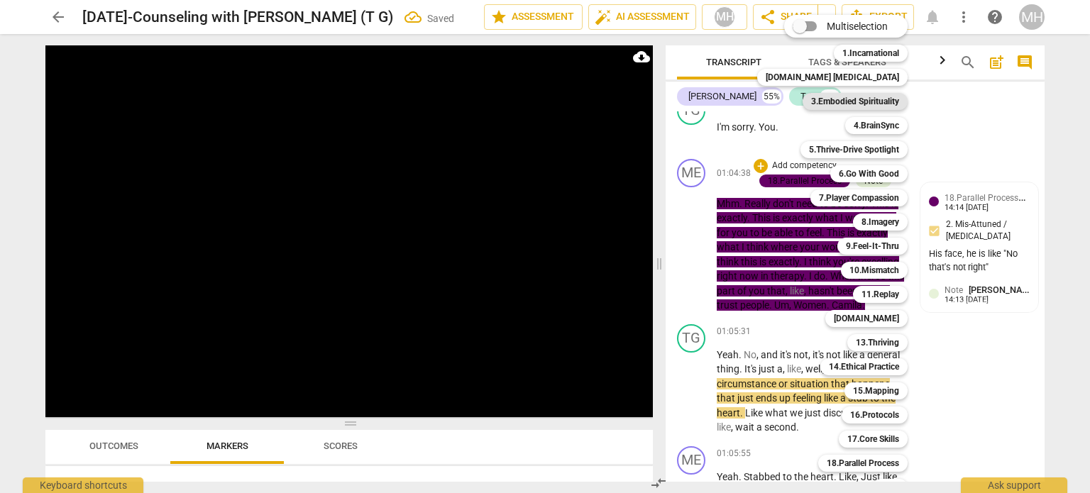
click at [849, 93] on b "3.Embodied Spirituality" at bounding box center [855, 101] width 88 height 17
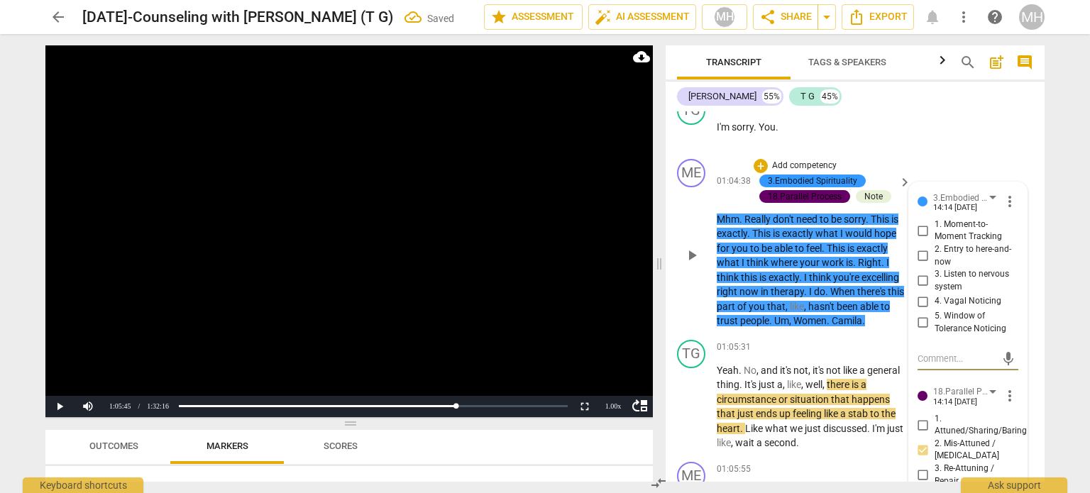
click at [923, 230] on input "1. Moment-to-Moment Tracking" at bounding box center [923, 230] width 23 height 17
click at [507, 238] on video at bounding box center [348, 231] width 607 height 372
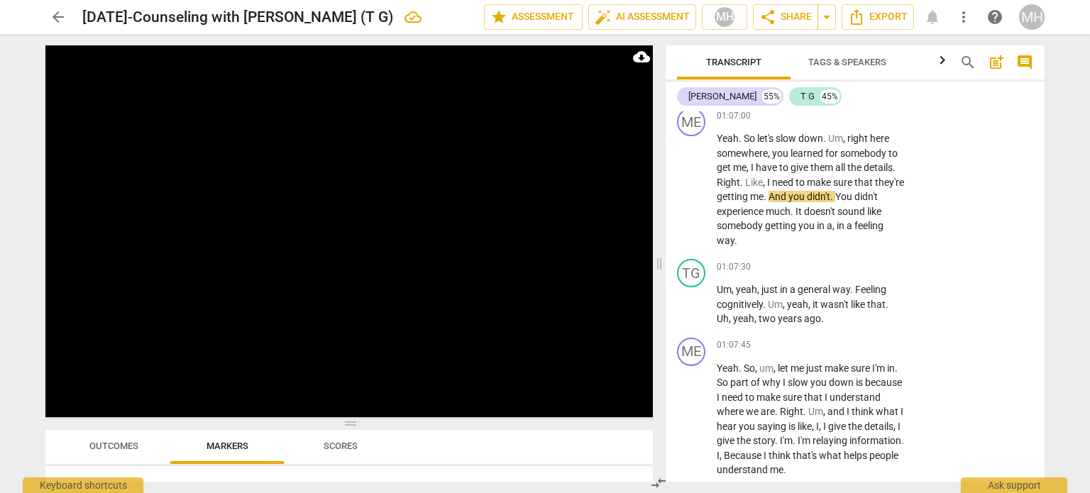
scroll to position [28719, 0]
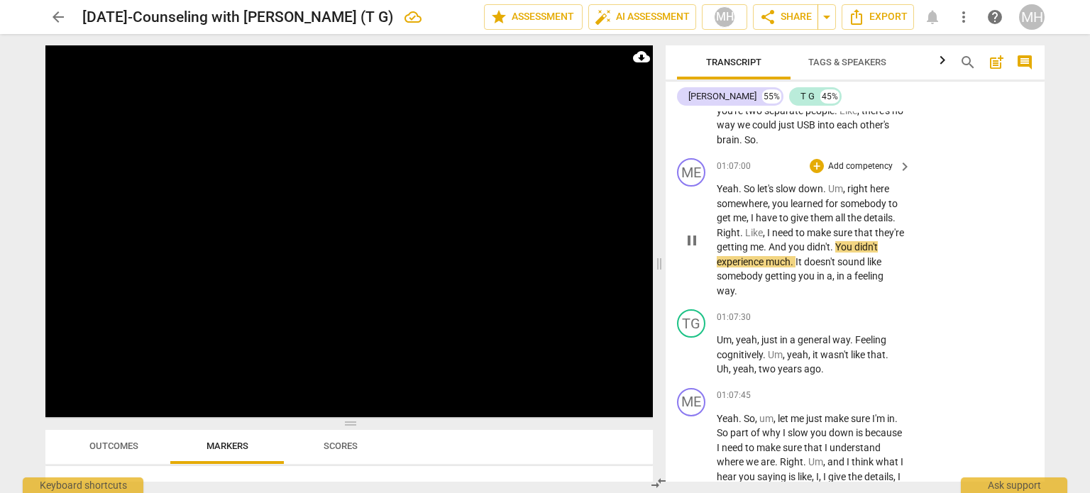
click at [851, 172] on p "Add competency" at bounding box center [860, 166] width 67 height 13
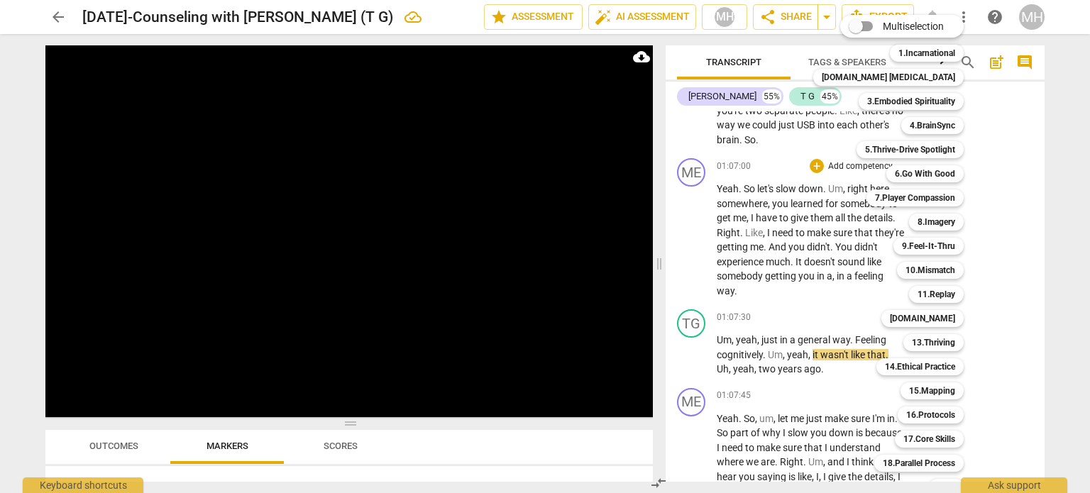
click at [830, 305] on div "Multiselection m 1.Incarnational 1 [DOMAIN_NAME] [MEDICAL_DATA] 2 3.Embodied Sp…" at bounding box center [899, 267] width 183 height 512
click at [1047, 296] on div at bounding box center [545, 246] width 1090 height 493
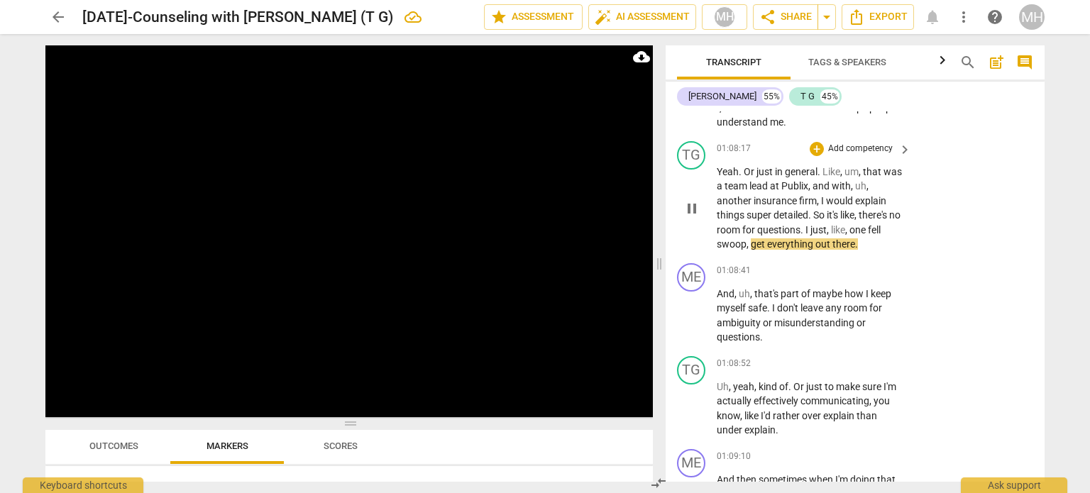
scroll to position [29116, 0]
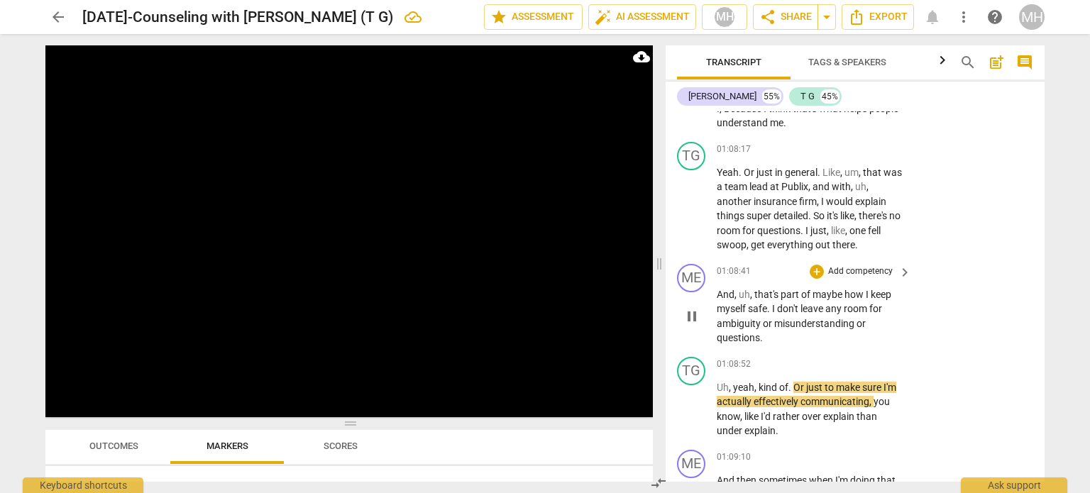
click at [863, 278] on p "Add competency" at bounding box center [860, 271] width 67 height 13
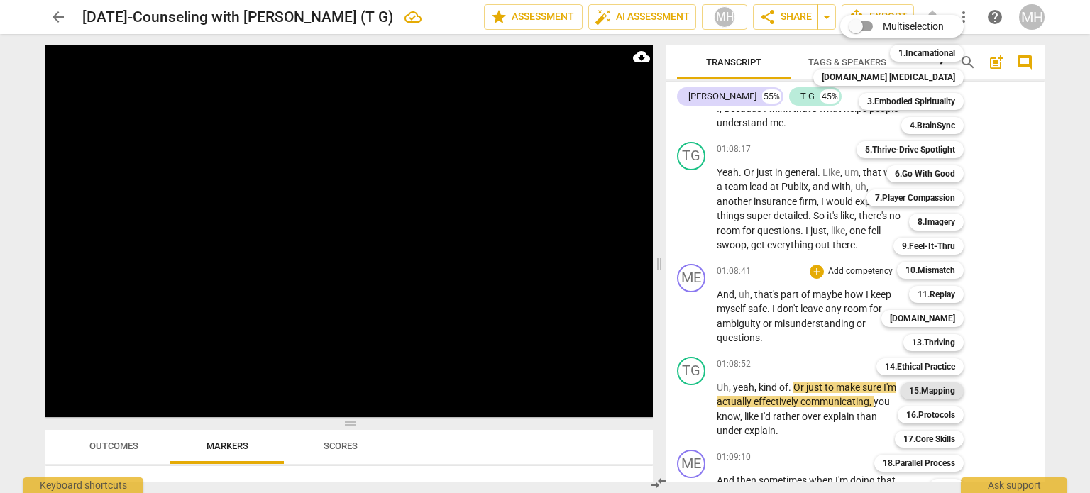
scroll to position [42, 0]
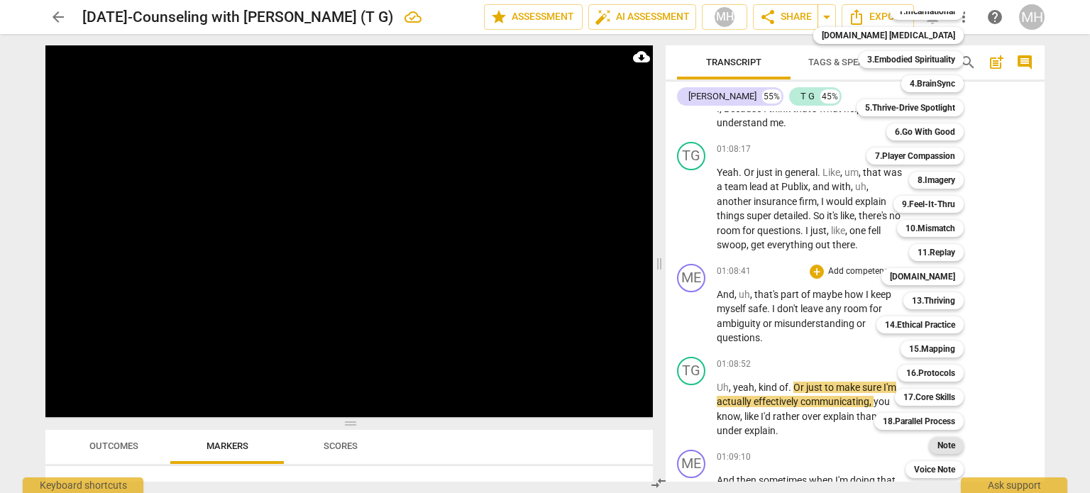
click at [937, 451] on b "Note" at bounding box center [946, 445] width 18 height 17
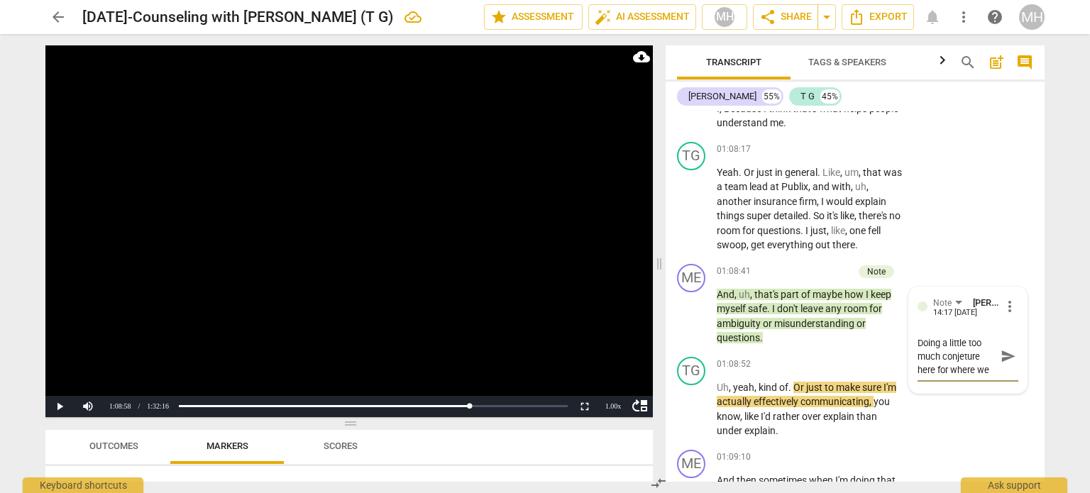
scroll to position [11, 0]
click at [944, 377] on textarea "Doing a little too much conjecture here for where we are." at bounding box center [957, 356] width 78 height 40
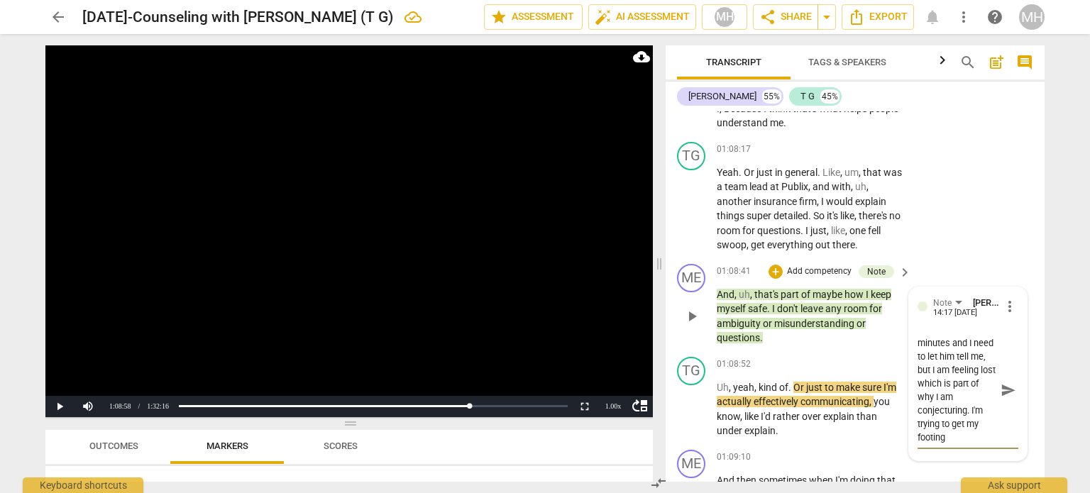
click at [803, 278] on p "Add competency" at bounding box center [819, 271] width 67 height 13
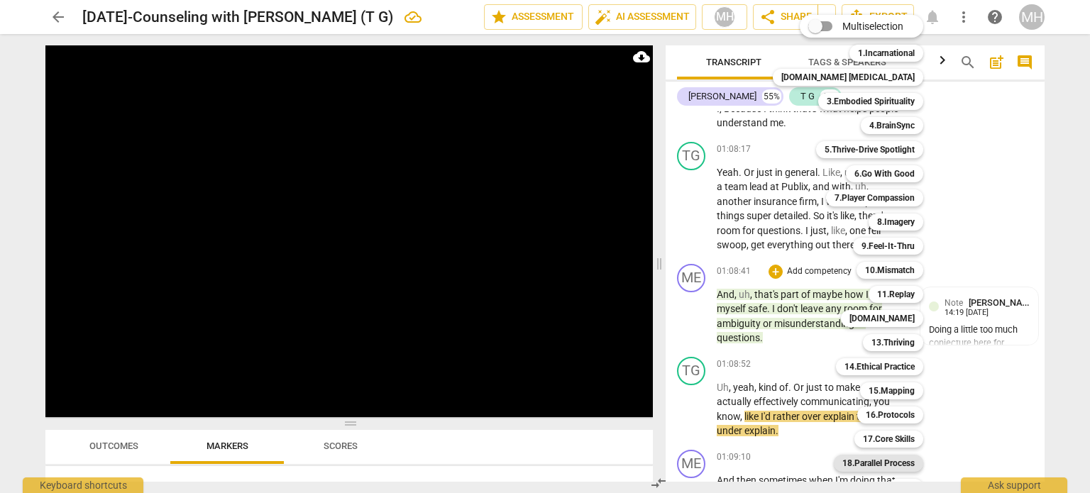
click at [879, 460] on b "18.Parallel Process" at bounding box center [878, 463] width 72 height 17
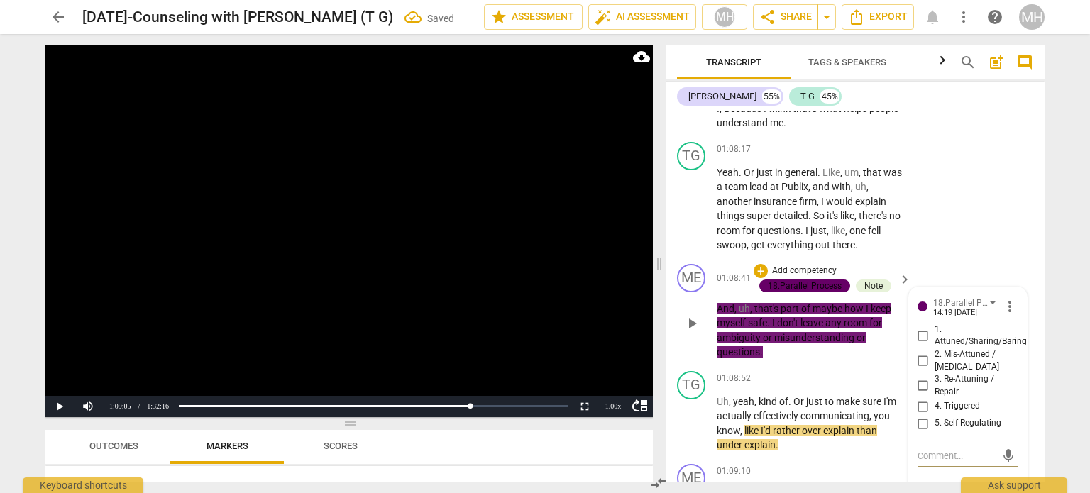
click at [917, 415] on input "4. Triggered" at bounding box center [923, 406] width 23 height 17
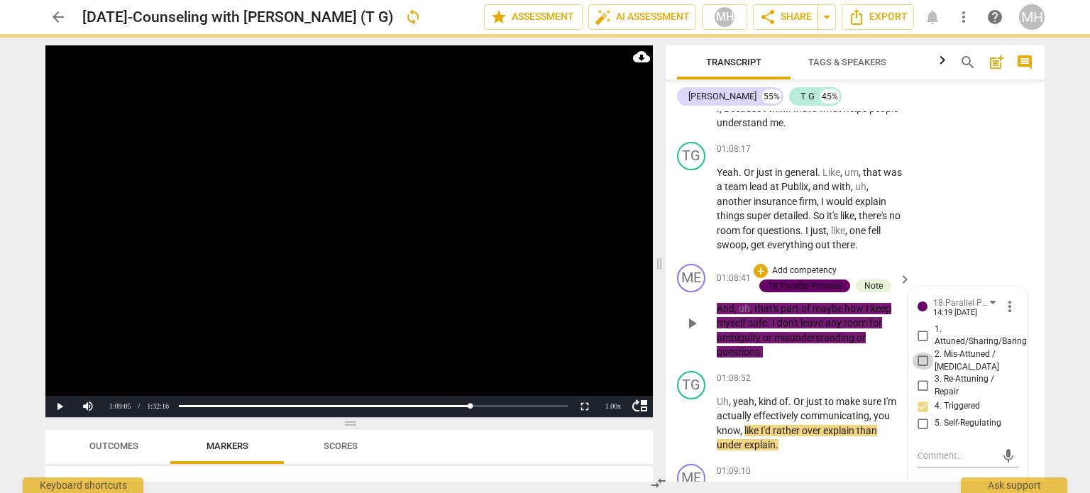
click at [926, 370] on input "2. Mis-Attuned / [MEDICAL_DATA]" at bounding box center [923, 361] width 23 height 17
click at [925, 392] on input "3. Re-Attuning / Repair" at bounding box center [923, 386] width 23 height 17
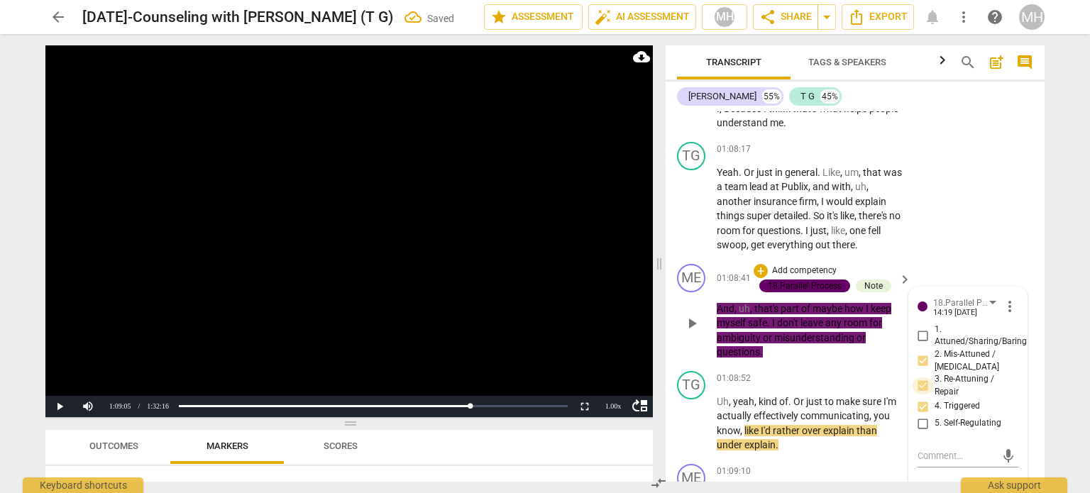
click at [925, 392] on input "3. Re-Attuning / Repair" at bounding box center [923, 386] width 23 height 17
click at [607, 343] on video at bounding box center [348, 231] width 607 height 372
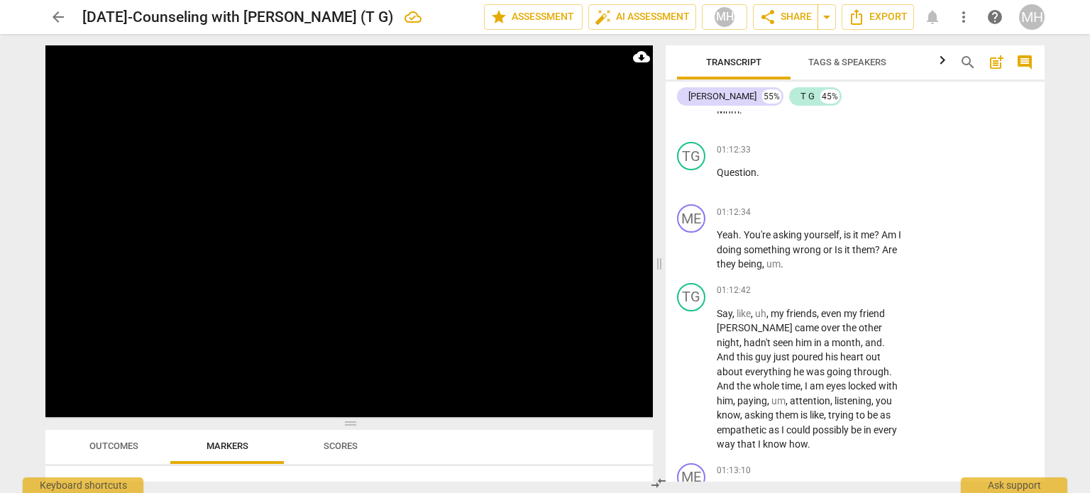
scroll to position [30822, 0]
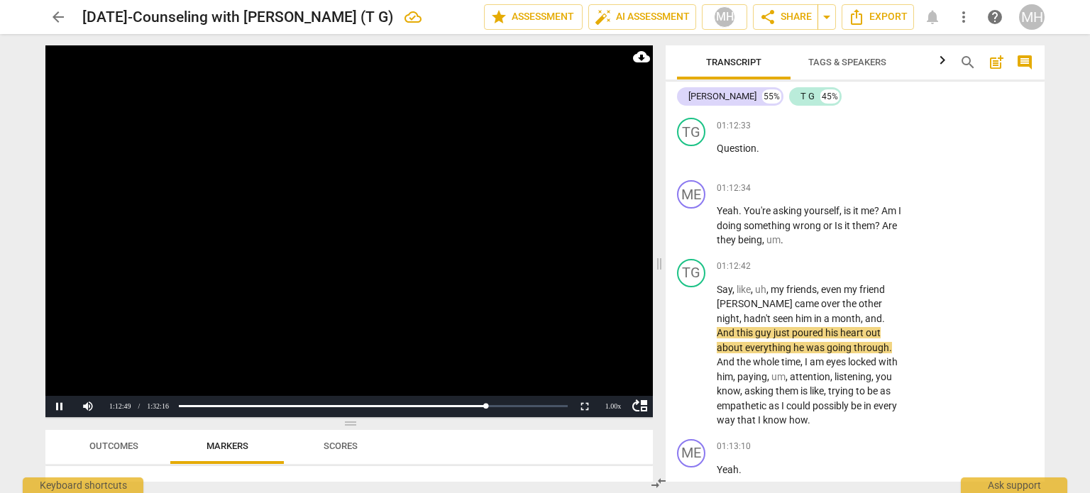
click at [377, 312] on video at bounding box center [348, 231] width 607 height 372
